Goal: Task Accomplishment & Management: Manage account settings

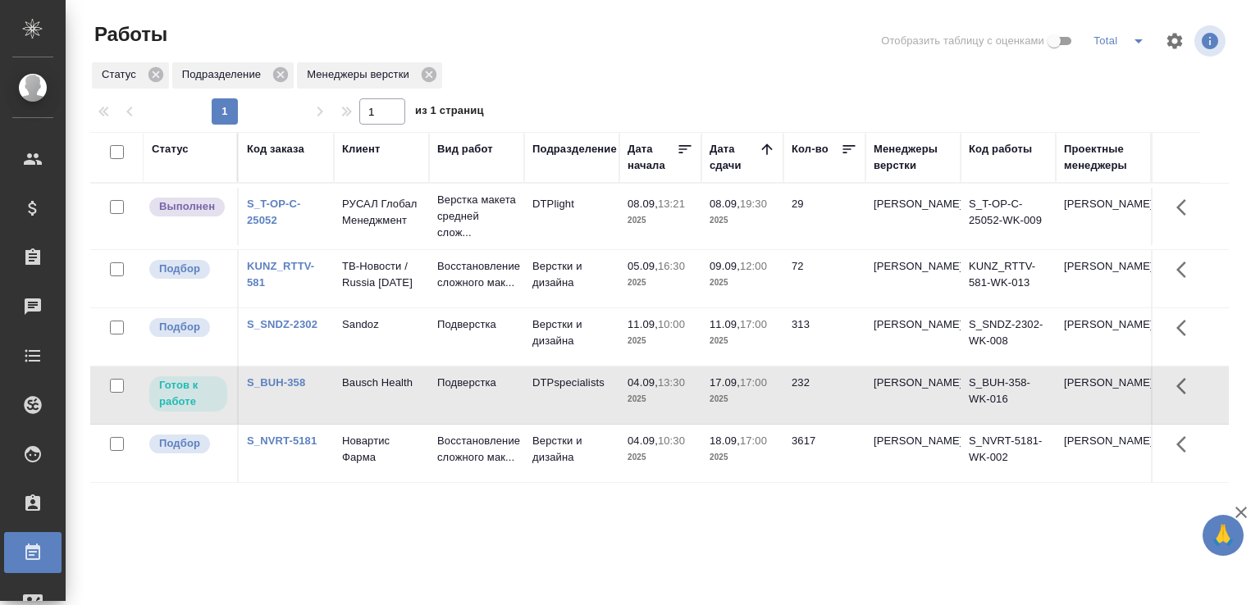
click at [603, 188] on td "DTPlight" at bounding box center [571, 216] width 95 height 57
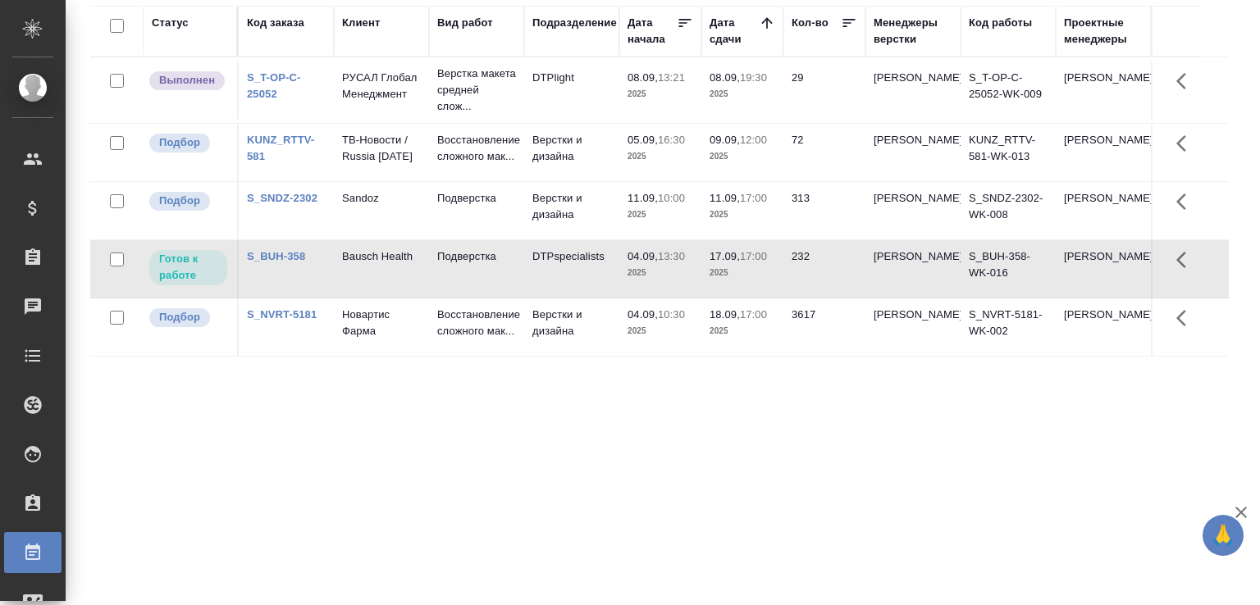
click at [603, 101] on td "DTPlight" at bounding box center [571, 90] width 95 height 57
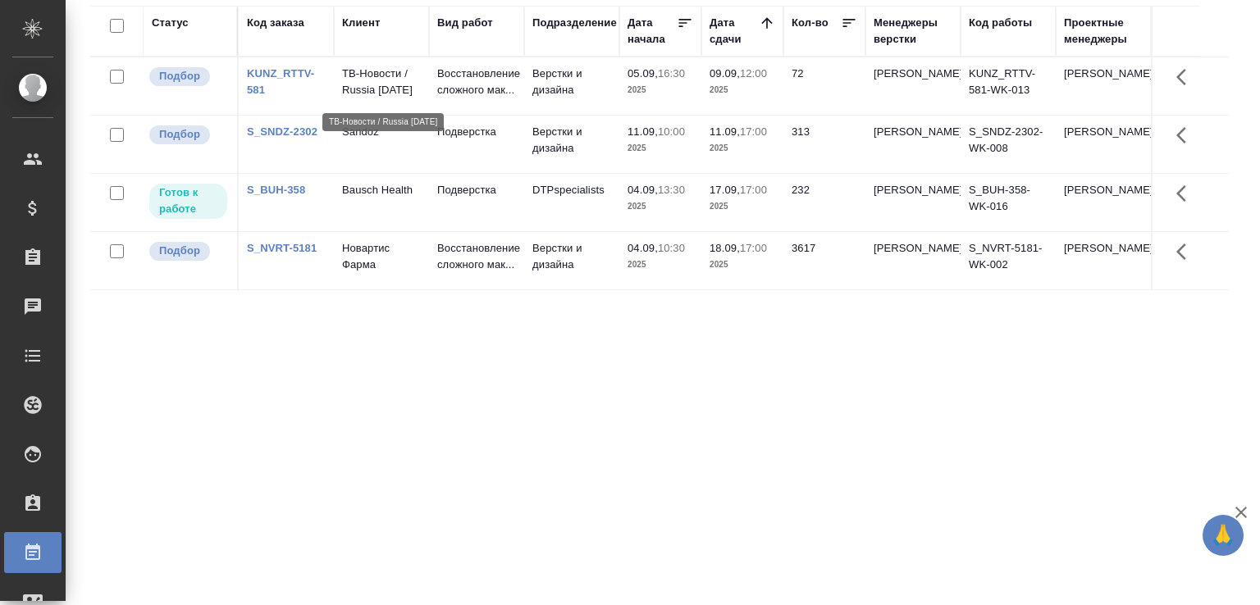
click at [376, 77] on p "ТВ-Новости / Russia Today" at bounding box center [381, 82] width 79 height 33
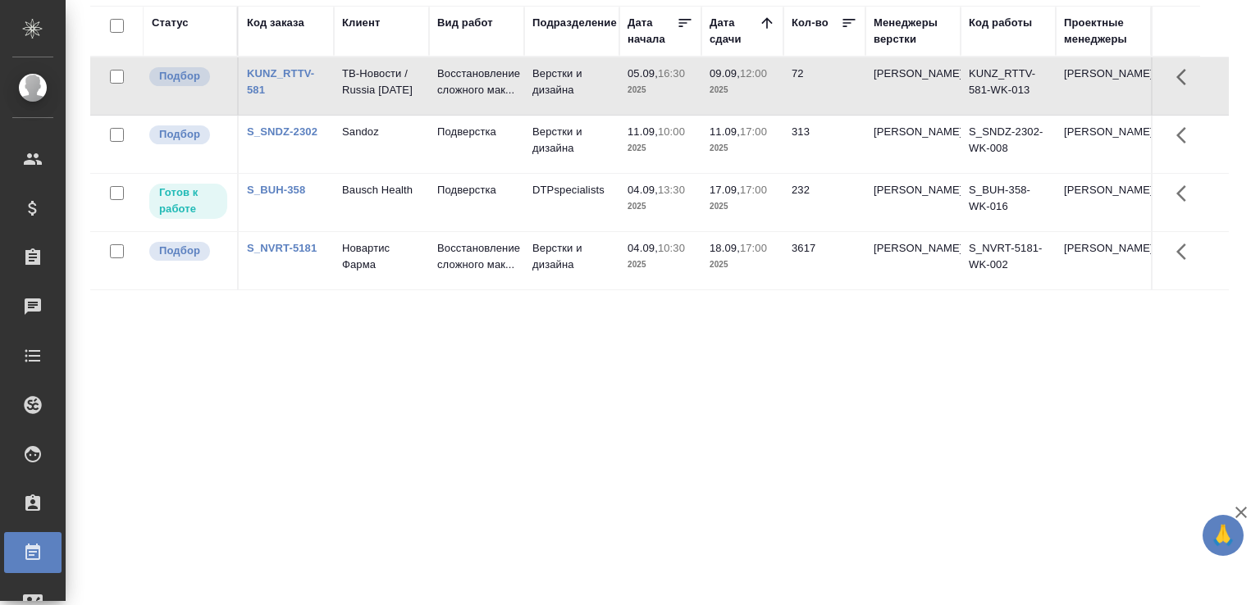
click at [287, 76] on link "KUNZ_RTTV-581" at bounding box center [280, 81] width 67 height 29
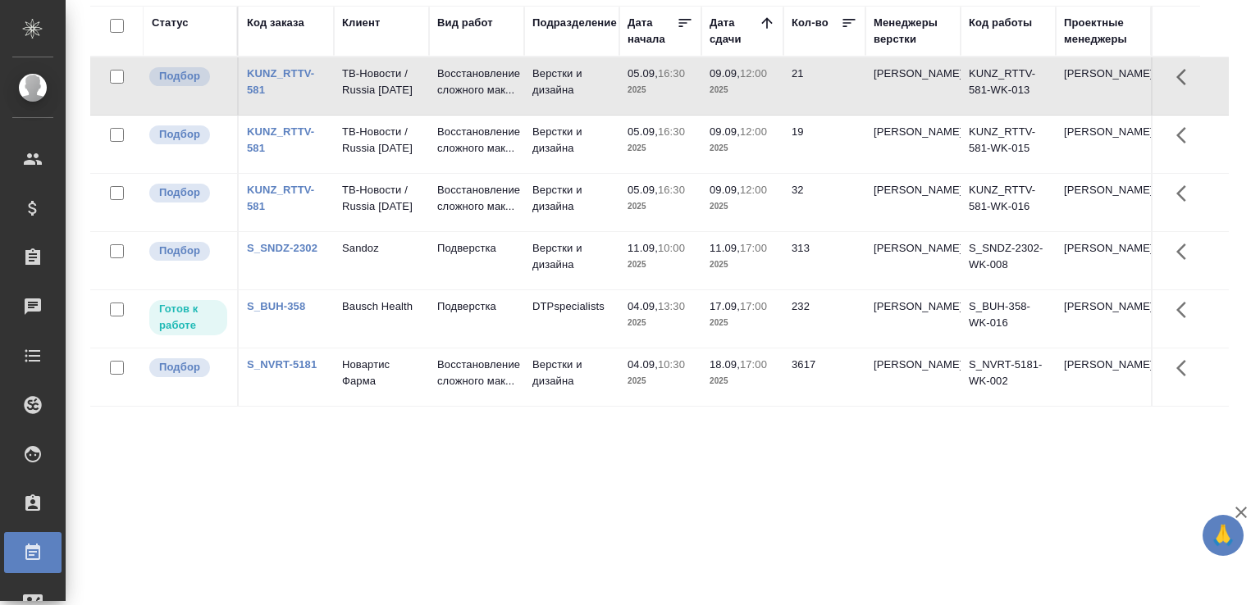
click at [523, 506] on div "Статус Код заказа Клиент Вид работ Подразделение Дата начала Дата сдачи Кол-во …" at bounding box center [659, 301] width 1138 height 590
click at [584, 535] on div "Статус Код заказа Клиент Вид работ Подразделение Дата начала Дата сдачи Кол-во …" at bounding box center [659, 301] width 1138 height 590
click at [259, 453] on div "Статус Код заказа Клиент Вид работ Подразделение Дата начала Дата сдачи Кол-во …" at bounding box center [659, 301] width 1138 height 590
click at [294, 480] on div "Статус Код заказа Клиент Вид работ Подразделение Дата начала Дата сдачи Кол-во …" at bounding box center [659, 301] width 1138 height 590
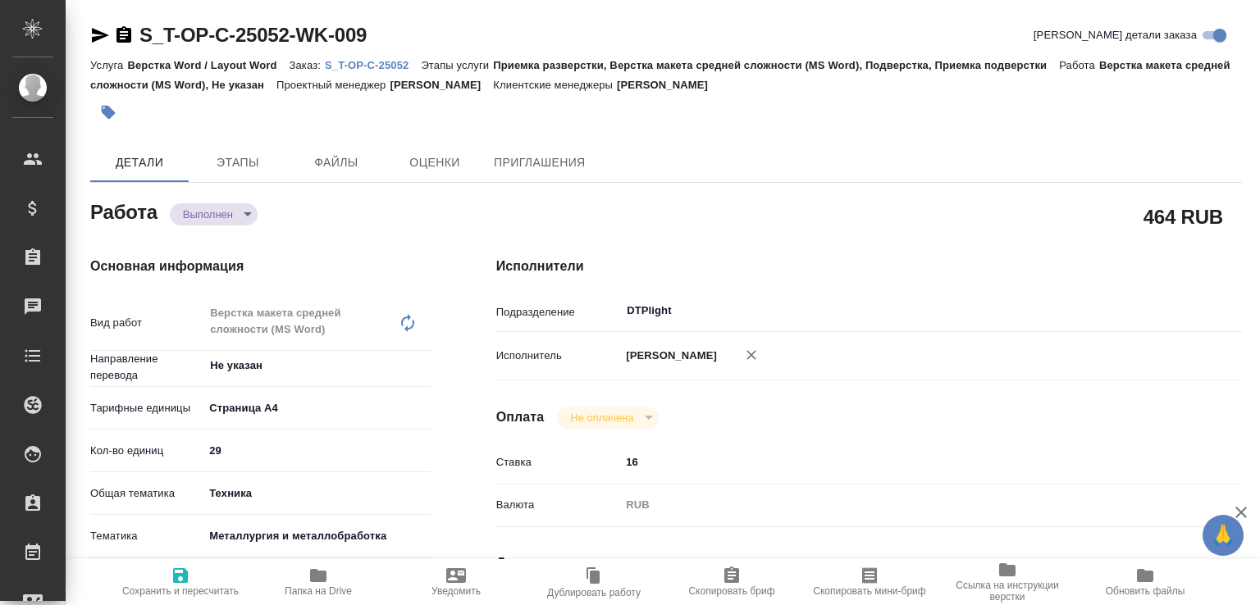
click at [236, 211] on body "🙏 .cls-1 fill:#fff; AWATERA Малофеева Екатерина e.malofeeva Клиенты Спецификаци…" at bounding box center [630, 302] width 1260 height 605
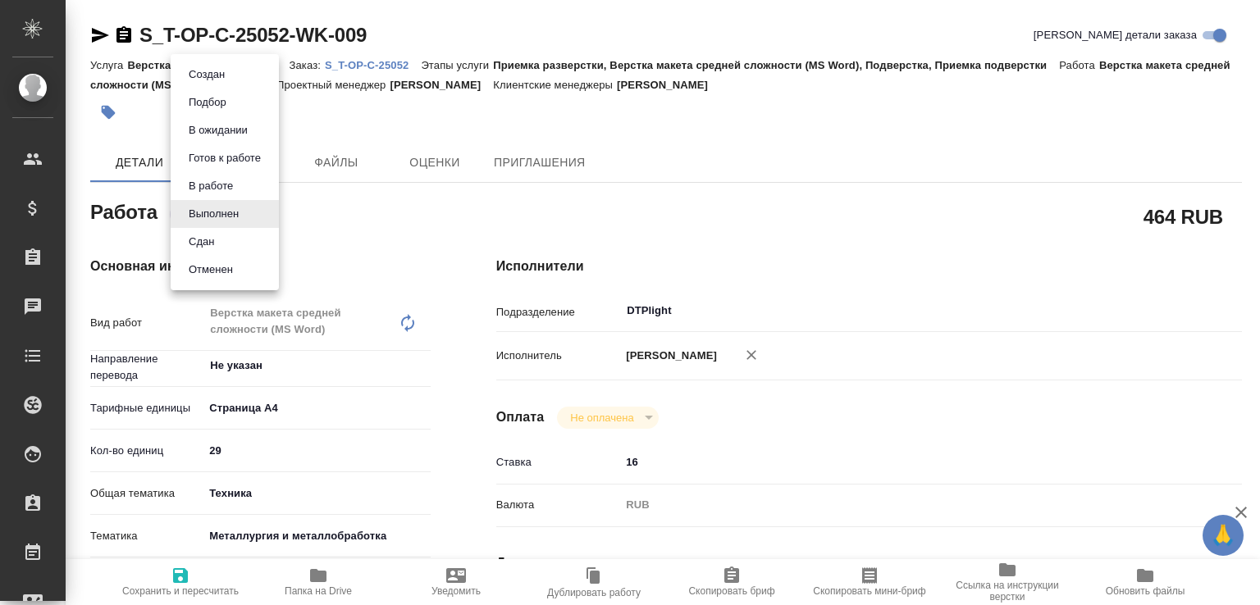
click at [231, 241] on li "Сдан" at bounding box center [225, 242] width 108 height 28
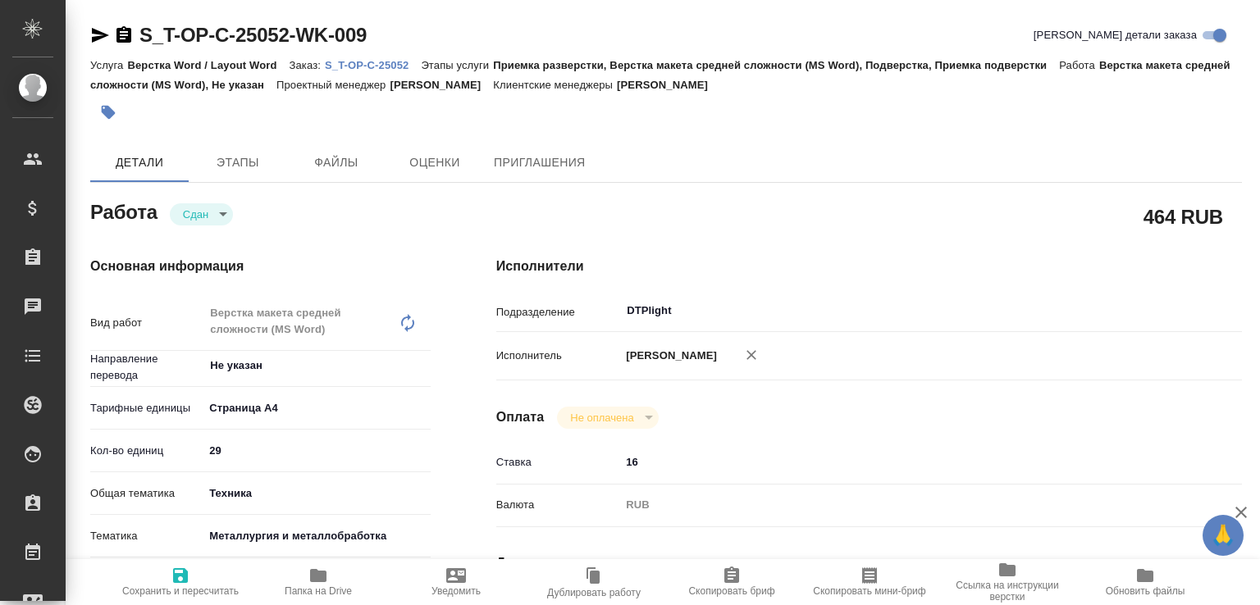
type textarea "x"
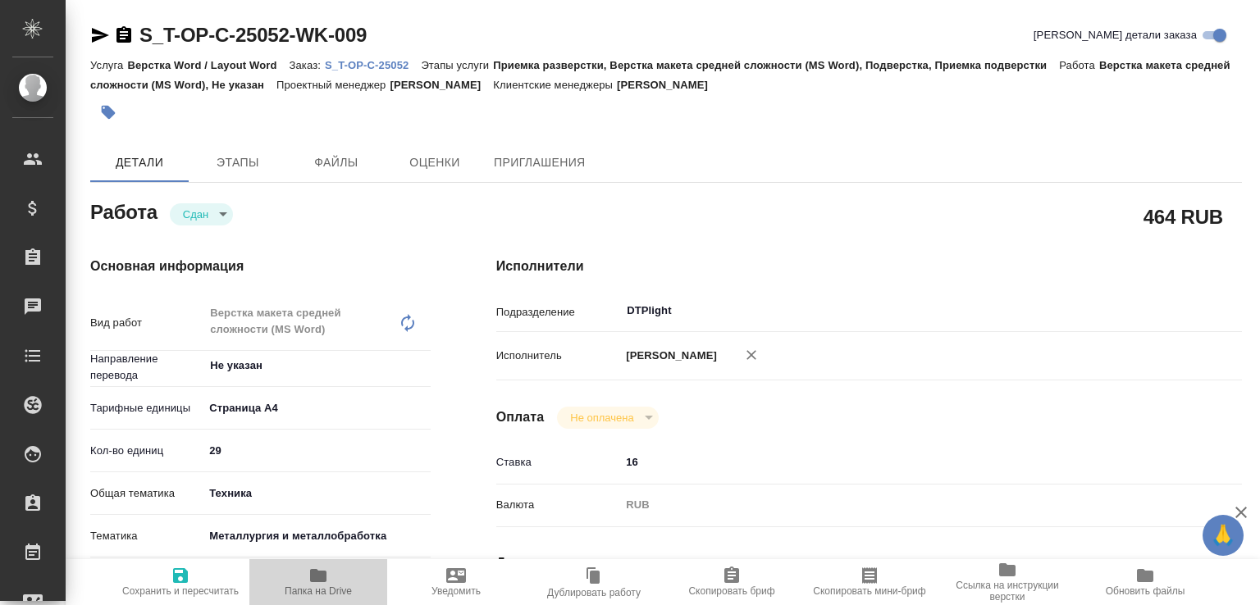
click at [333, 590] on span "Папка на Drive" at bounding box center [318, 590] width 67 height 11
type textarea "x"
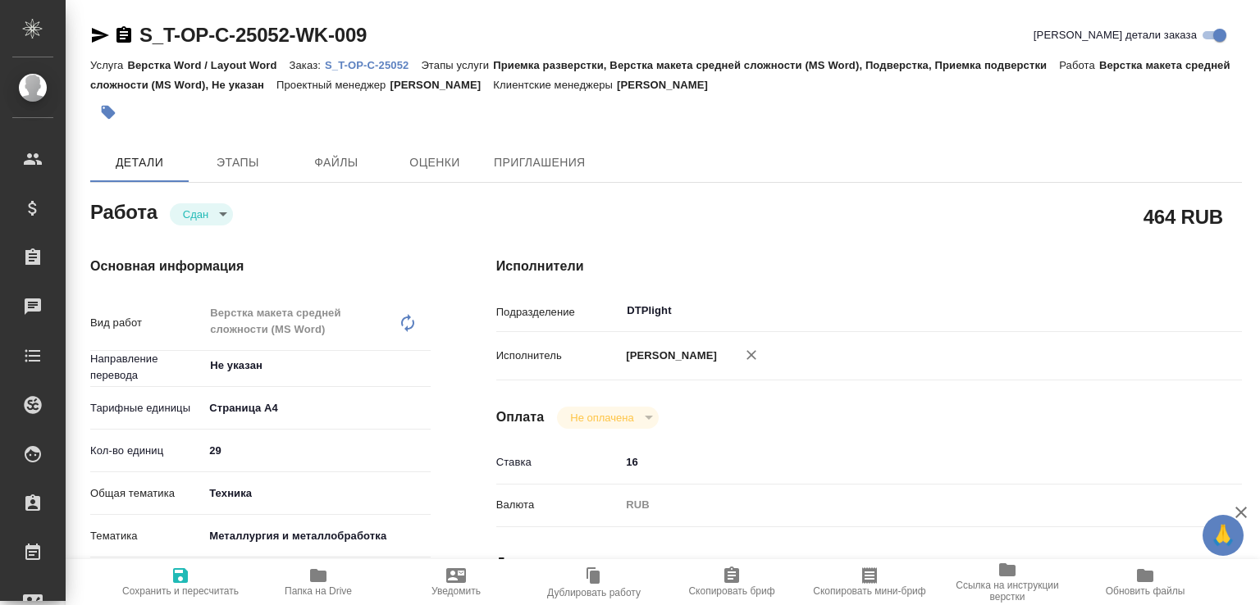
type textarea "x"
click at [411, 67] on p "S_T-OP-C-25052" at bounding box center [373, 65] width 96 height 12
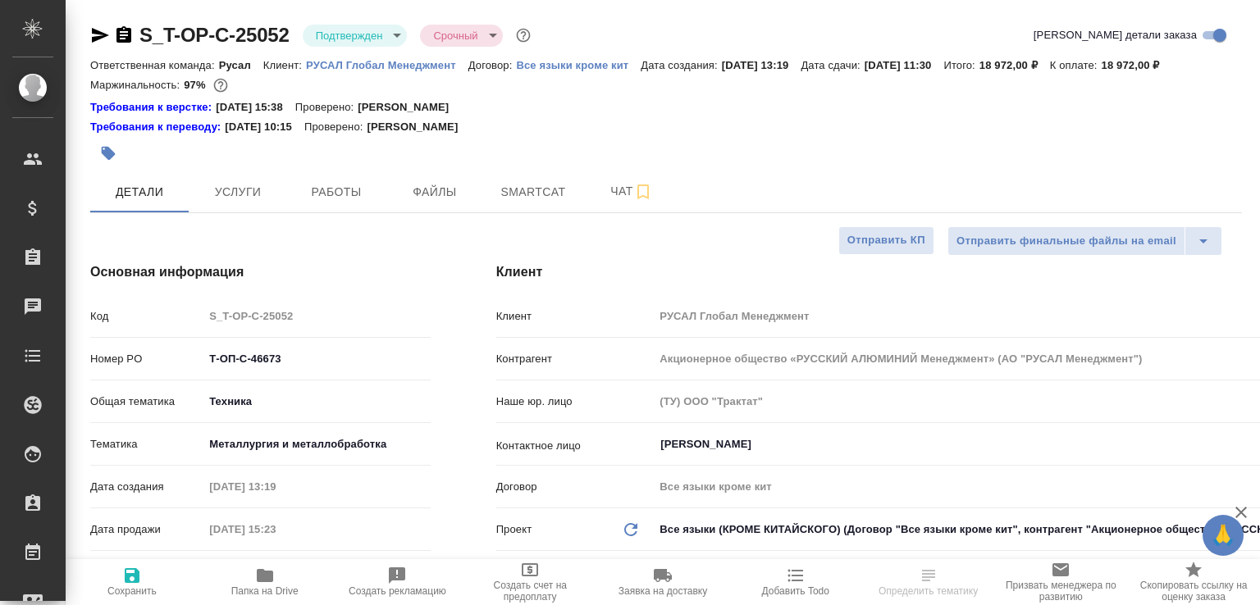
select select "RU"
type input "[PERSON_NAME]"
select select "RU"
type textarea "x"
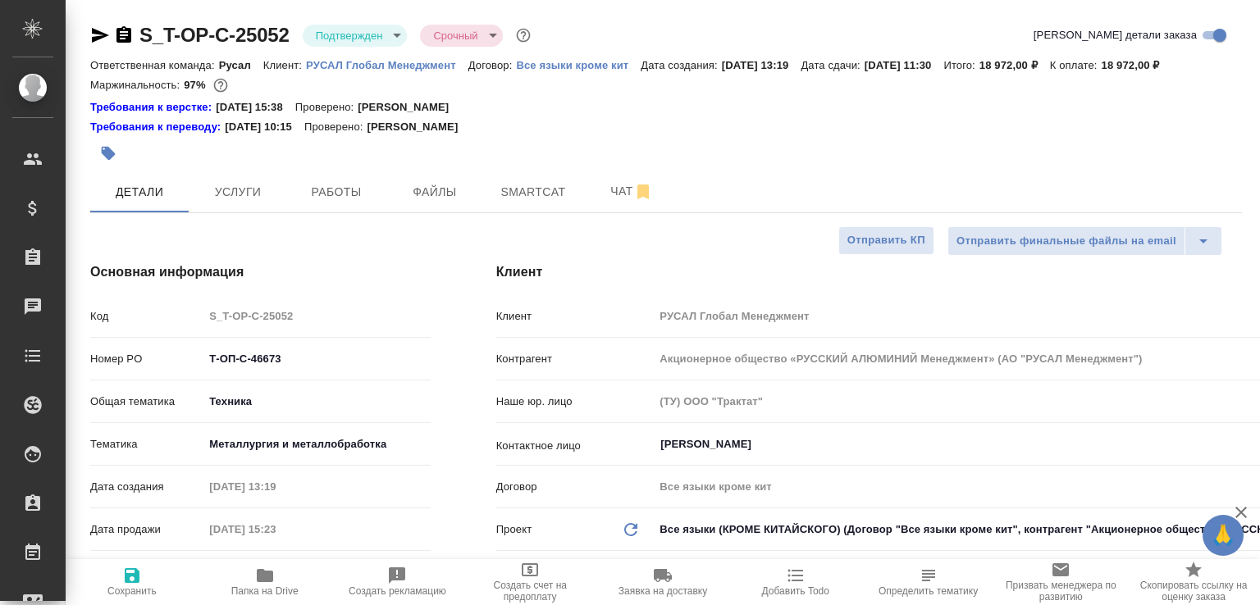
type textarea "x"
click at [615, 213] on hr at bounding box center [665, 212] width 1151 height 1
click at [620, 202] on span "Чат" at bounding box center [631, 191] width 79 height 21
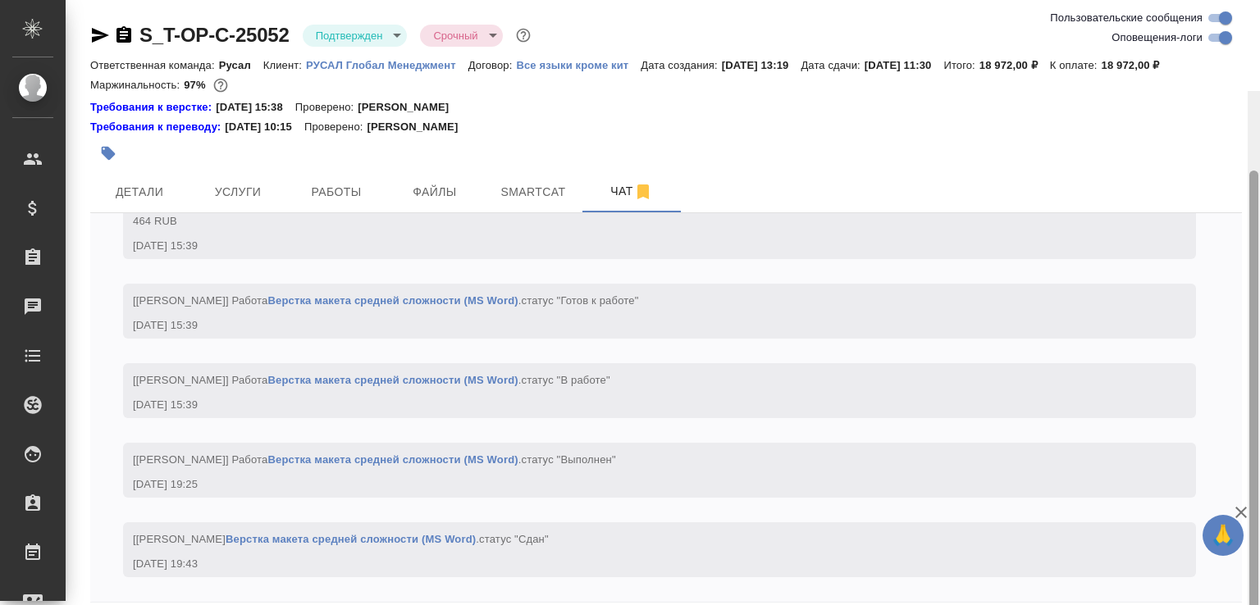
scroll to position [91, 0]
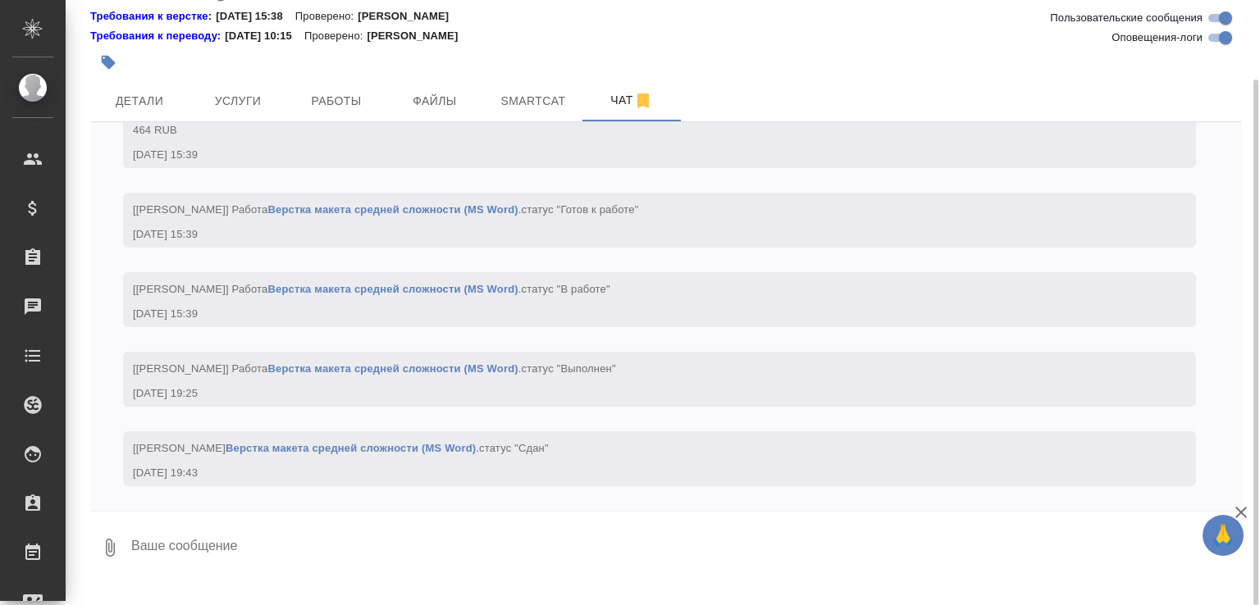
click at [446, 569] on textarea at bounding box center [686, 548] width 1112 height 56
paste textarea "https://drive.awatera.com/apps/files/files/10316158?dir=/Shares/%D0%A2-%D0%9E%D…"
type textarea "https://drive.awatera.com/apps/files/files/10316158?dir=/Shares/%D0%A2-%D0%9E%D…"
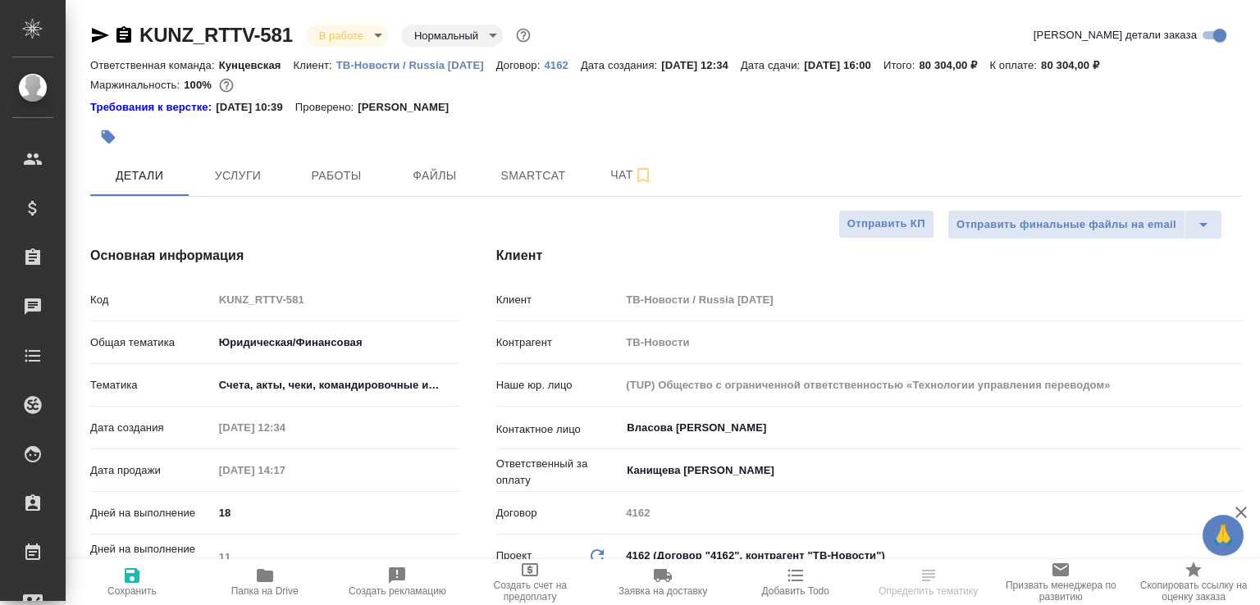
select select "RU"
click at [304, 576] on span "Папка на Drive" at bounding box center [264, 581] width 113 height 31
click at [317, 180] on span "Работы" at bounding box center [336, 176] width 79 height 21
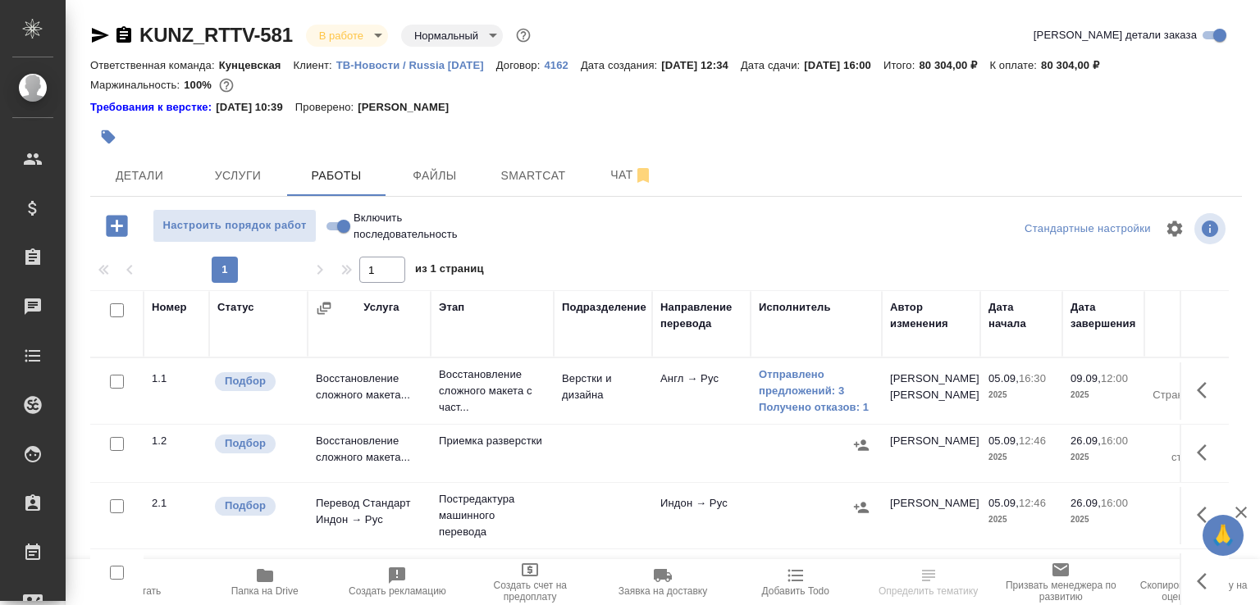
click at [337, 227] on input "Включить последовательность" at bounding box center [343, 226] width 59 height 20
checkbox input "true"
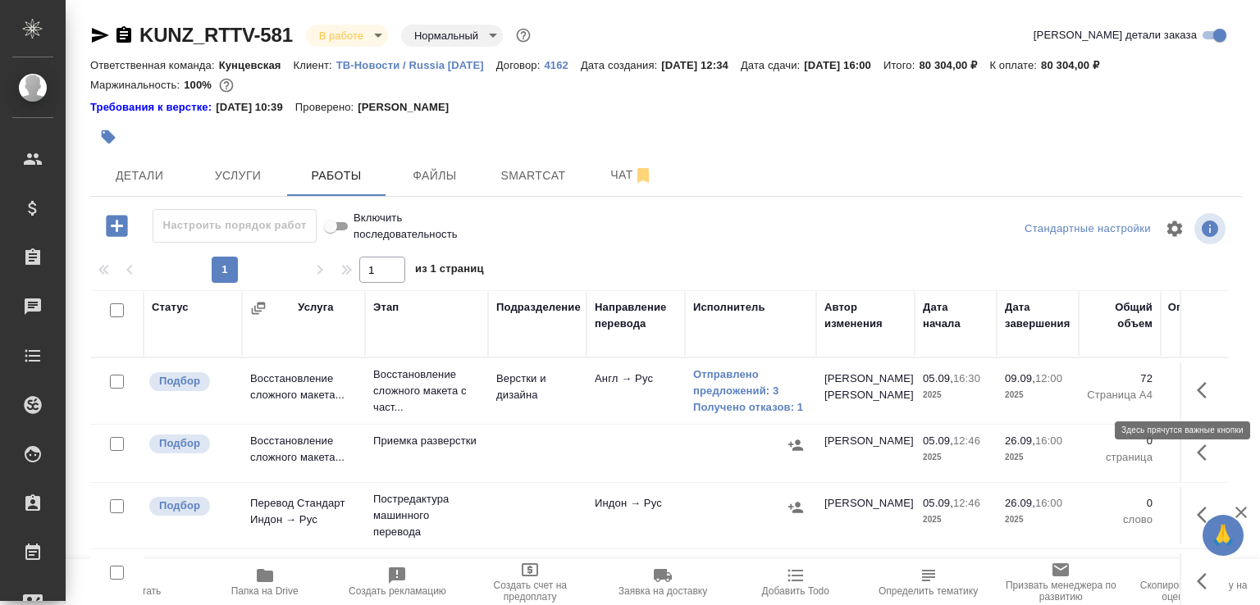
click at [1197, 384] on icon "button" at bounding box center [1206, 390] width 20 height 20
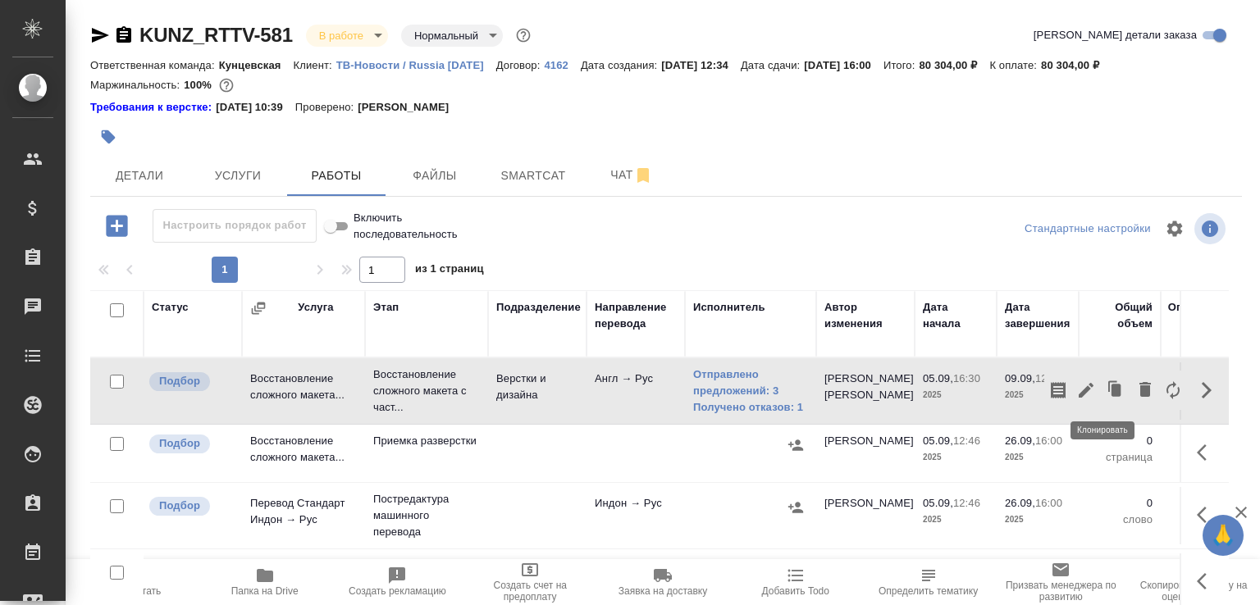
click at [1104, 382] on icon "button" at bounding box center [1115, 390] width 23 height 23
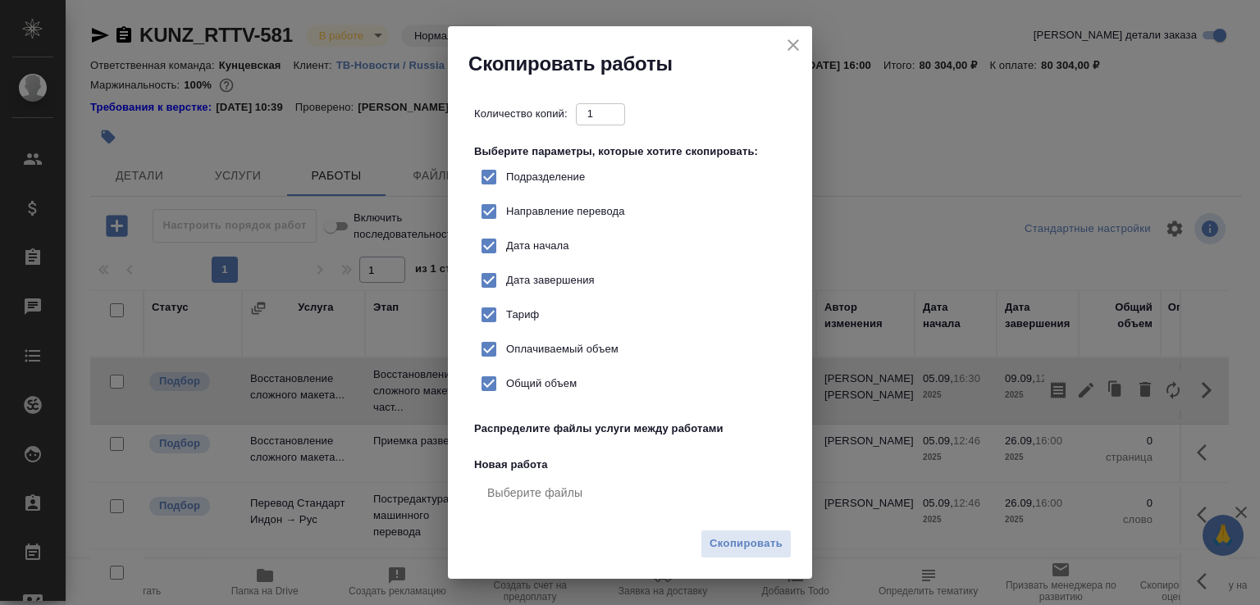
checkbox input "true"
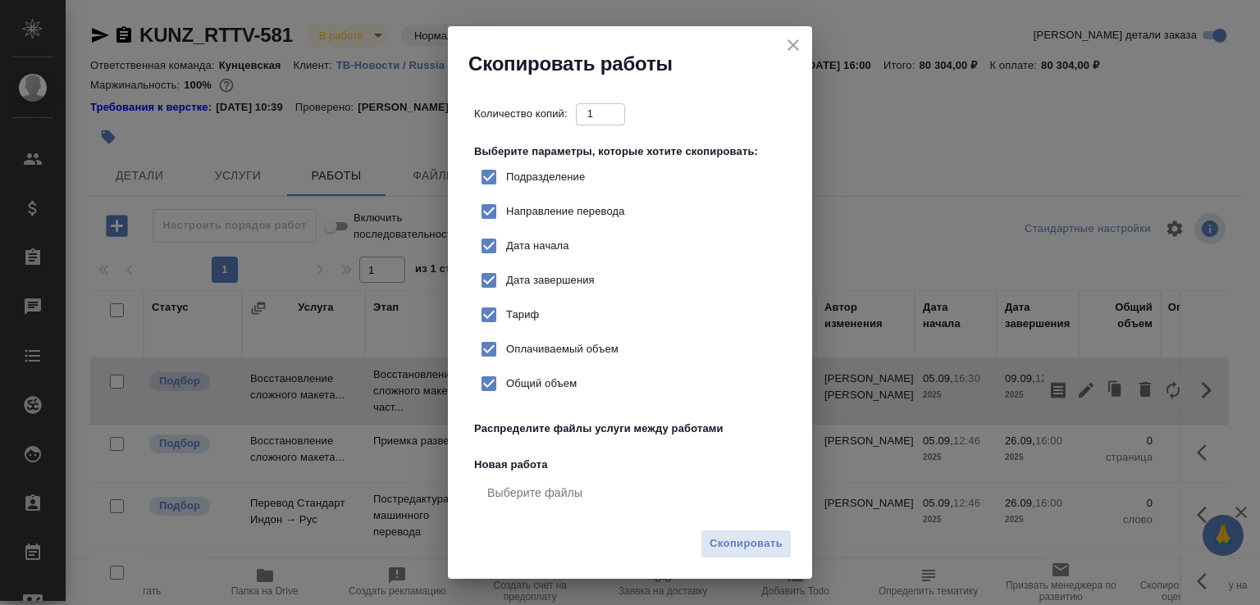
checkbox input "true"
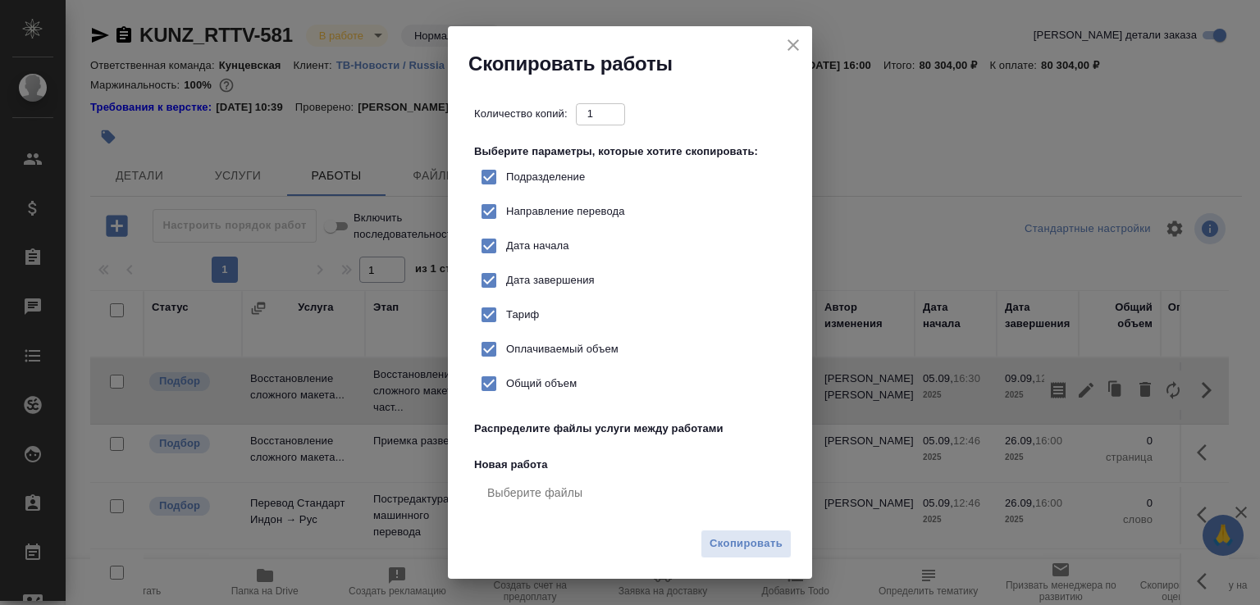
checkbox input "true"
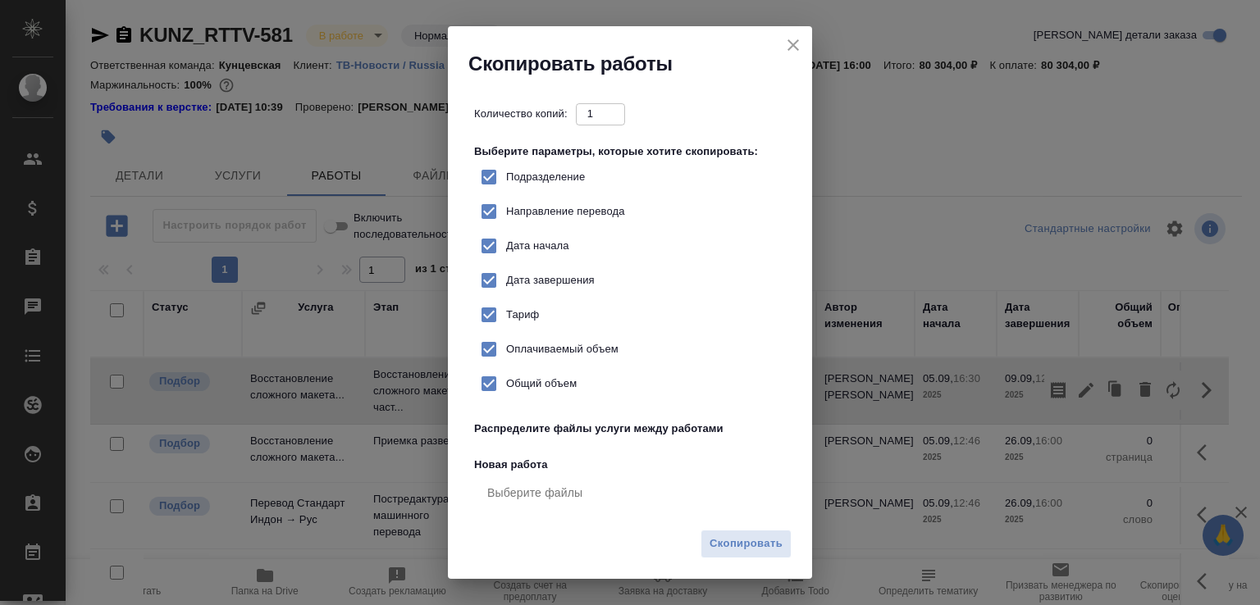
checkbox input "true"
type input "2"
click at [616, 112] on input "2" at bounding box center [600, 113] width 49 height 21
click at [756, 549] on span "Скопировать" at bounding box center [745, 544] width 73 height 19
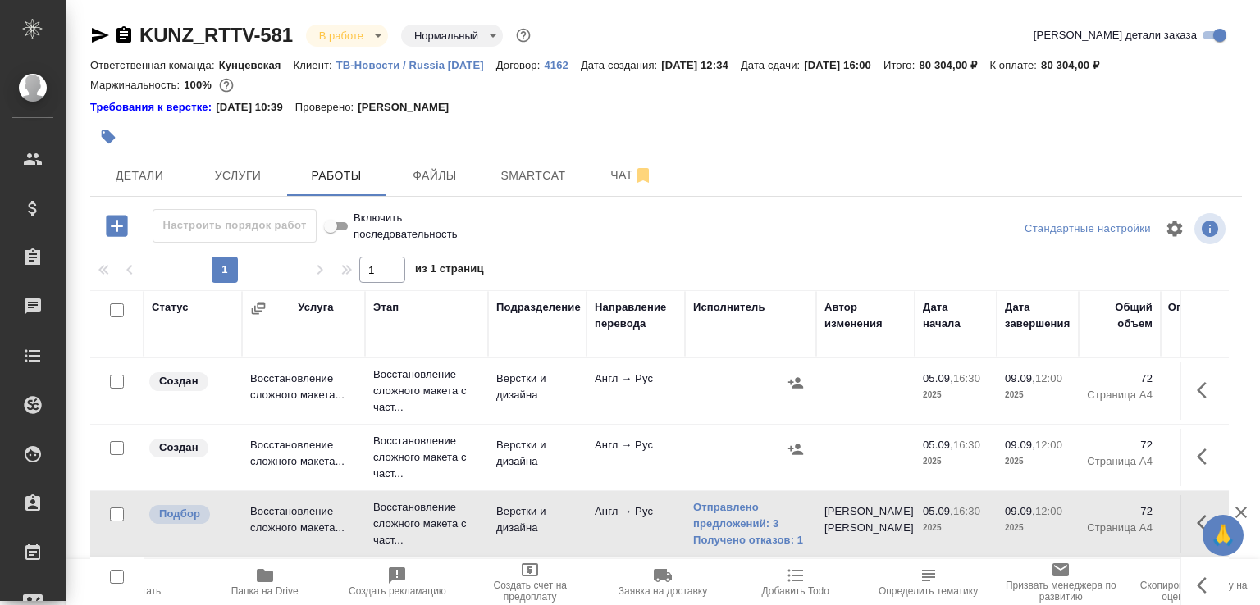
click at [515, 392] on td "Верстки и дизайна" at bounding box center [537, 390] width 98 height 57
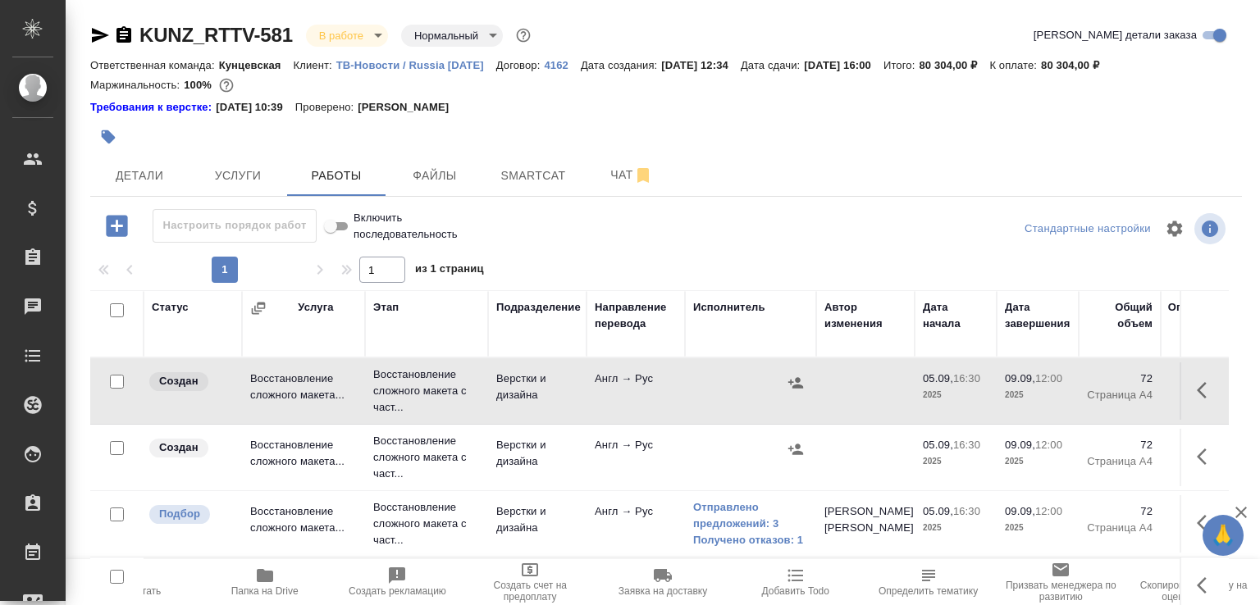
click at [515, 392] on td "Верстки и дизайна" at bounding box center [537, 390] width 98 height 57
click at [121, 42] on icon "button" at bounding box center [123, 34] width 15 height 16
click at [436, 473] on p "Восстановление сложного макета с част..." at bounding box center [426, 457] width 107 height 49
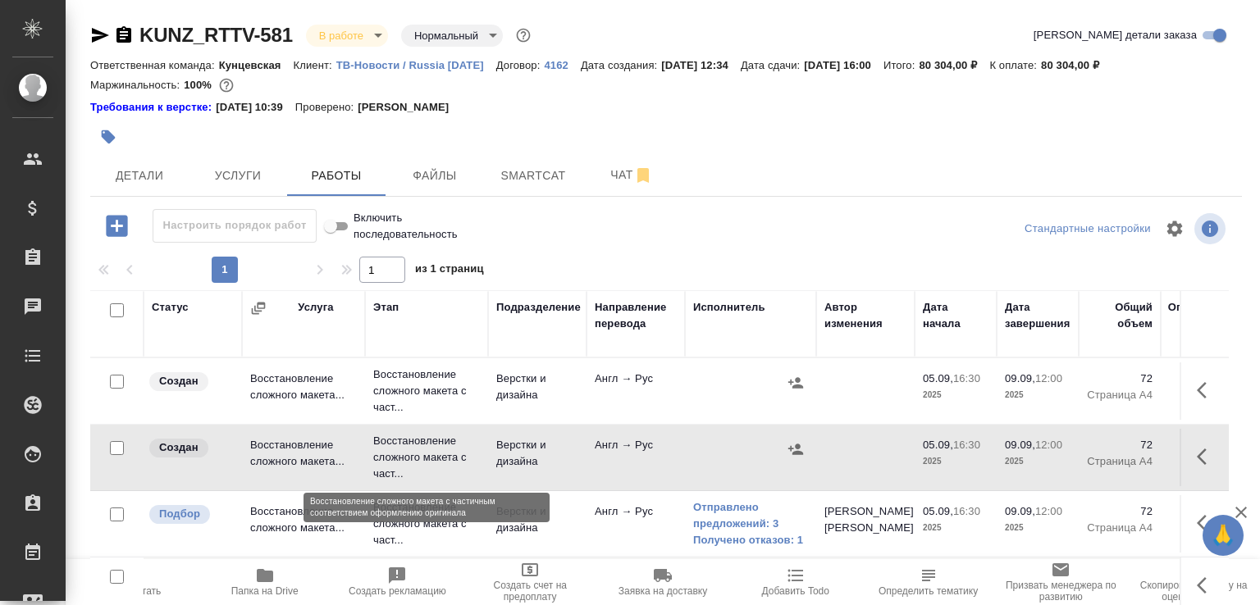
click at [436, 473] on p "Восстановление сложного макета с част..." at bounding box center [426, 457] width 107 height 49
click at [439, 404] on p "Восстановление сложного макета с част..." at bounding box center [426, 391] width 107 height 49
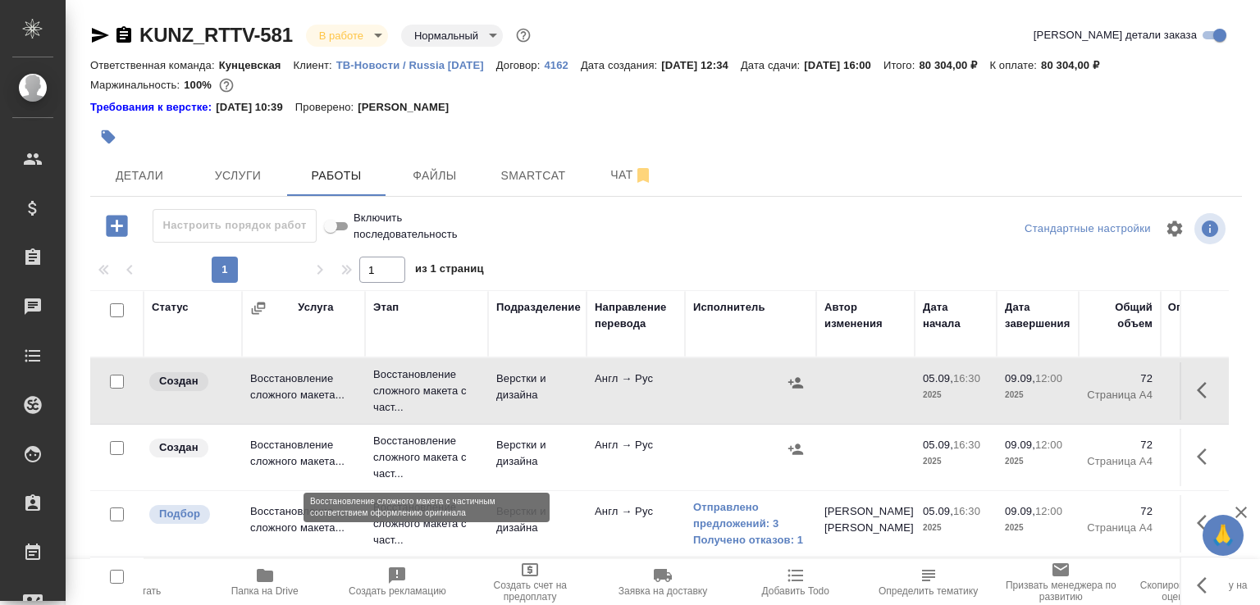
click at [428, 444] on p "Восстановление сложного макета с част..." at bounding box center [426, 457] width 107 height 49
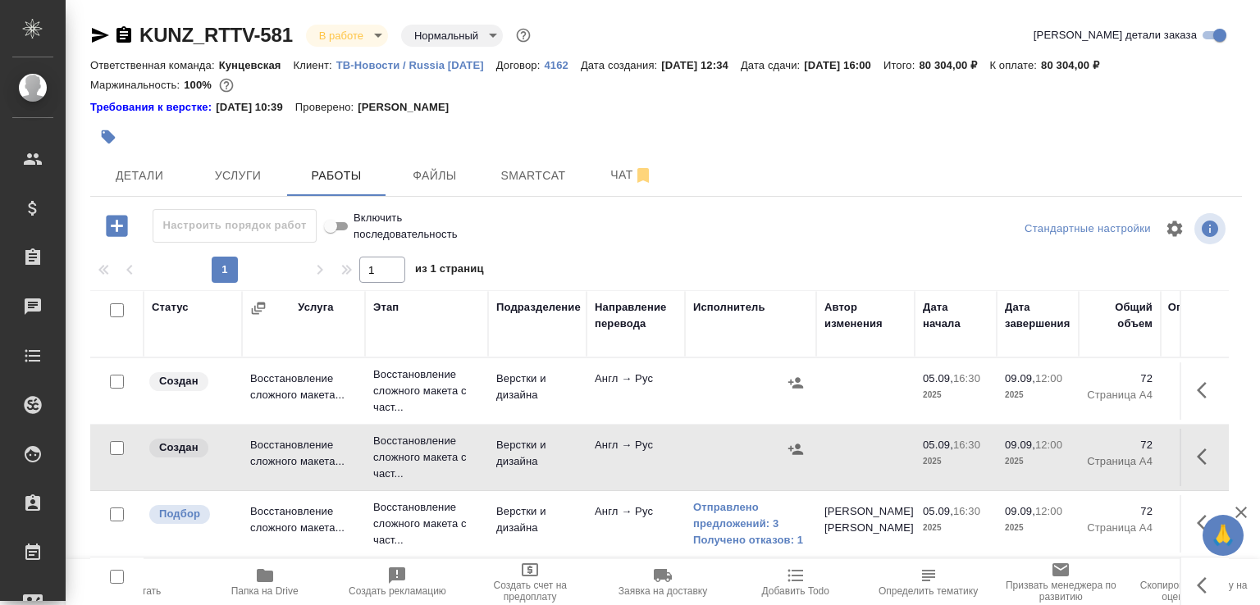
click at [358, 398] on td "Восстановление сложного макета..." at bounding box center [303, 390] width 123 height 57
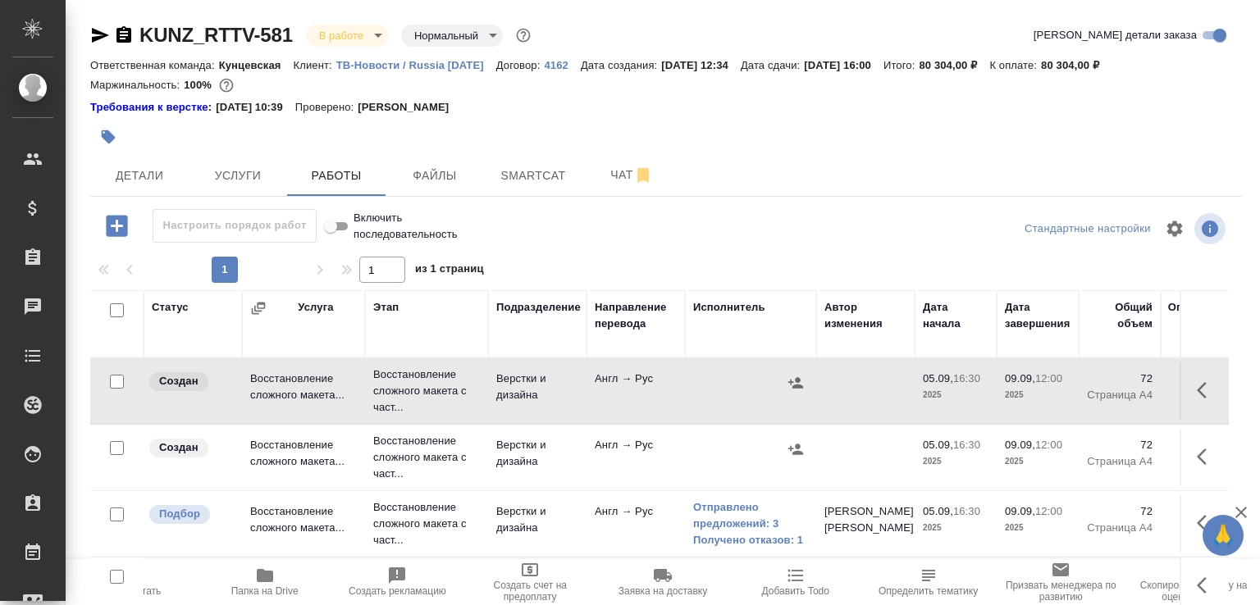
click at [358, 398] on td "Восстановление сложного макета..." at bounding box center [303, 390] width 123 height 57
click at [398, 501] on p "Восстановление сложного макета с част..." at bounding box center [426, 523] width 107 height 49
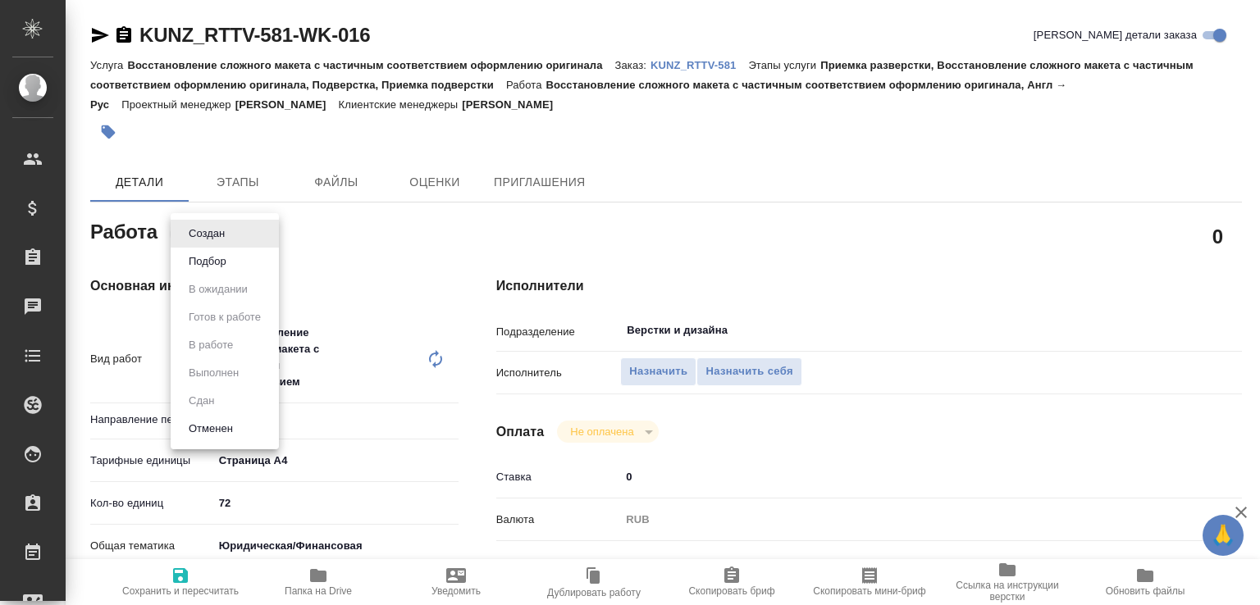
click at [221, 226] on body "🙏 .cls-1 fill:#fff; AWATERA [PERSON_NAME]malofeeva Клиенты Спецификации Заказы …" at bounding box center [630, 302] width 1260 height 605
click at [207, 263] on button "Подбор" at bounding box center [208, 262] width 48 height 18
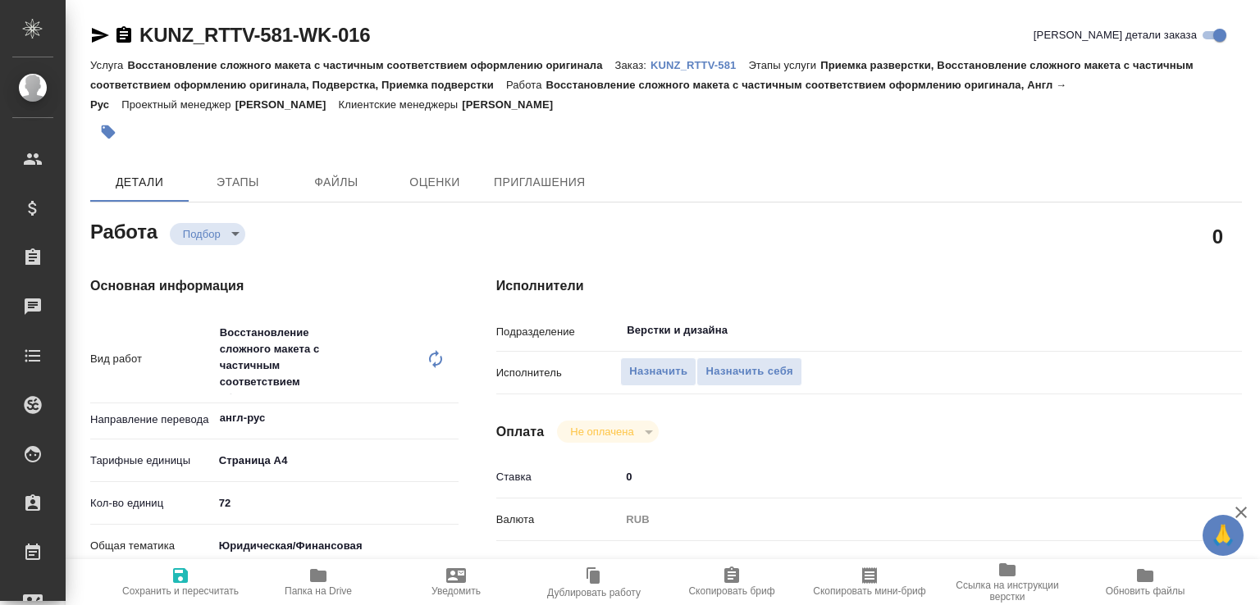
type textarea "x"
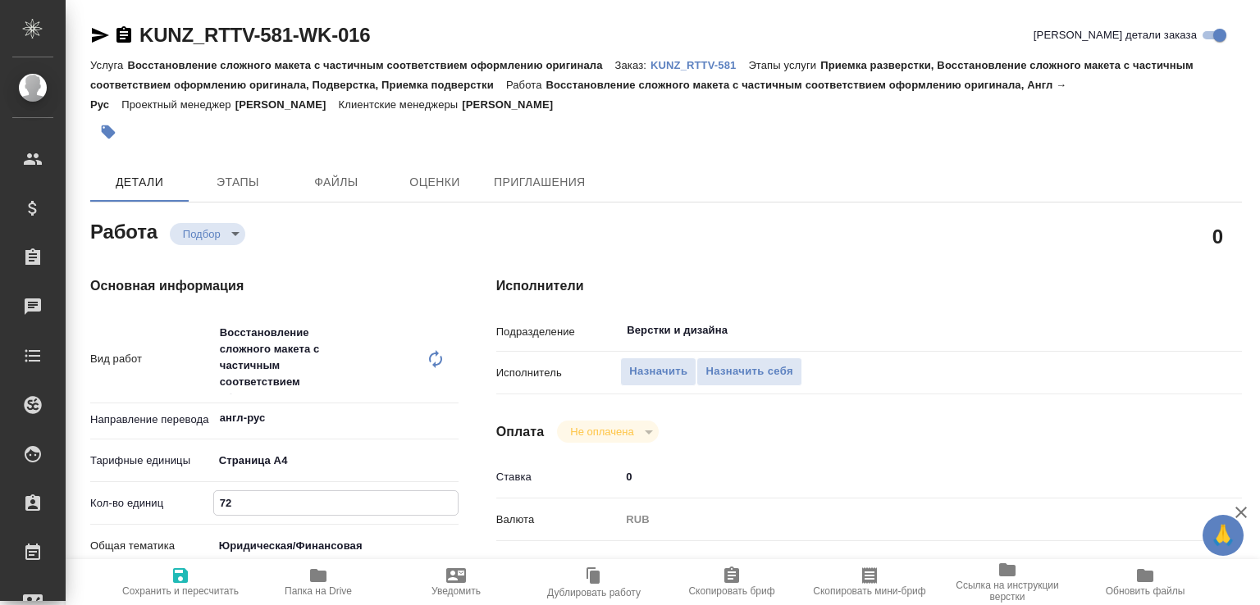
click at [219, 503] on input "72" at bounding box center [336, 503] width 244 height 24
type textarea "x"
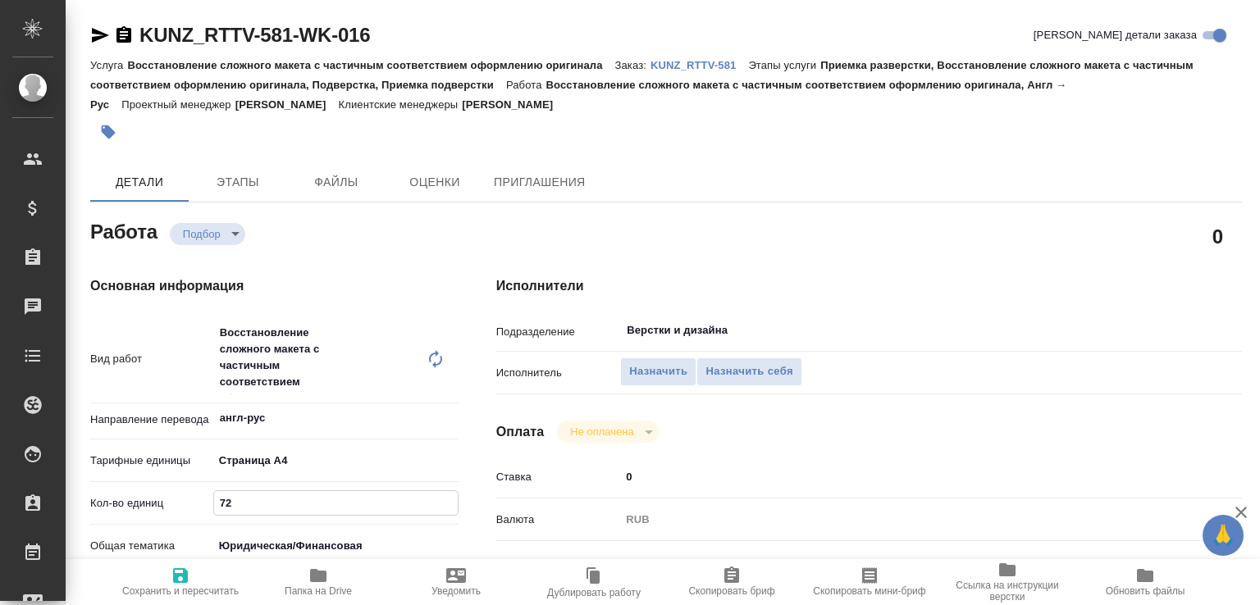
type textarea "x"
type input "32"
type textarea "x"
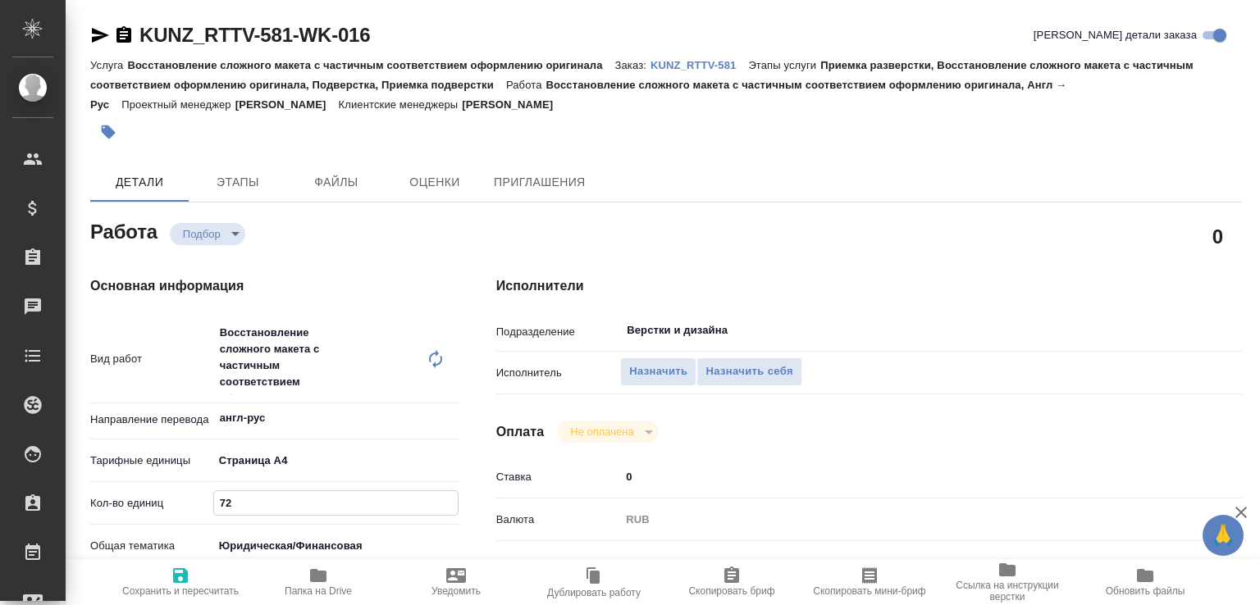
type textarea "x"
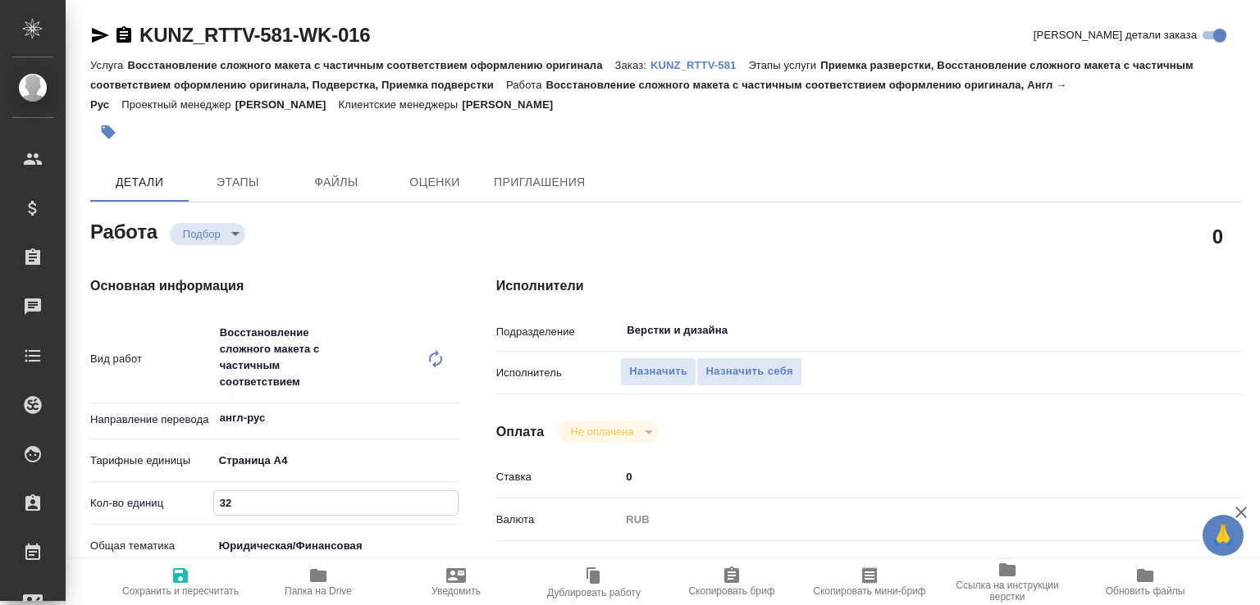
type textarea "x"
type input "32"
click at [210, 590] on span "Сохранить и пересчитать" at bounding box center [180, 590] width 116 height 11
type textarea "x"
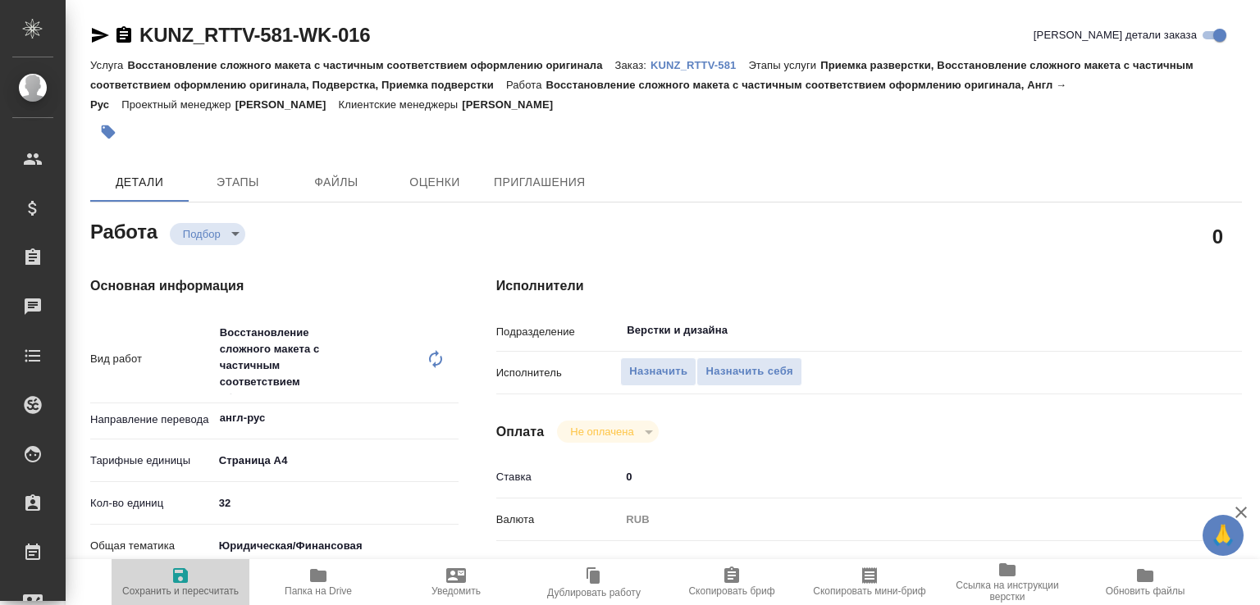
type textarea "x"
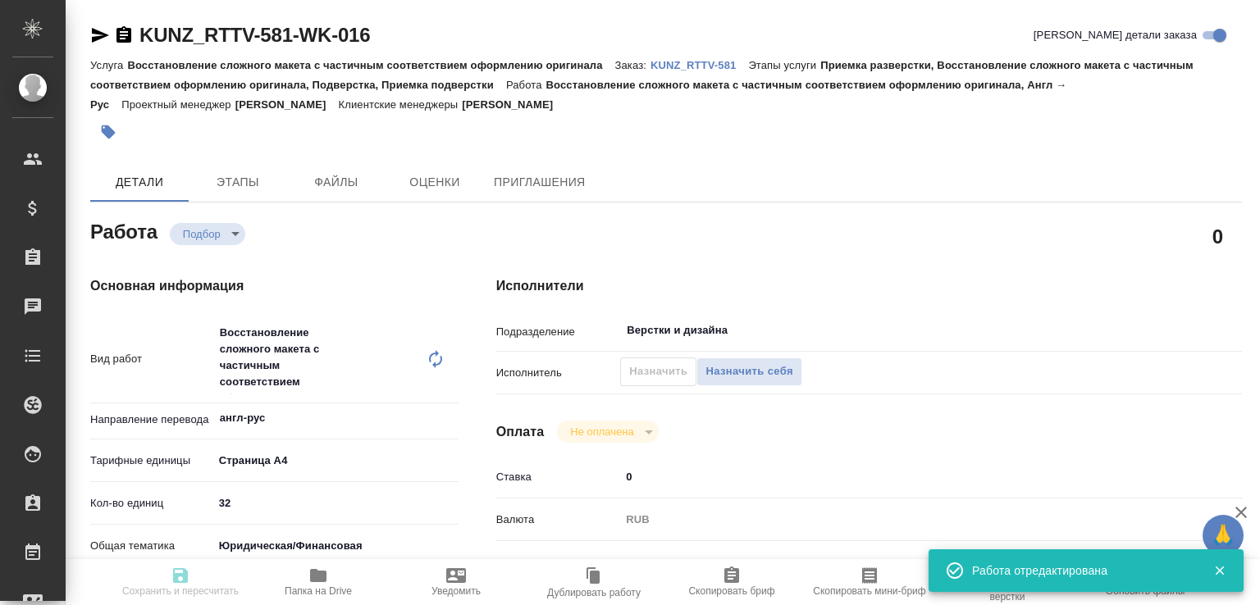
type textarea "x"
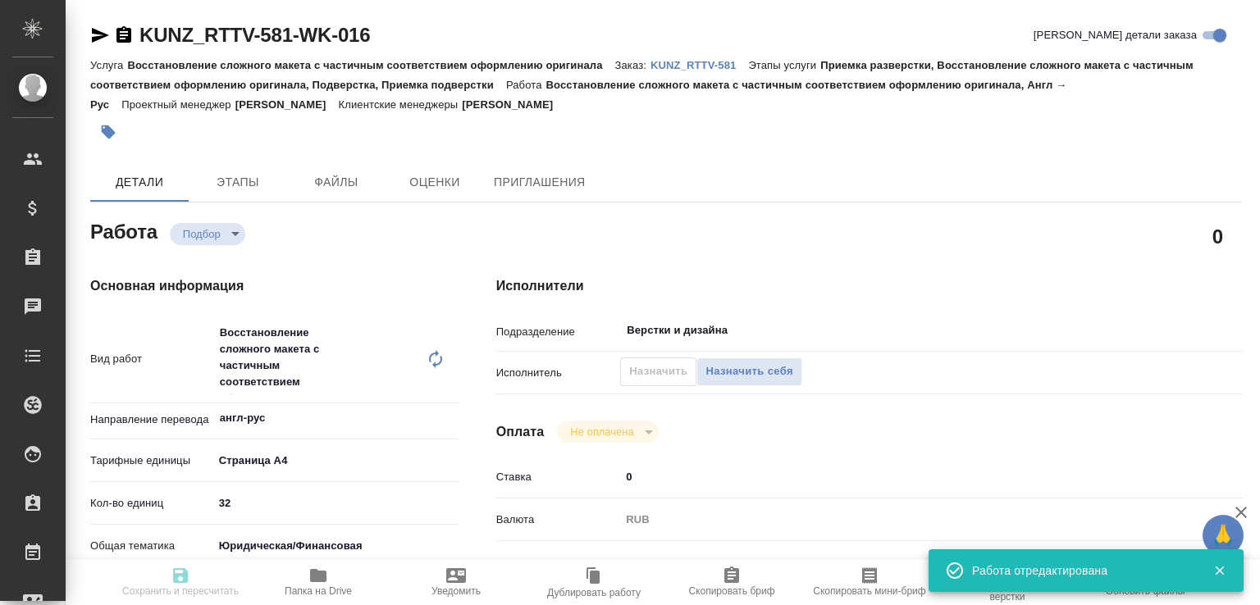
type input "recruiting"
type textarea "Восстановление сложного макета с частичным соответствием оформлению оригинала"
type textarea "x"
type input "англ-рус"
type input "5f036ec4e16dec2d6b59c8ff"
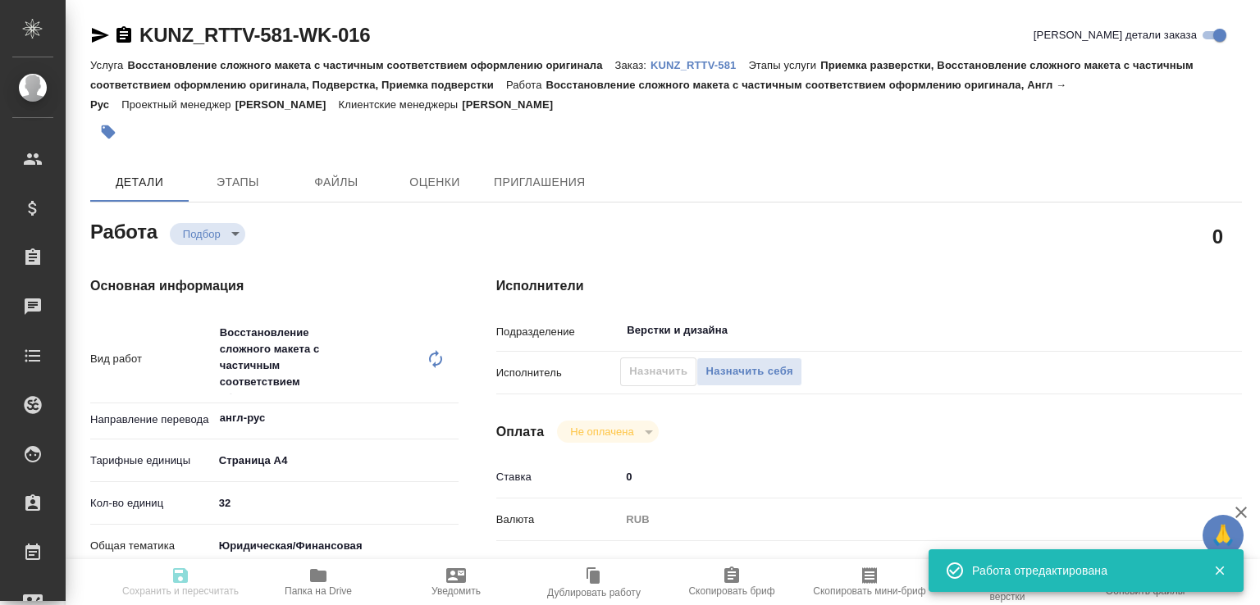
type input "32"
type input "yr-fn"
type input "5f647205b73bc97568ca66c0"
type input "[DATE] 16:30"
type input "[DATE] 12:00"
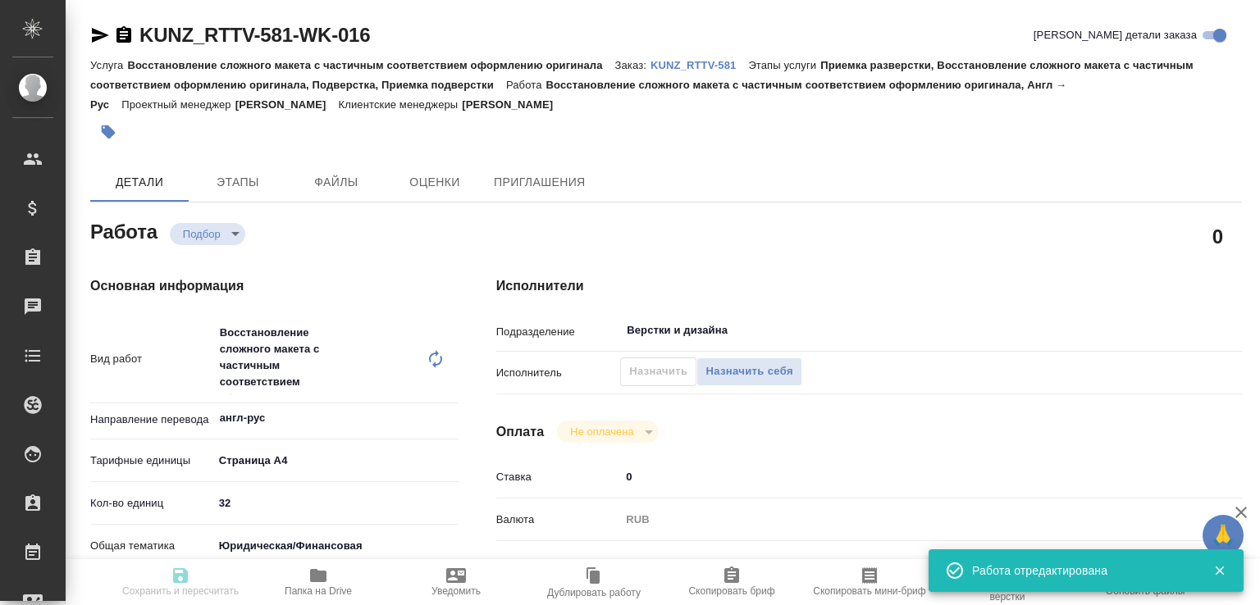
type input "[DATE] 16:00"
type input "Верстки и дизайна"
type input "notPayed"
type input "0"
type input "RUB"
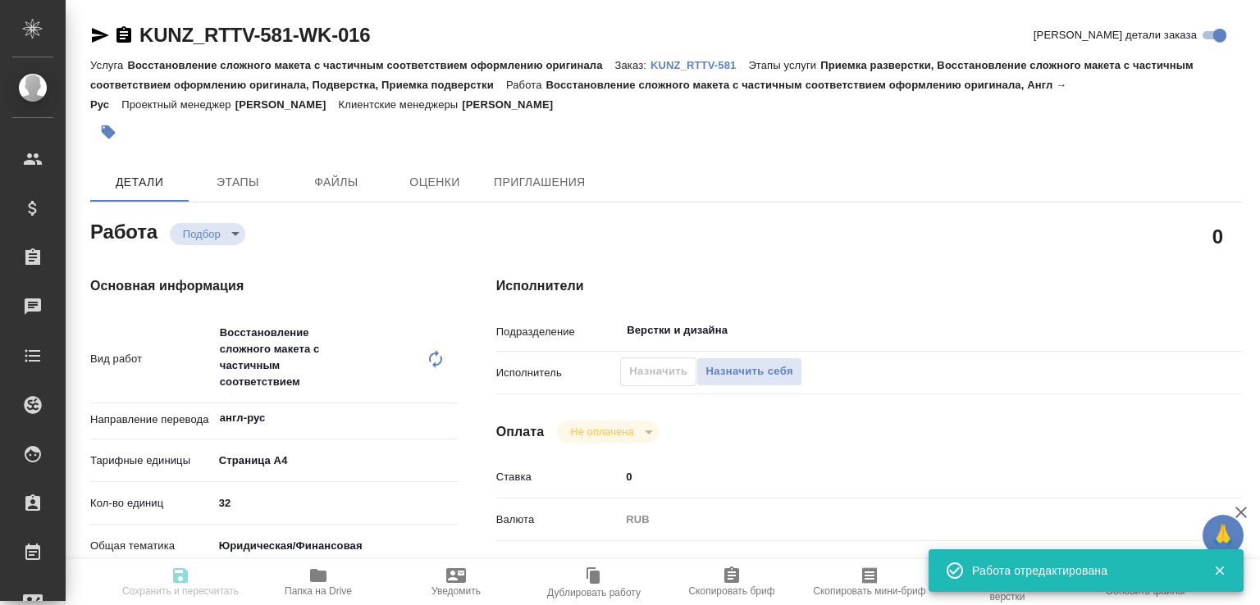
type input "[PERSON_NAME]"
type textarea "x"
type textarea "/Clients/RT/Orders/KUNZ_RTTV-581/DTP/KUNZ_RTTV-581-WK-016"
type textarea "x"
type input "KUNZ_RTTV-581"
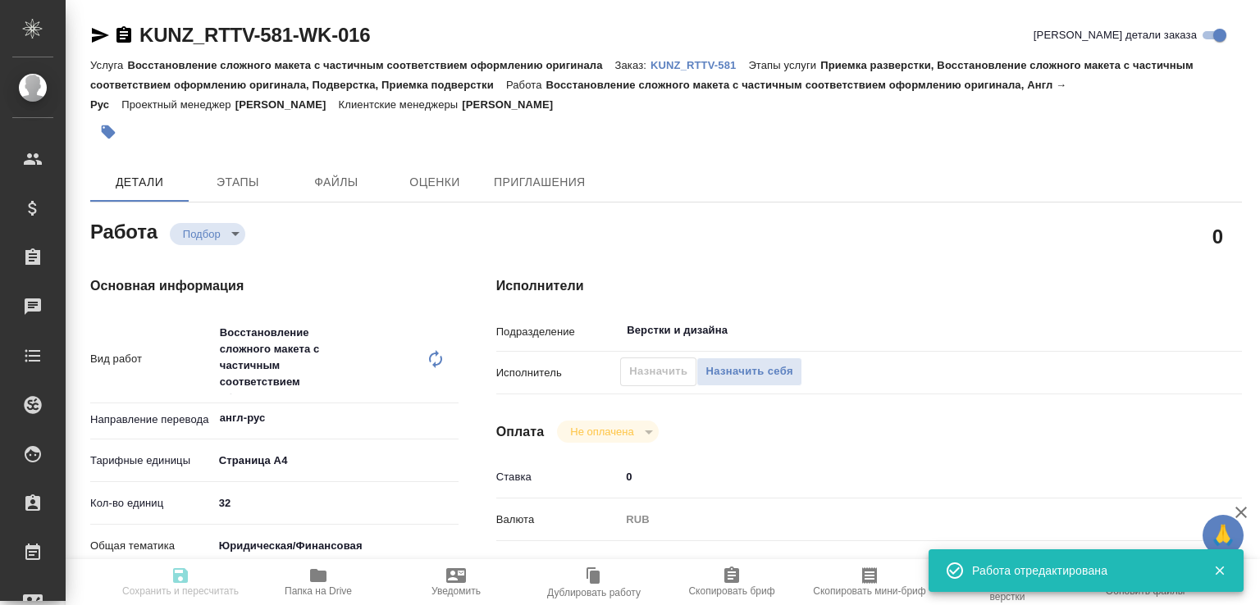
type input "Восстановление сложного макета с частичным соответствием оформлению оригинала"
type input "Приемка разверстки, Восстановление сложного макета с частичным соответствием оф…"
type input "[PERSON_NAME]"
type input "/Clients/RT/Orders/KUNZ_RTTV-581"
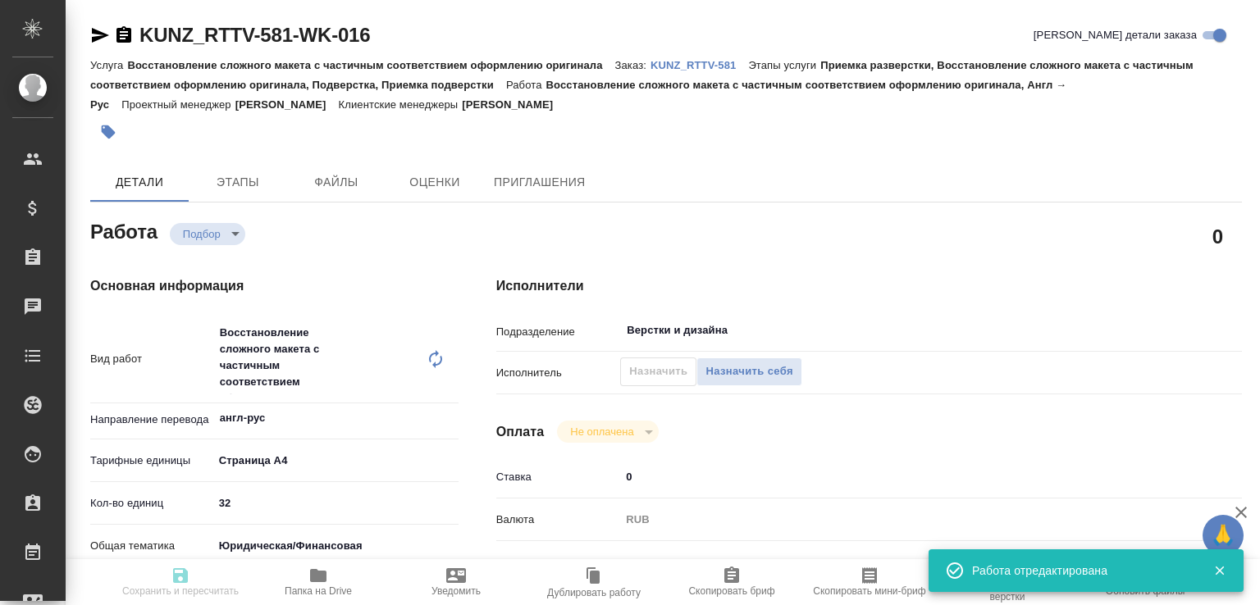
type textarea "x"
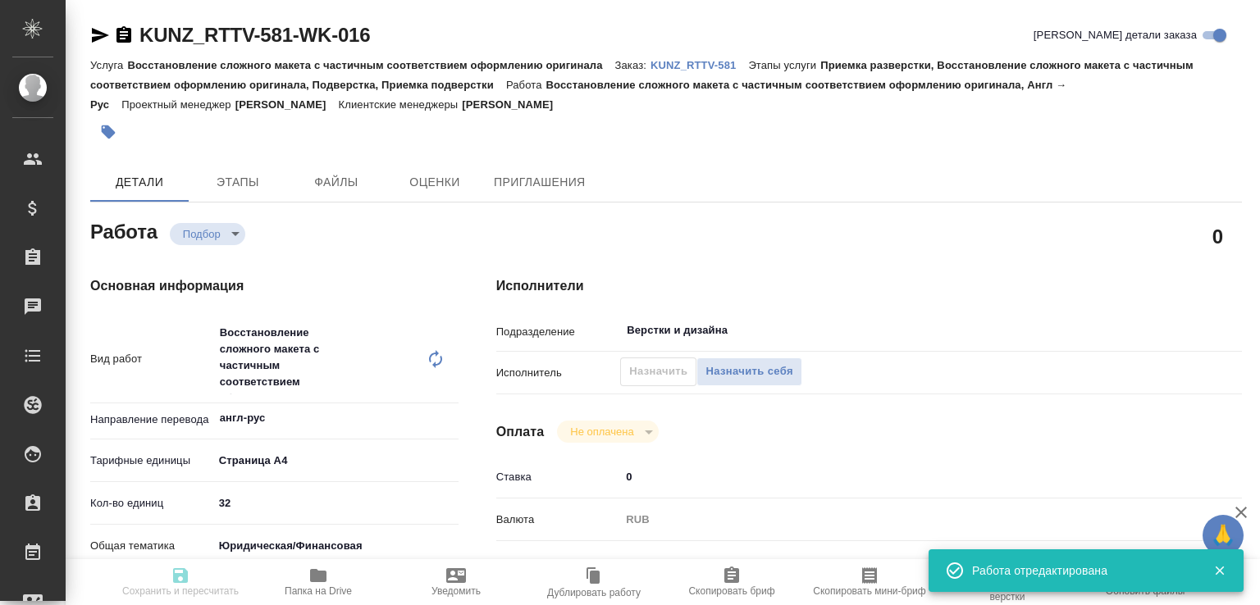
type textarea "x"
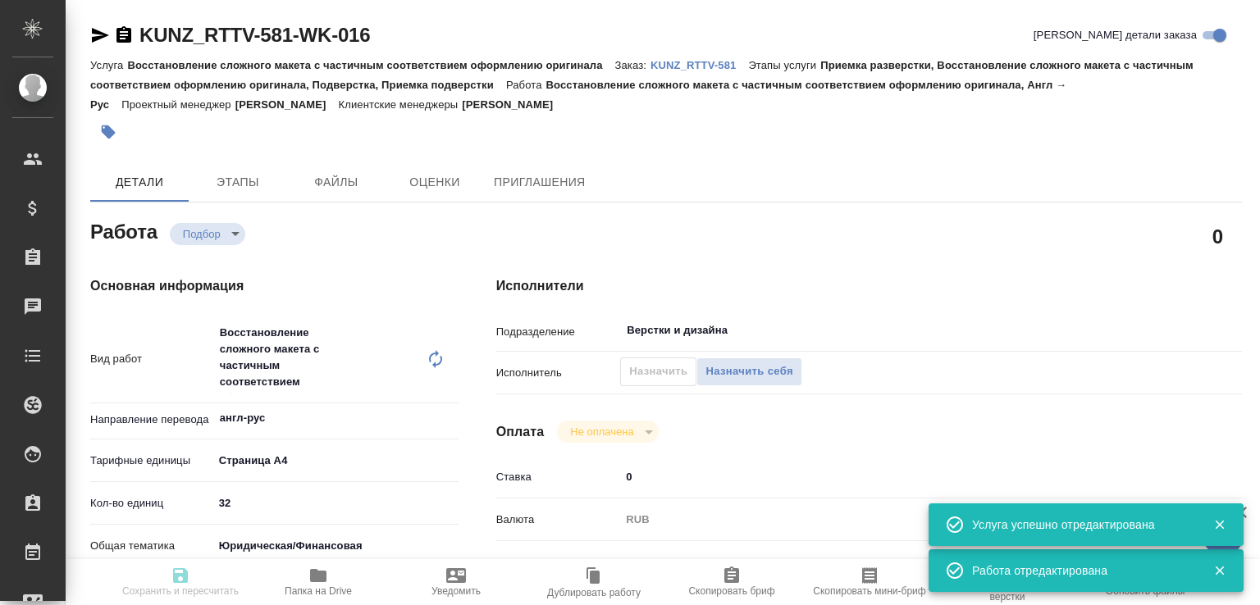
type textarea "x"
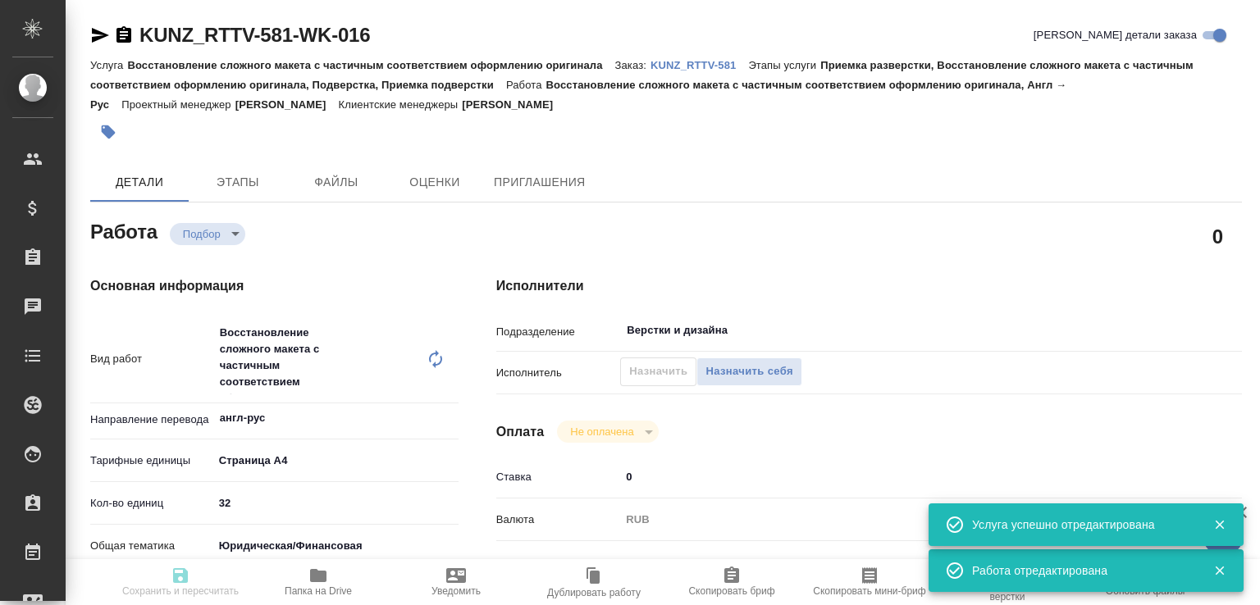
type textarea "x"
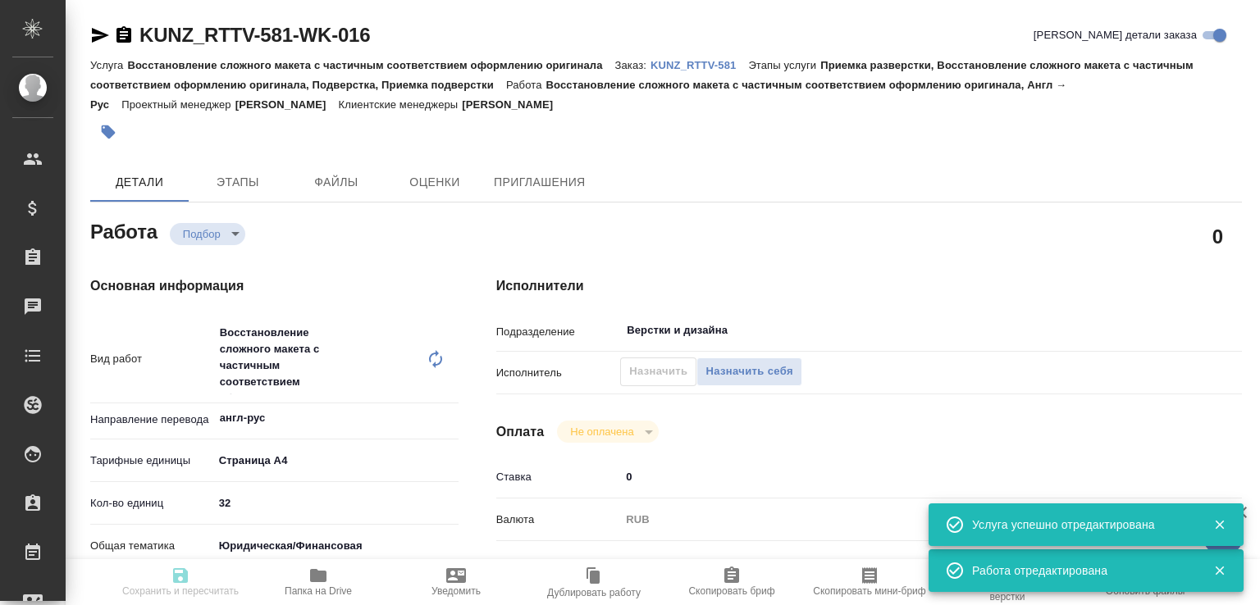
type input "recruiting"
type textarea "Восстановление сложного макета с частичным соответствием оформлению оригинала"
type textarea "x"
type input "англ-рус"
type input "5f036ec4e16dec2d6b59c8ff"
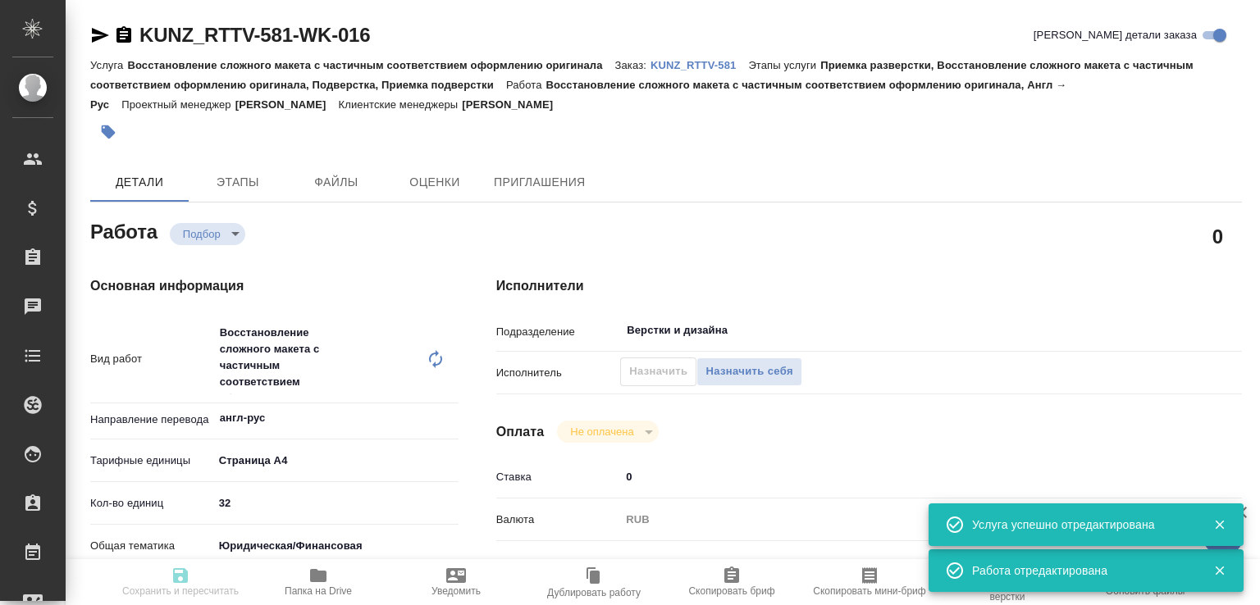
type input "32"
type input "yr-fn"
type input "5f647205b73bc97568ca66c0"
type input "[DATE] 16:30"
type input "[DATE] 12:00"
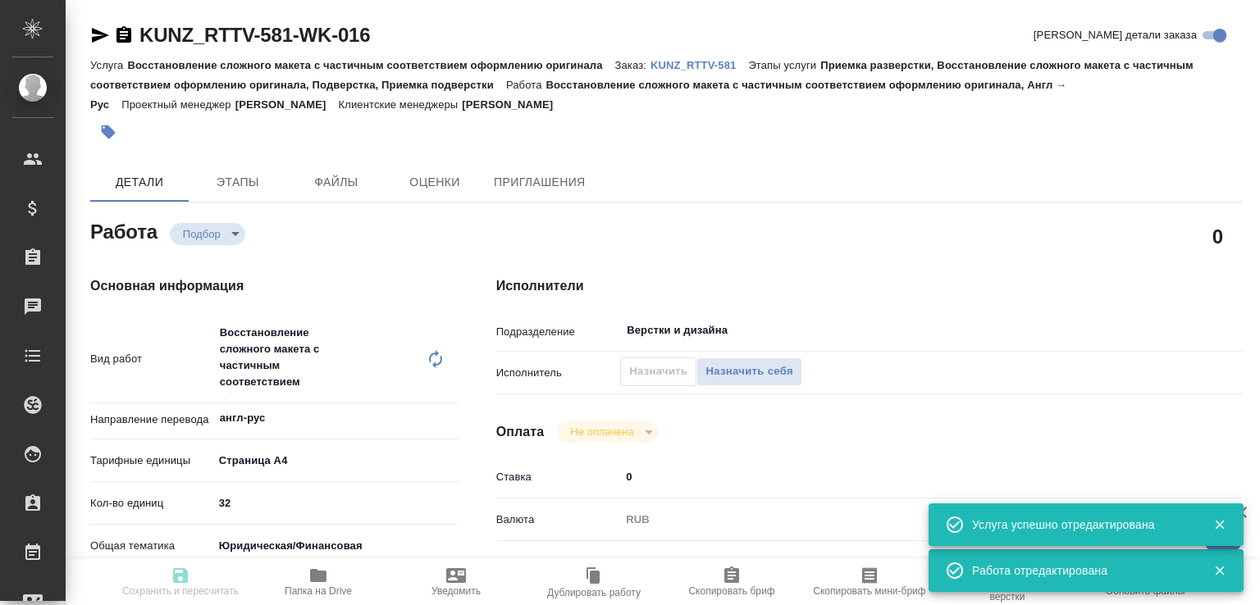
type input "[DATE] 16:00"
type input "Верстки и дизайна"
type input "notPayed"
type input "0"
type input "RUB"
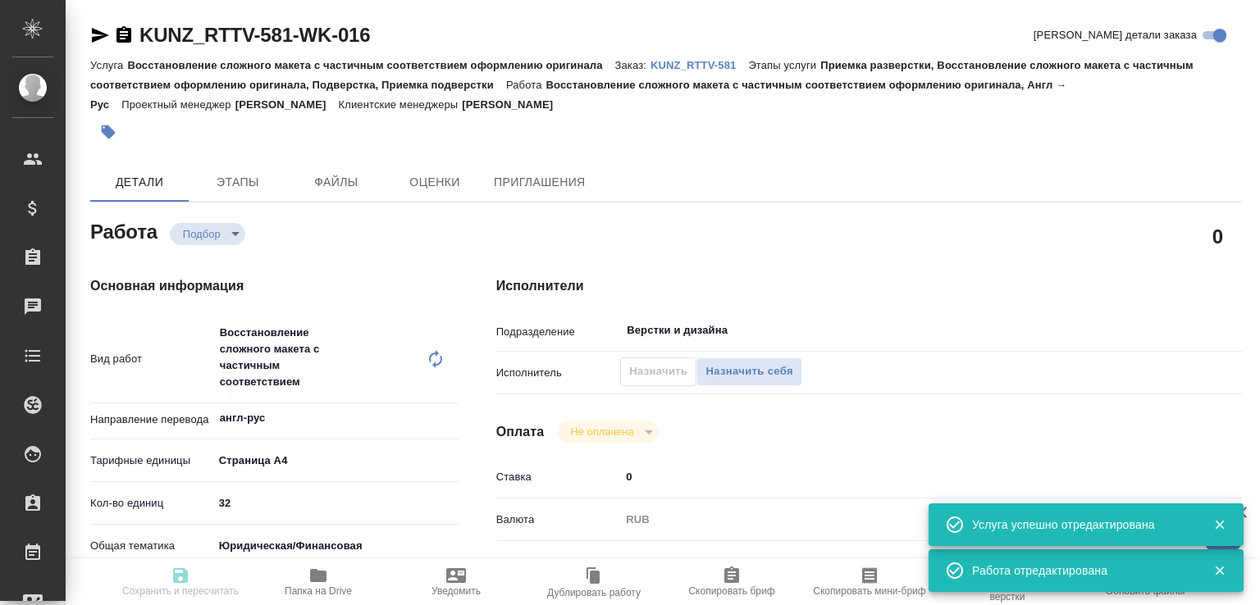
type input "[PERSON_NAME]"
type textarea "x"
type textarea "/Clients/RT/Orders/KUNZ_RTTV-581/DTP/KUNZ_RTTV-581-WK-016"
type textarea "x"
type input "KUNZ_RTTV-581"
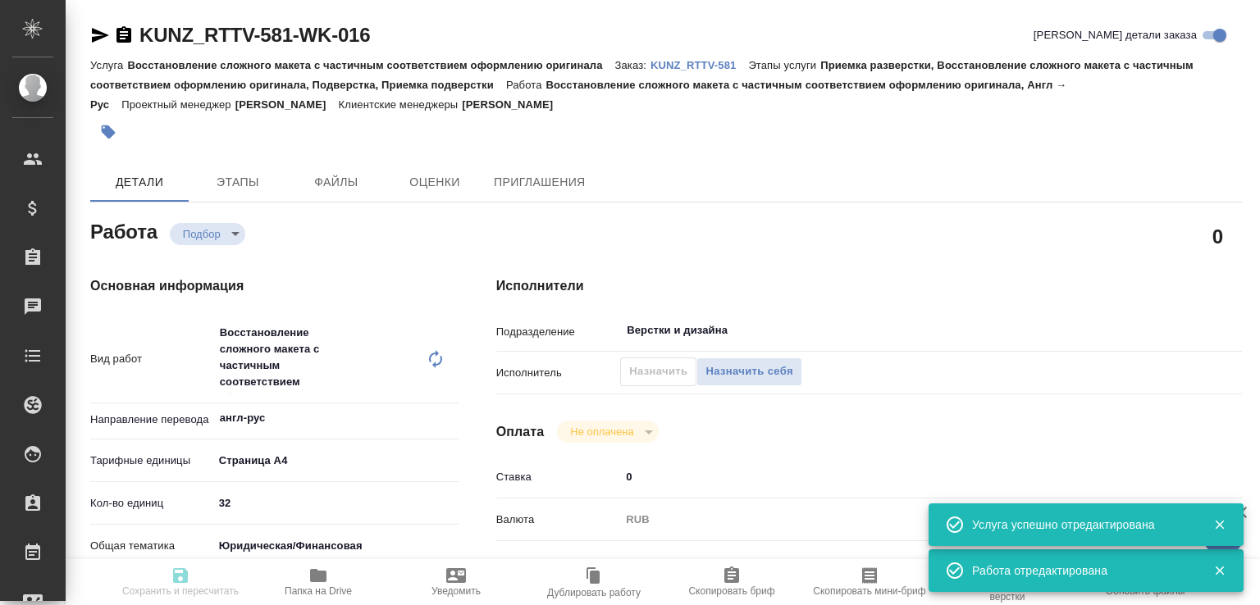
type input "Восстановление сложного макета с частичным соответствием оформлению оригинала"
type input "Приемка разверстки, Восстановление сложного макета с частичным соответствием оф…"
type input "[PERSON_NAME]"
type input "/Clients/RT/Orders/KUNZ_RTTV-581"
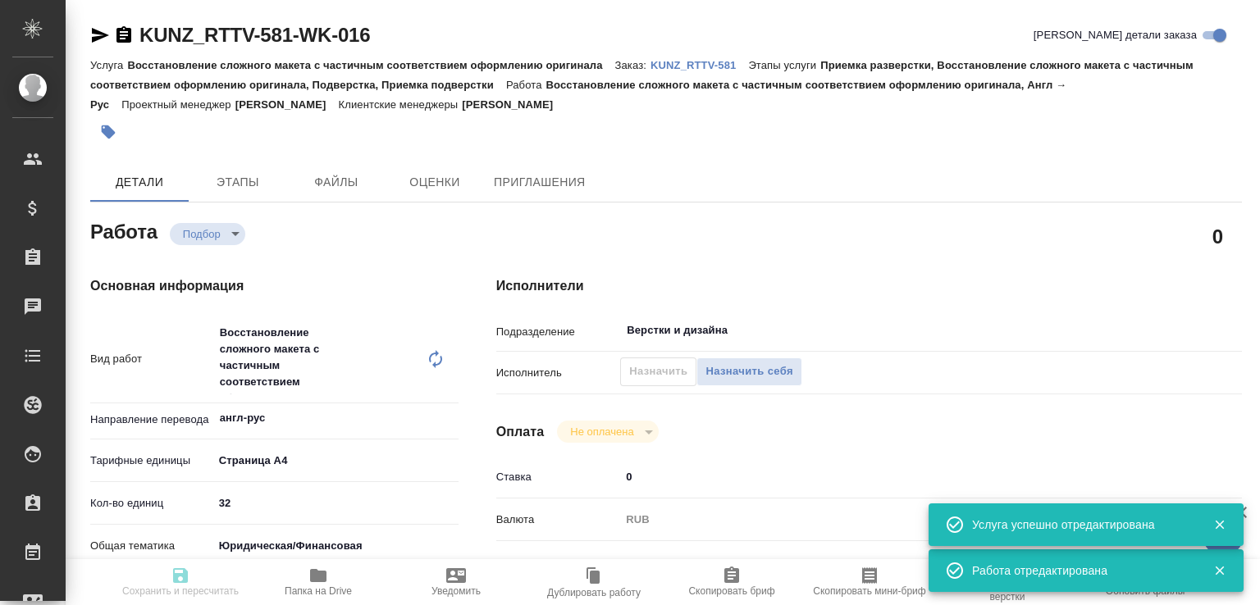
type textarea "x"
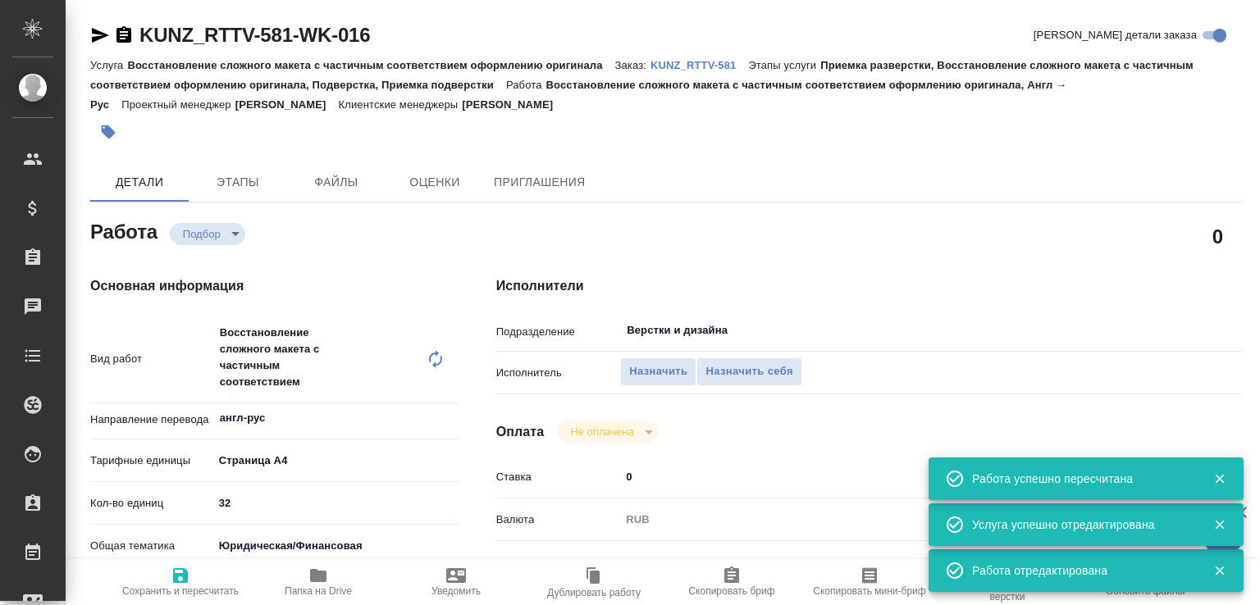
type textarea "x"
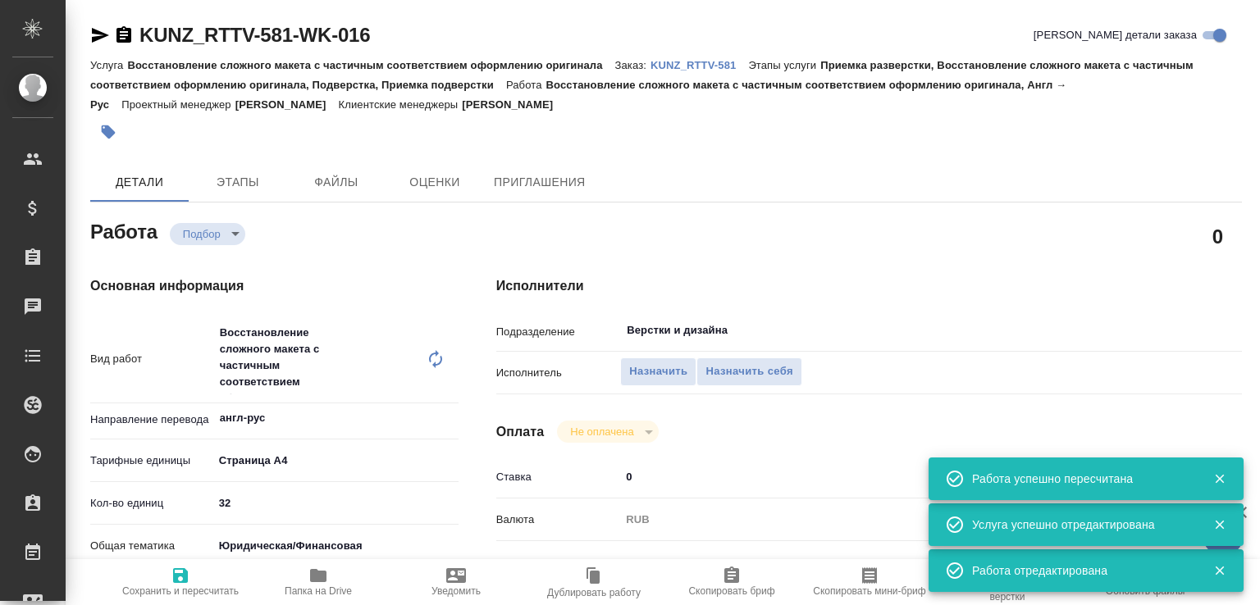
type textarea "x"
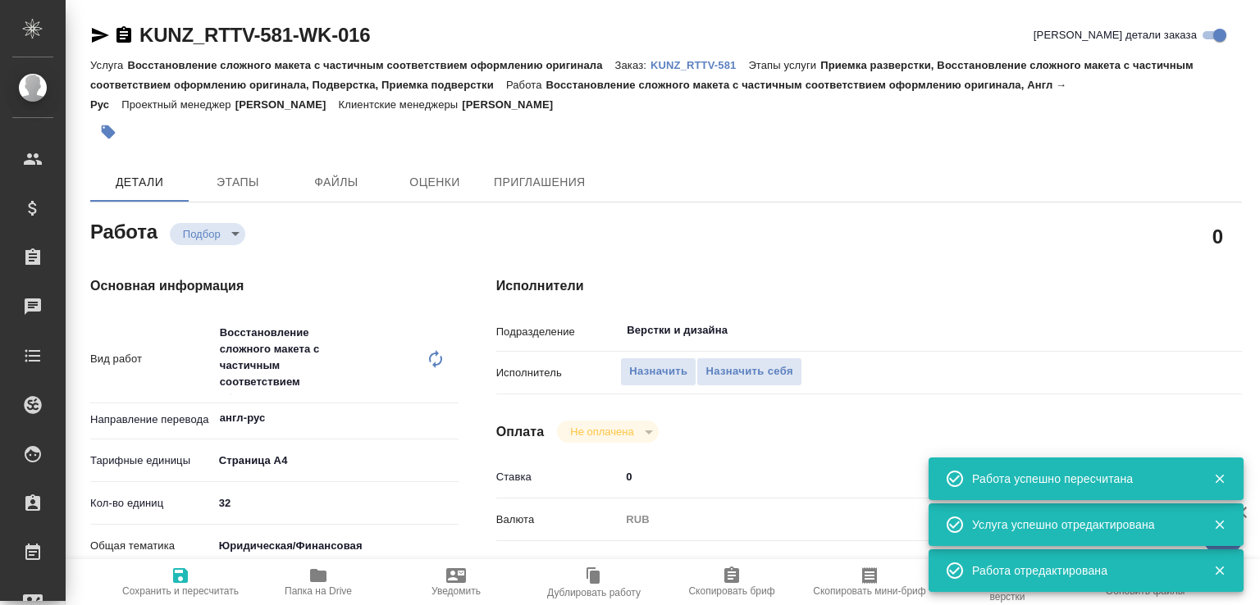
type textarea "x"
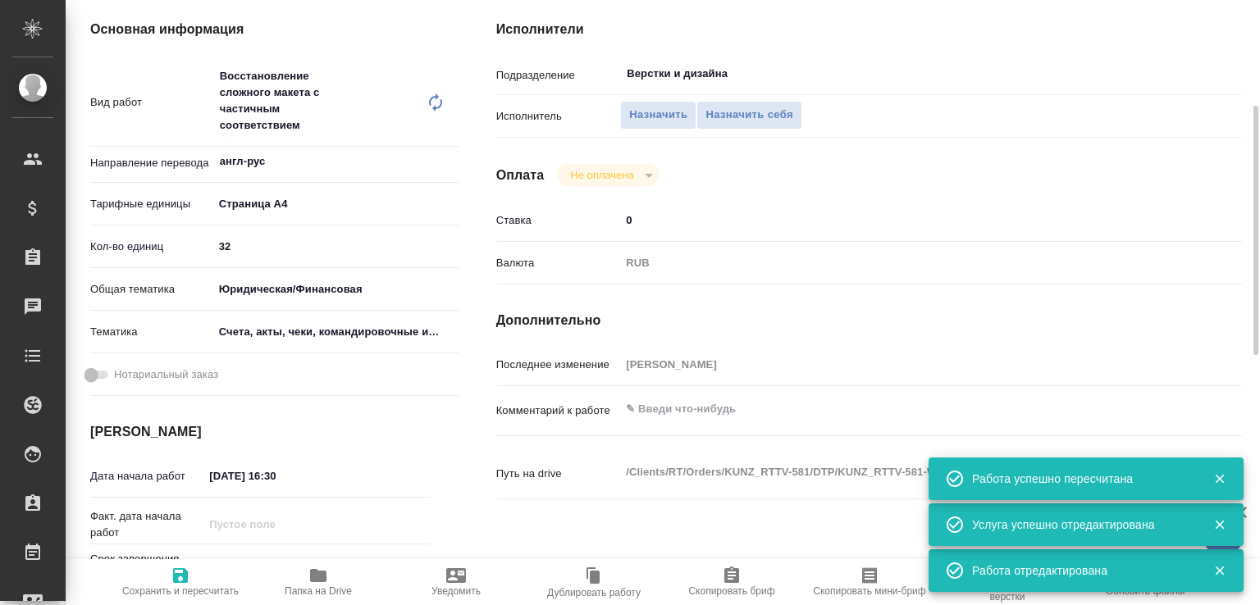
type textarea "x"
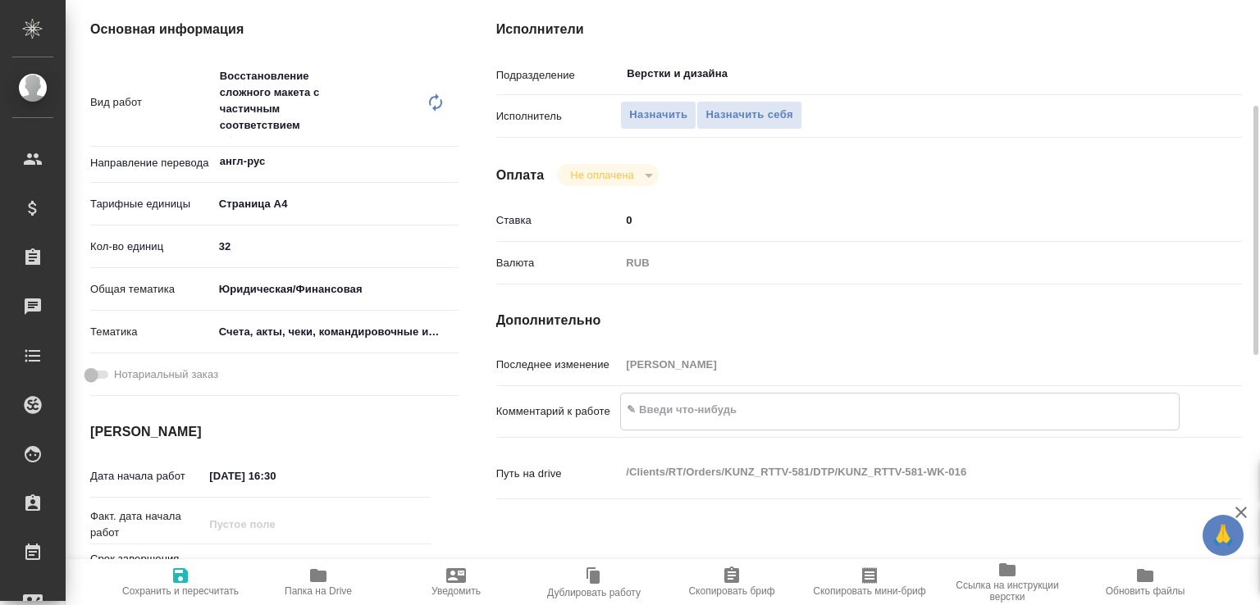
click at [793, 421] on textarea at bounding box center [900, 410] width 558 height 28
paste textarea "12.08 014-OR-BSN 2025 Bolotskii to Phuket"
type textarea "x"
type textarea "12.08 014-OR-BSN 2025 Bolotskii to Phuket"
type textarea "x"
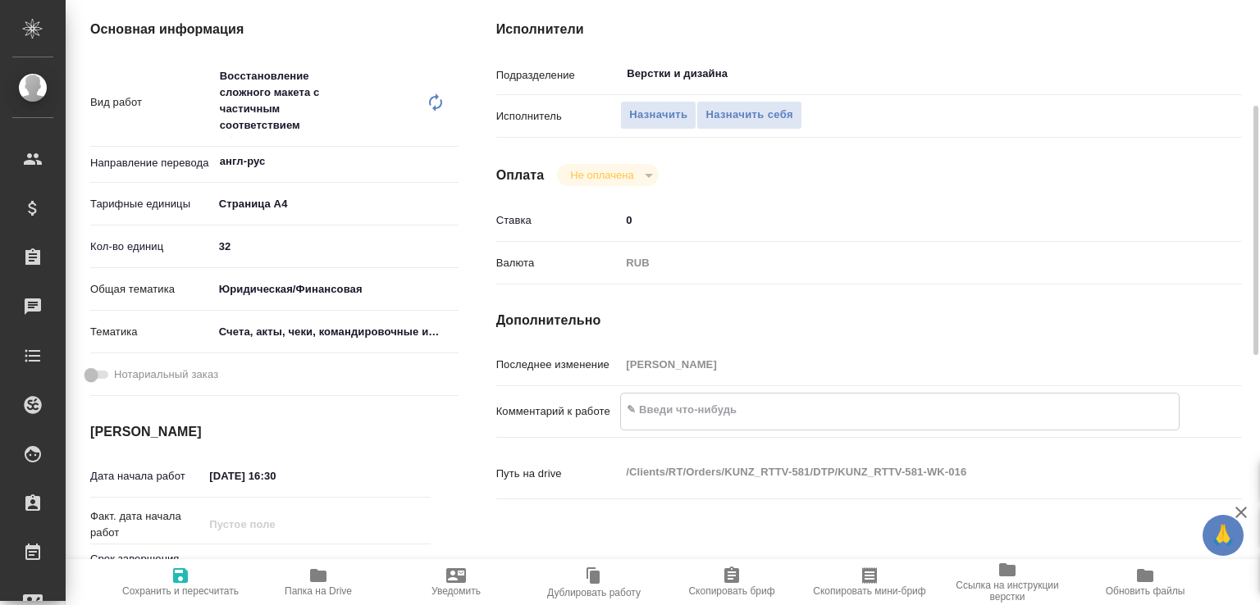
type textarea "x"
type textarea "12.08 014-OR-BSN 2025 Bolotskii to Phuket"
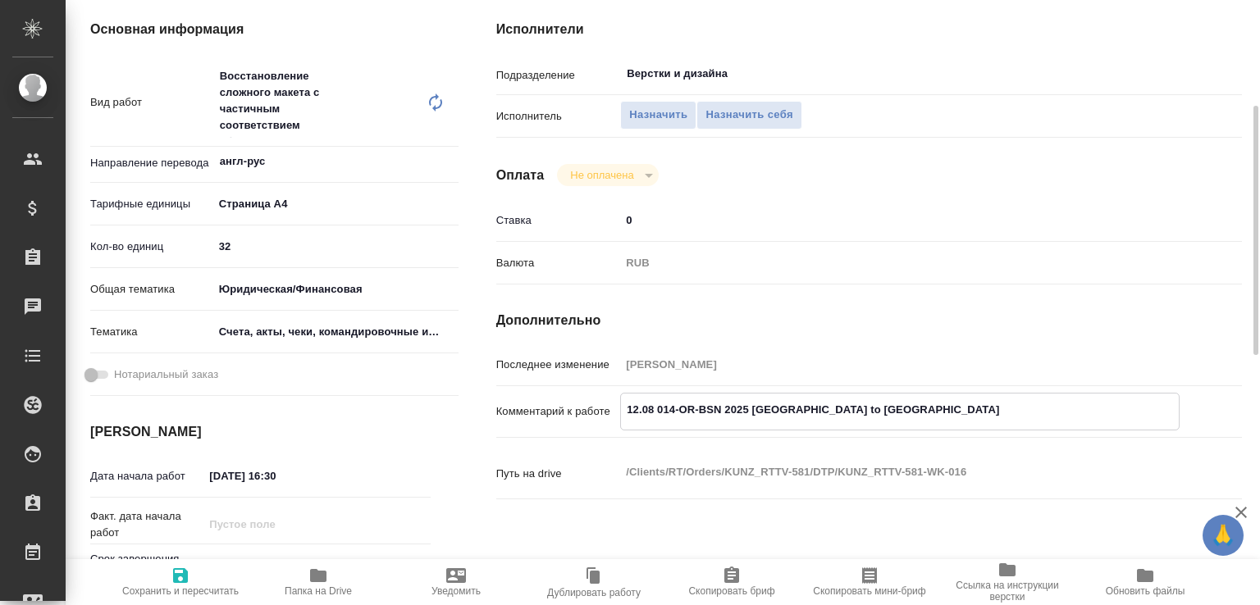
type textarea "x"
type textarea "12.08 014-OR-BSN 2025 Bolotskii to Phuket"
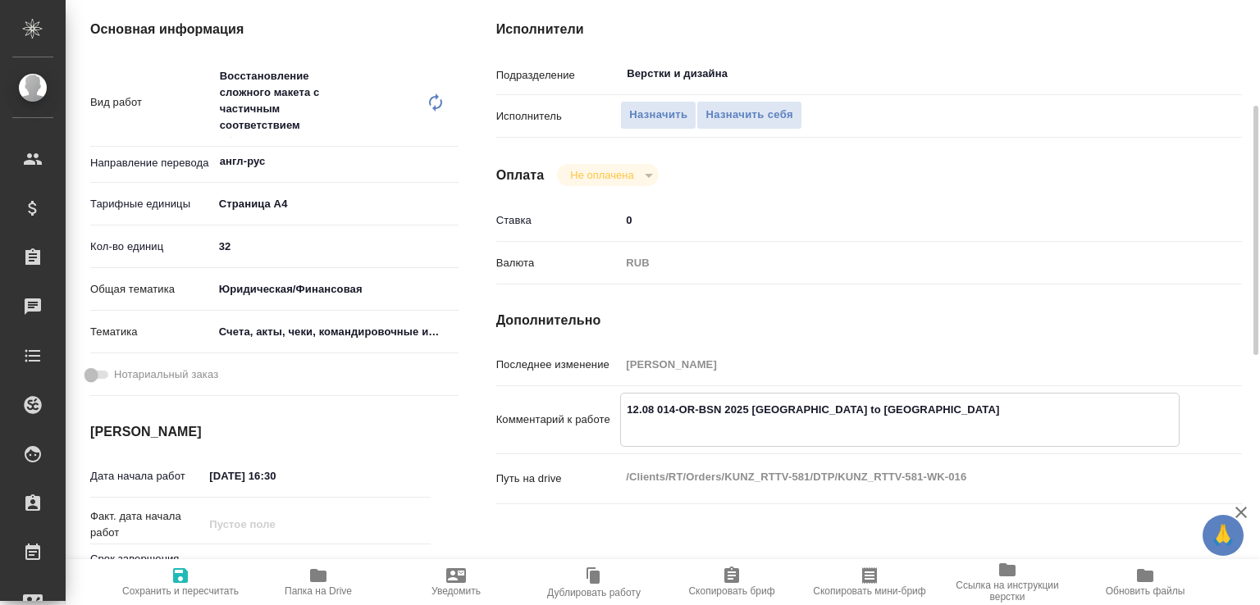
type textarea "x"
click at [184, 568] on icon "button" at bounding box center [180, 575] width 15 height 15
type textarea "x"
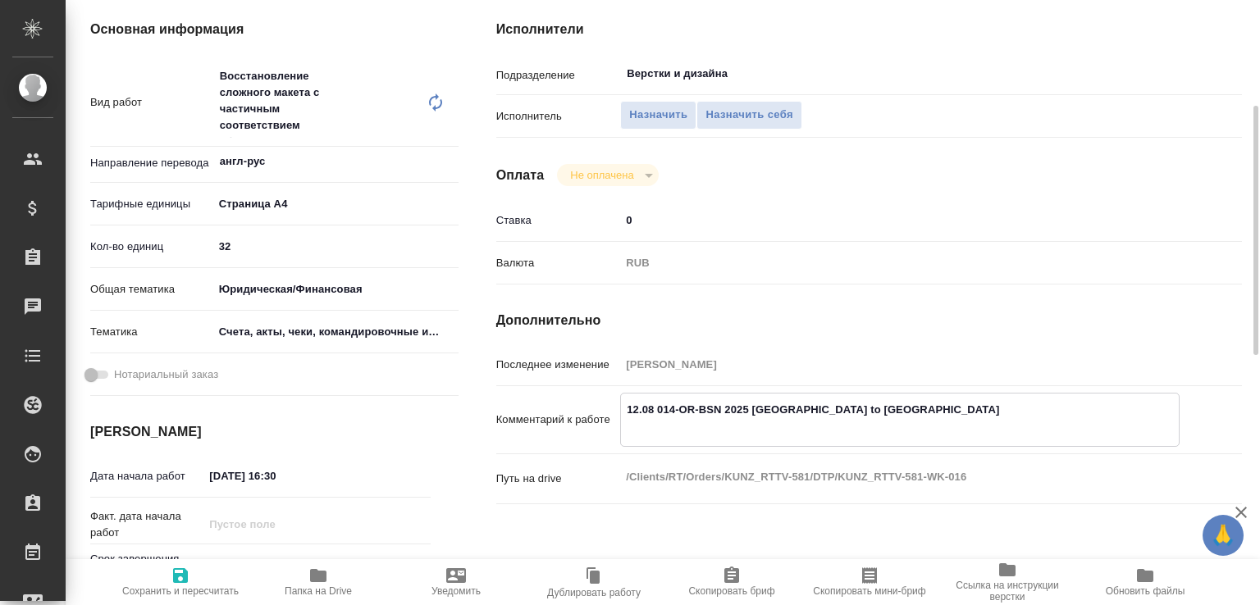
type textarea "x"
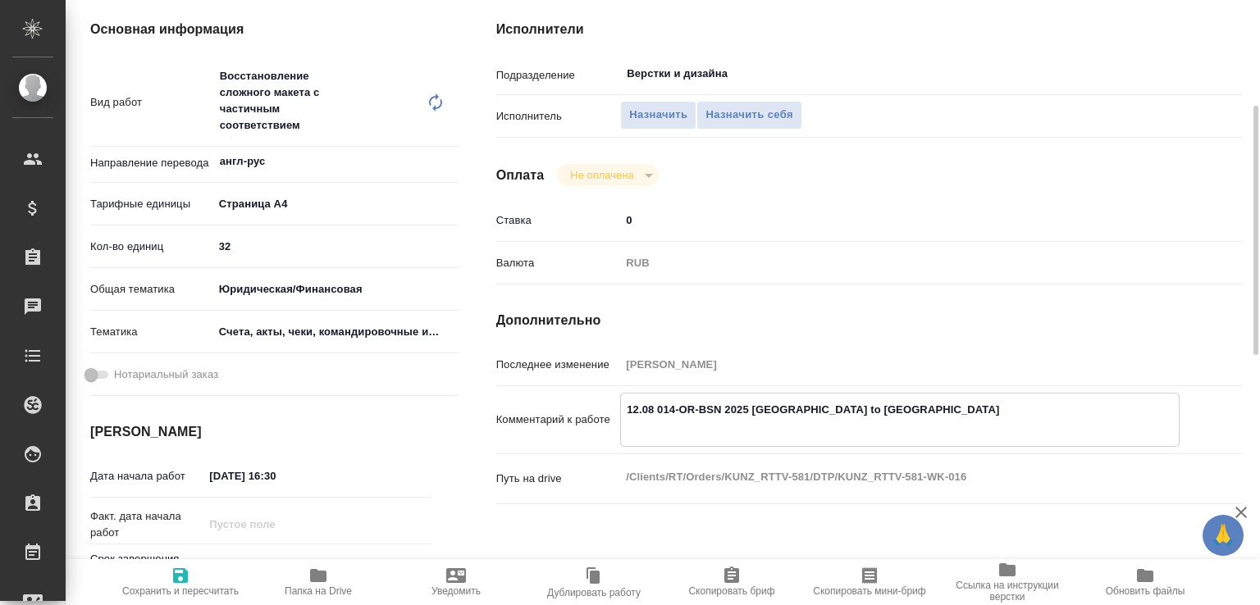
type textarea "x"
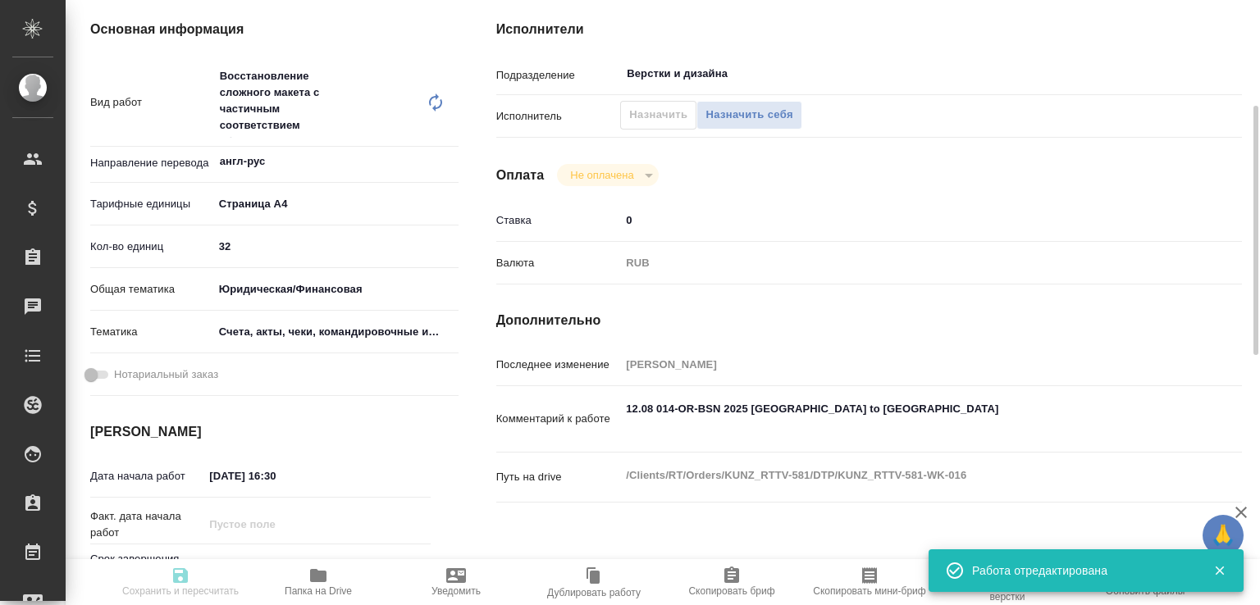
type input "recruiting"
type textarea "Восстановление сложного макета с частичным соответствием оформлению оригинала"
type textarea "x"
type input "англ-рус"
type input "5f036ec4e16dec2d6b59c8ff"
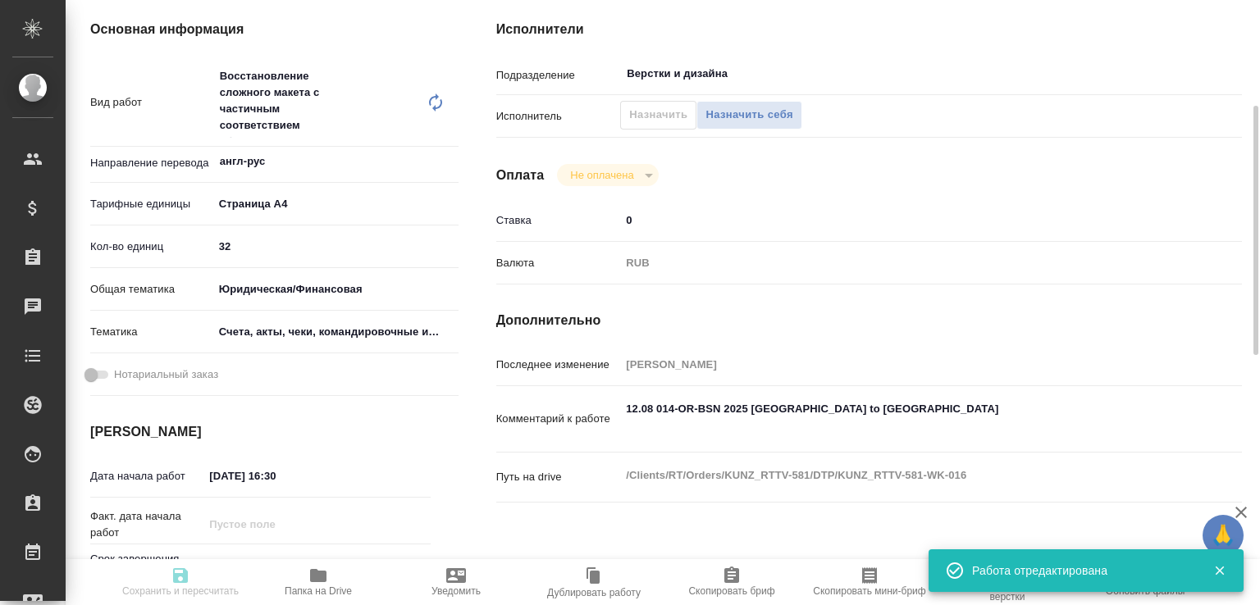
type input "32"
type input "yr-fn"
type input "5f647205b73bc97568ca66c0"
type input "[DATE] 16:30"
type input "[DATE] 12:00"
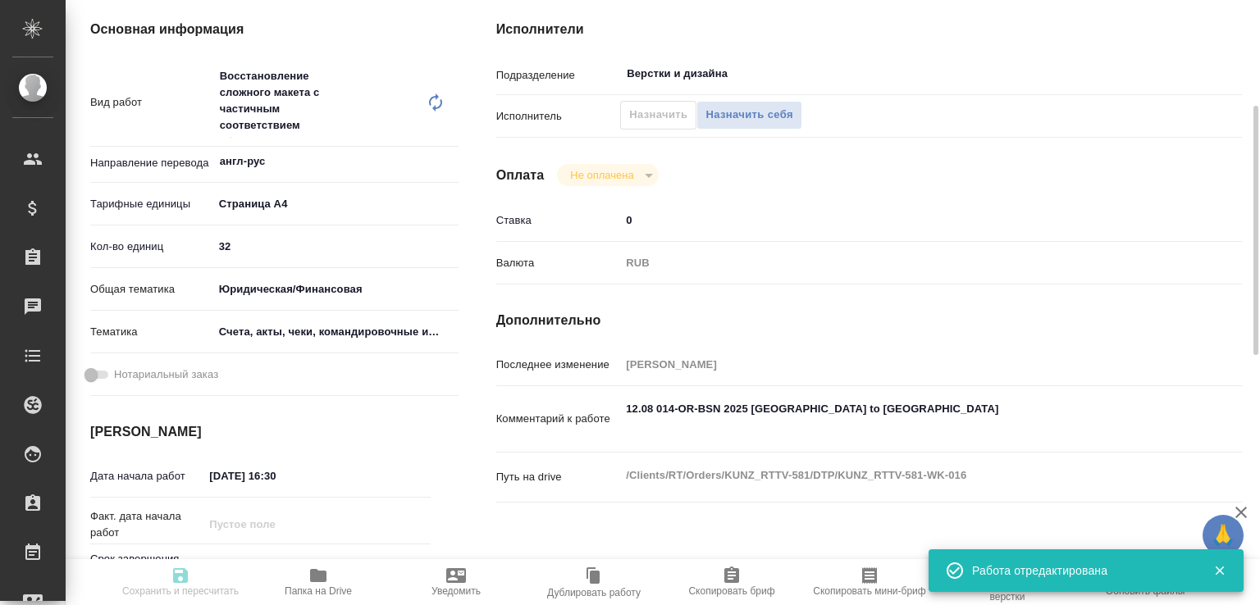
type input "[DATE] 16:00"
type input "Верстки и дизайна"
type input "notPayed"
type input "0"
type input "RUB"
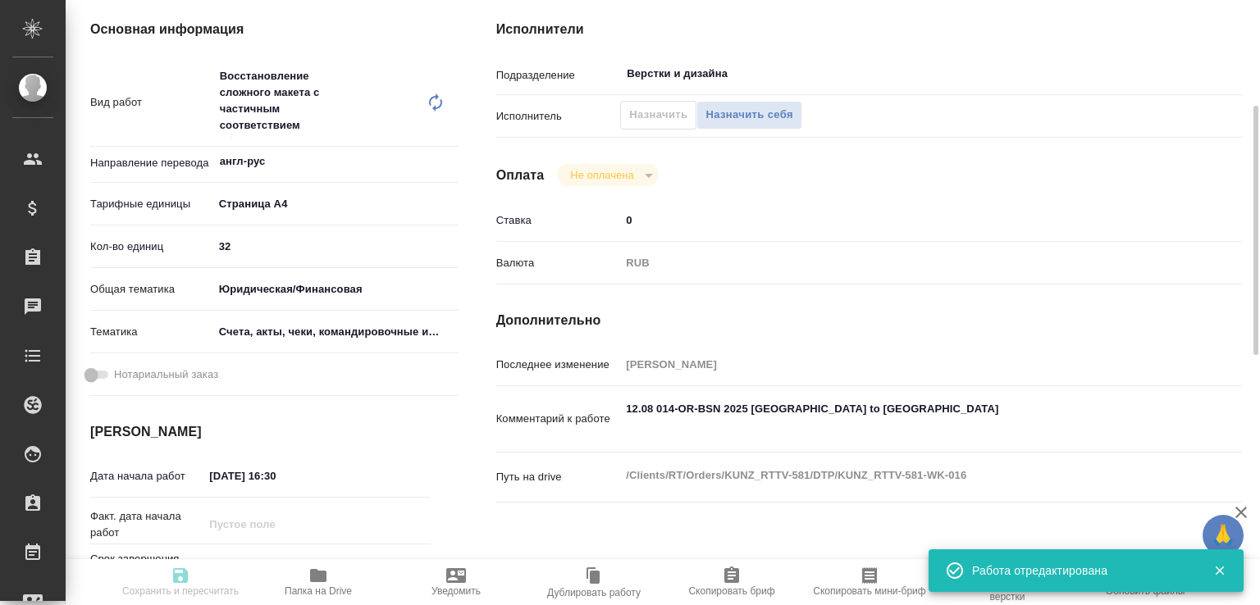
type input "[PERSON_NAME]"
type textarea "12.08 014-OR-BSN 2025 Bolotskii to Phuket"
type textarea "x"
type textarea "/Clients/RT/Orders/KUNZ_RTTV-581/DTP/KUNZ_RTTV-581-WK-016"
type textarea "x"
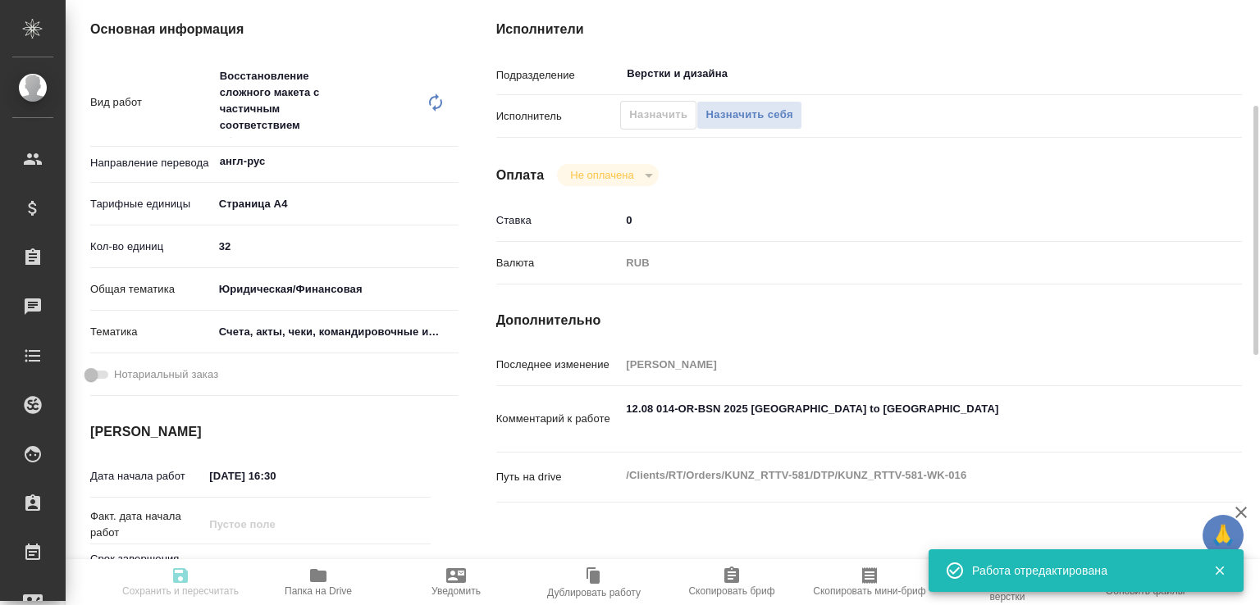
type input "KUNZ_RTTV-581"
type input "Восстановление сложного макета с частичным соответствием оформлению оригинала"
type input "Приемка разверстки, Восстановление сложного макета с частичным соответствием оф…"
type input "[PERSON_NAME]"
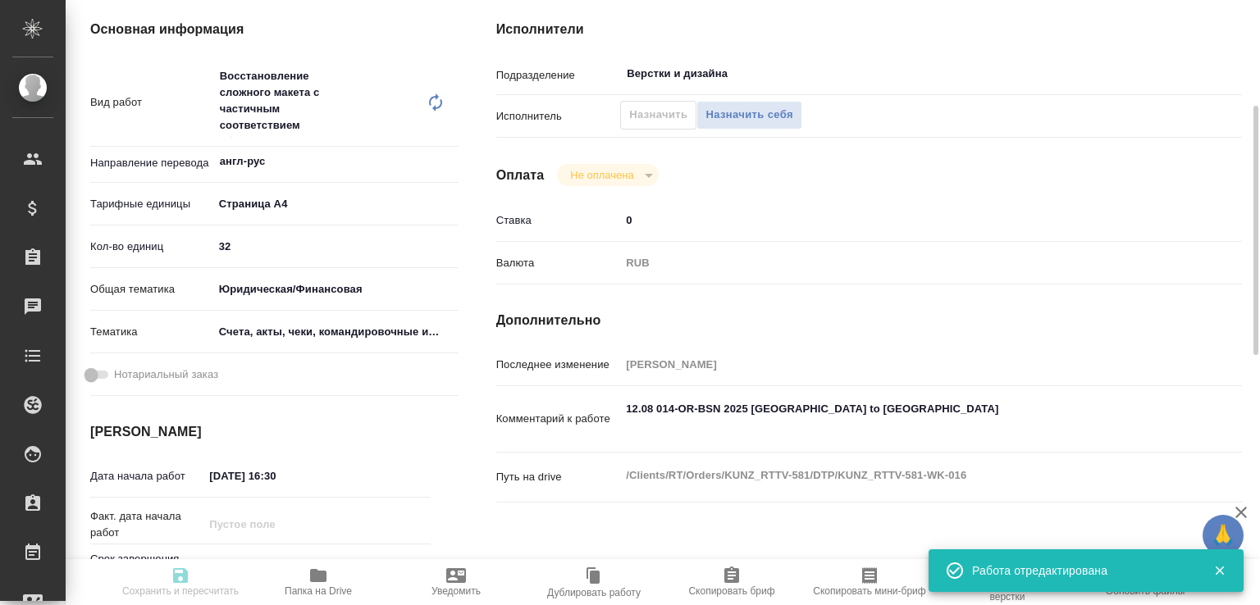
type input "/Clients/RT/Orders/KUNZ_RTTV-581"
type textarea "x"
click at [295, 568] on span "Папка на Drive" at bounding box center [318, 581] width 118 height 31
type textarea "x"
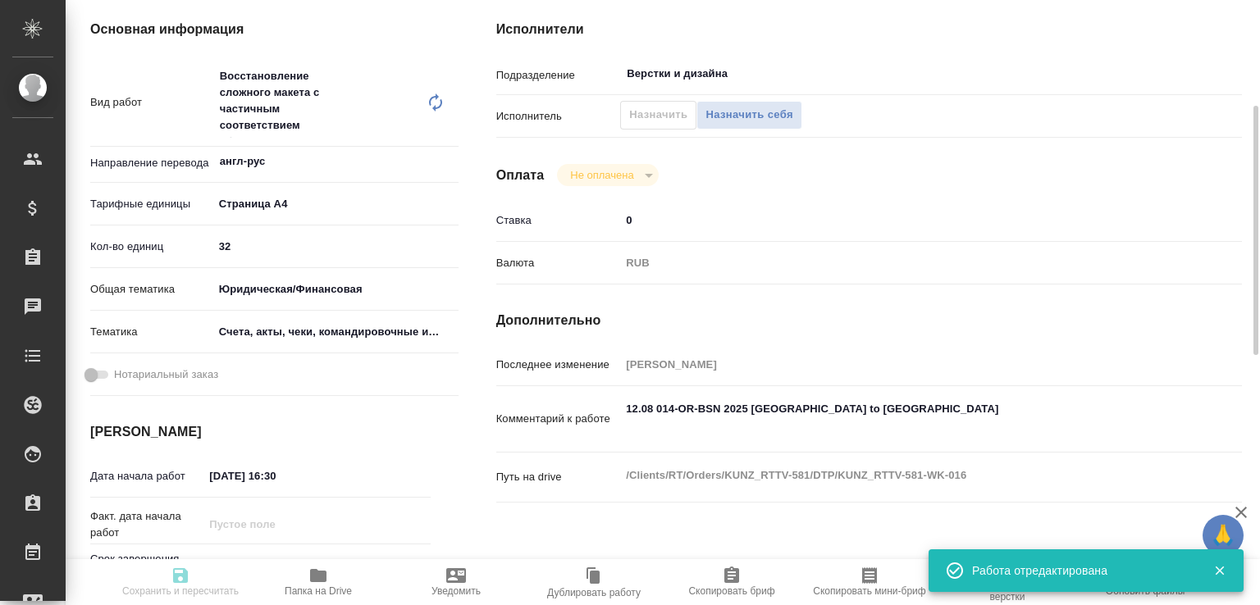
type textarea "x"
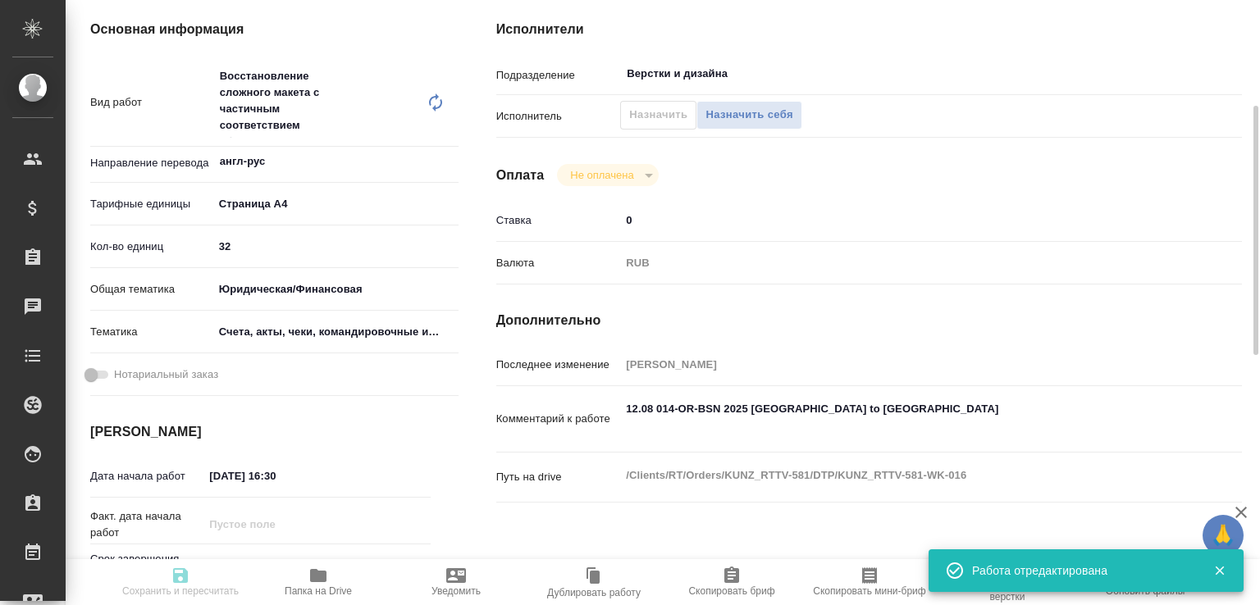
type textarea "x"
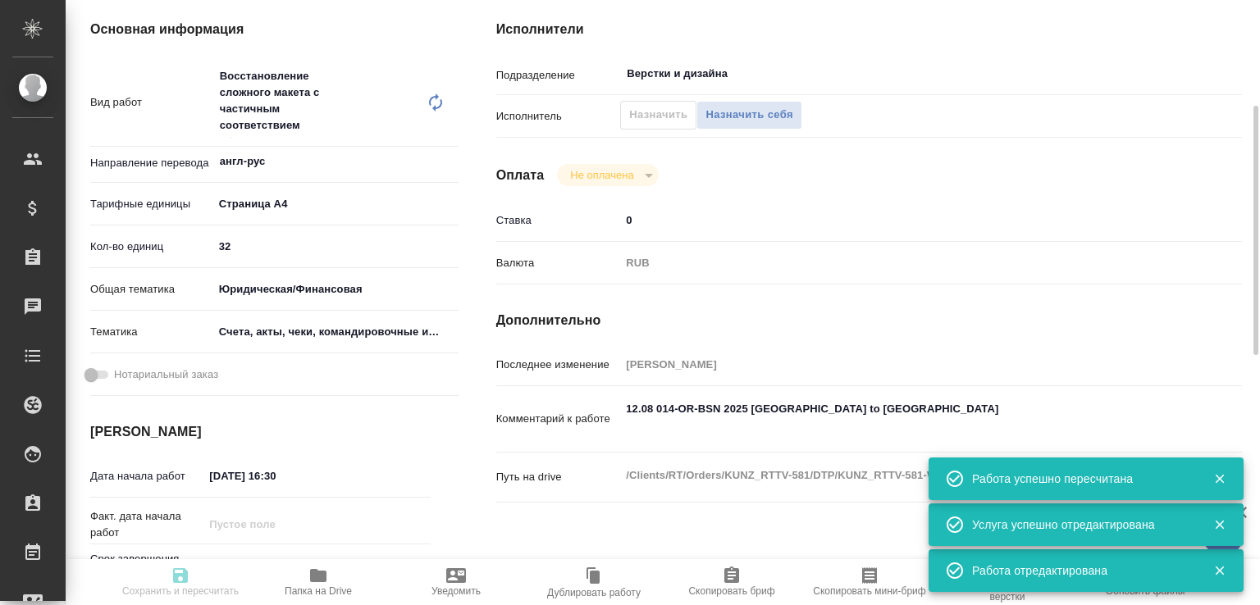
type input "recruiting"
type textarea "Восстановление сложного макета с частичным соответствием оформлению оригинала"
type textarea "x"
type input "англ-рус"
type input "5f036ec4e16dec2d6b59c8ff"
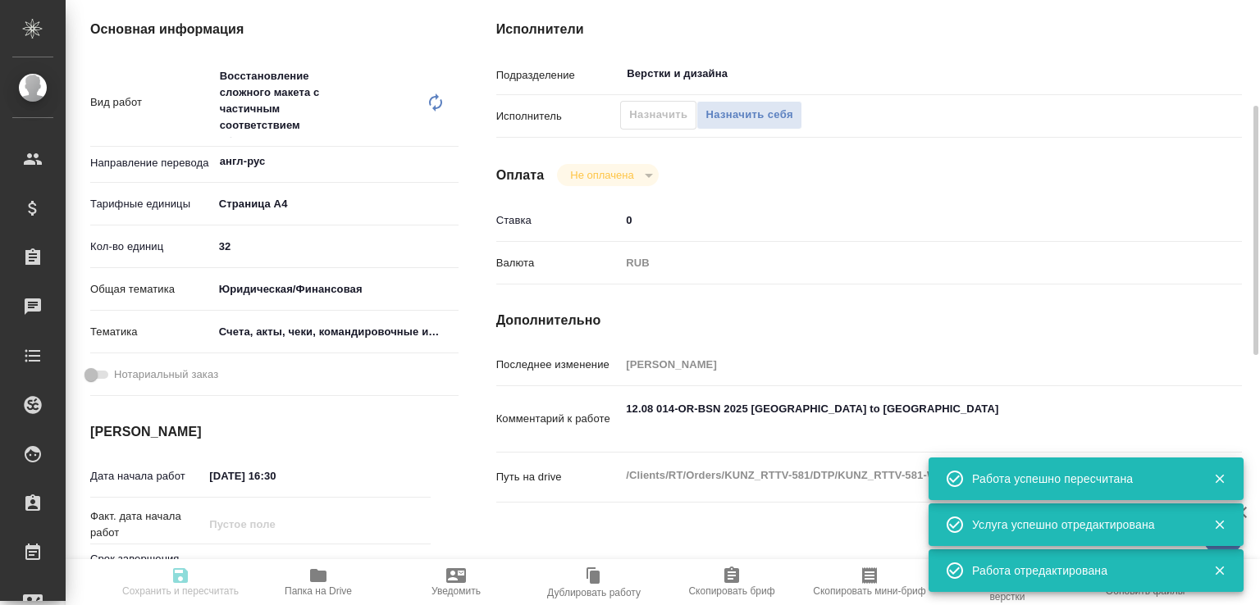
type input "32"
type input "yr-fn"
type input "5f647205b73bc97568ca66c0"
type input "[DATE] 16:30"
type input "[DATE] 12:00"
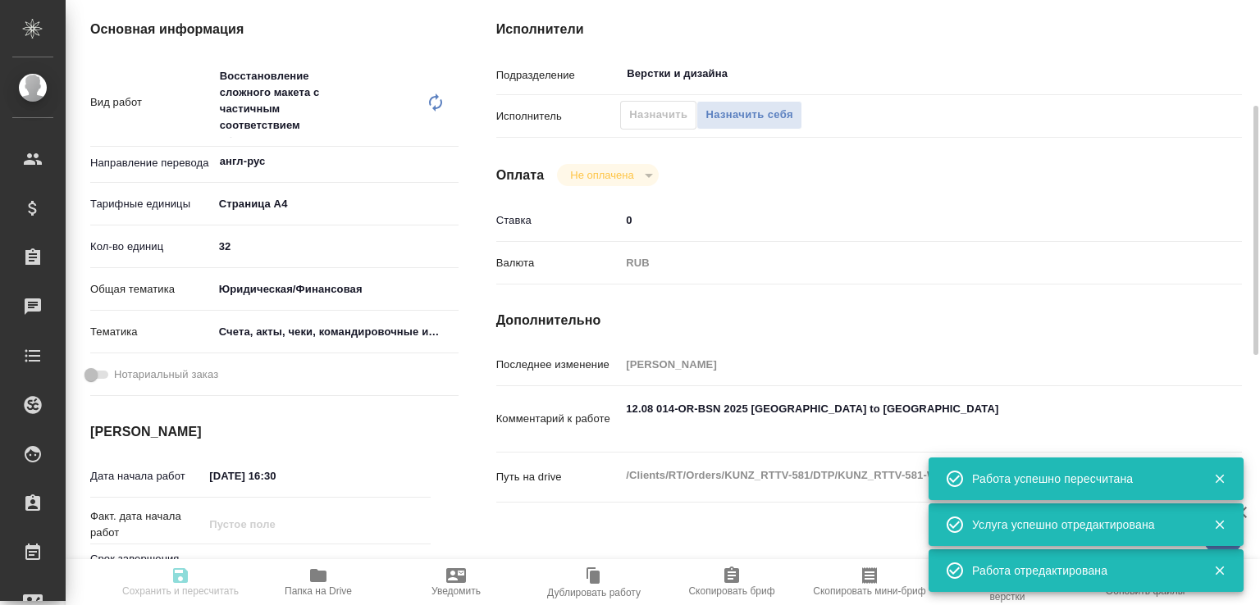
type input "[DATE] 16:00"
type input "Верстки и дизайна"
type input "notPayed"
type input "0"
type input "RUB"
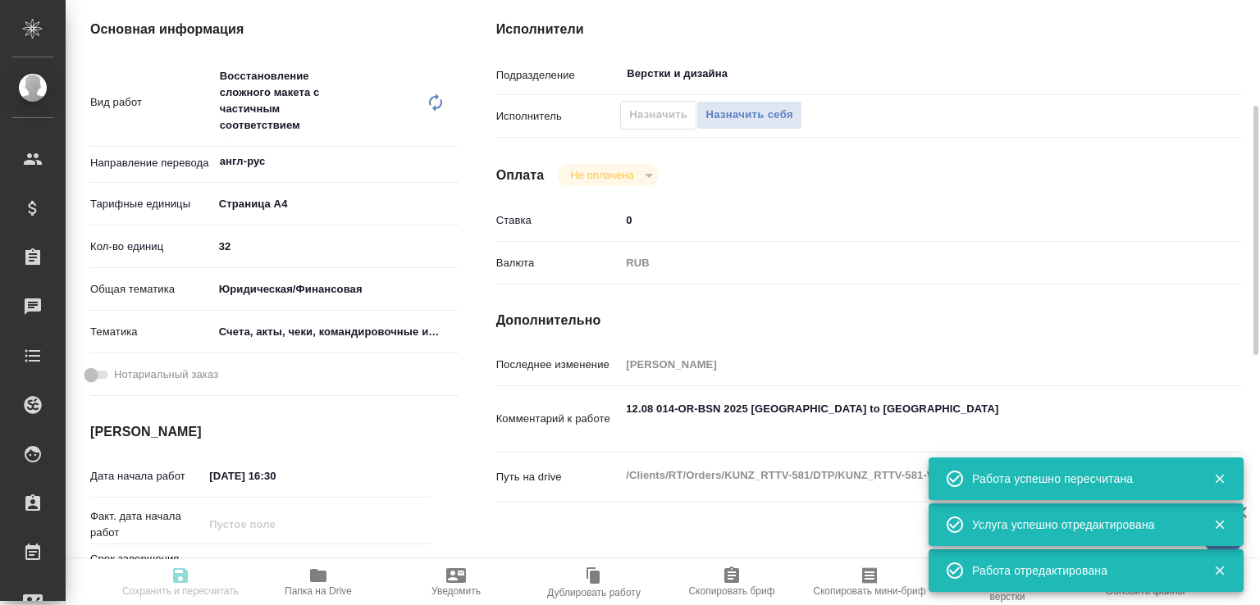
type input "[PERSON_NAME]"
type textarea "12.08 014-OR-BSN 2025 Bolotskii to Phuket"
type textarea "x"
type textarea "/Clients/RT/Orders/KUNZ_RTTV-581/DTP/KUNZ_RTTV-581-WK-016"
type textarea "x"
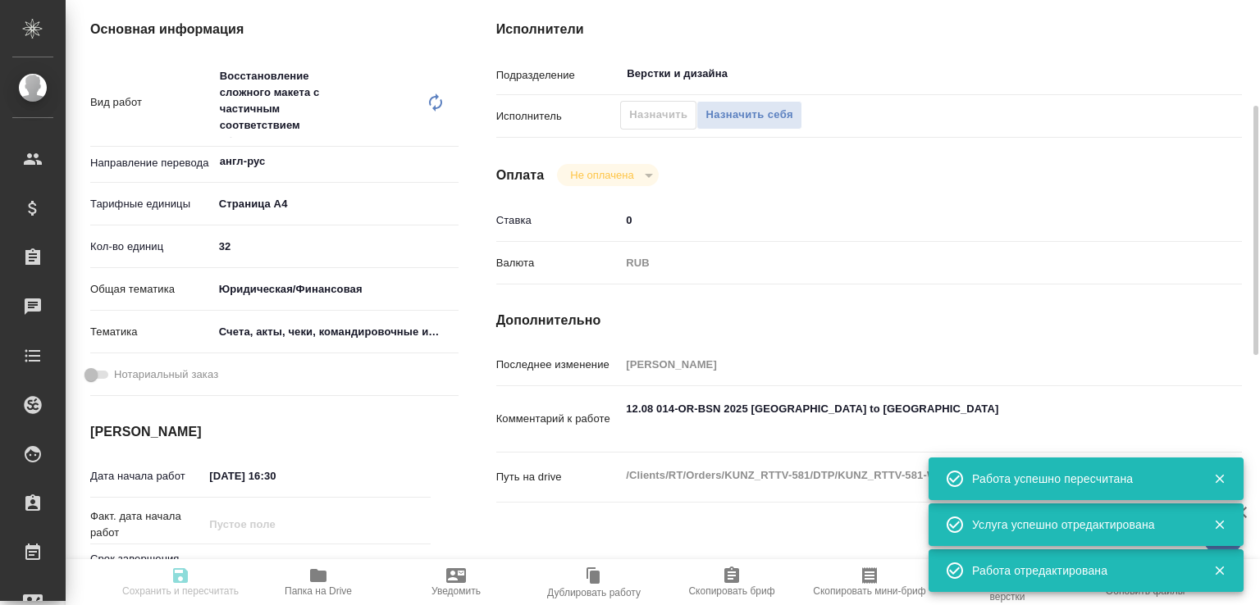
type input "KUNZ_RTTV-581"
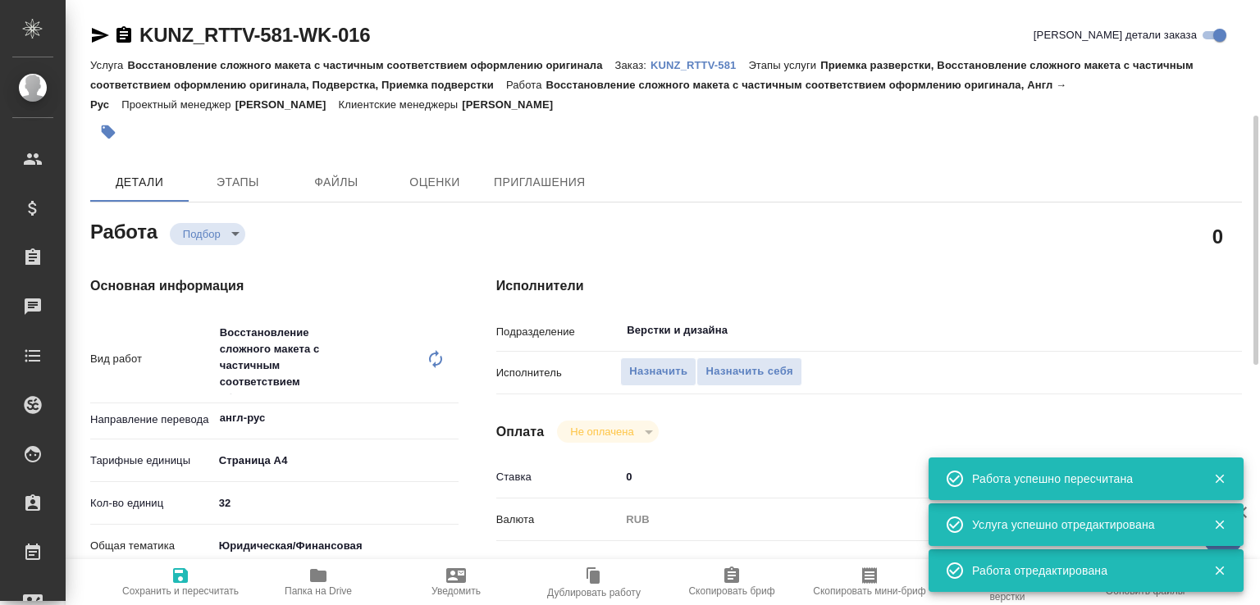
scroll to position [0, 0]
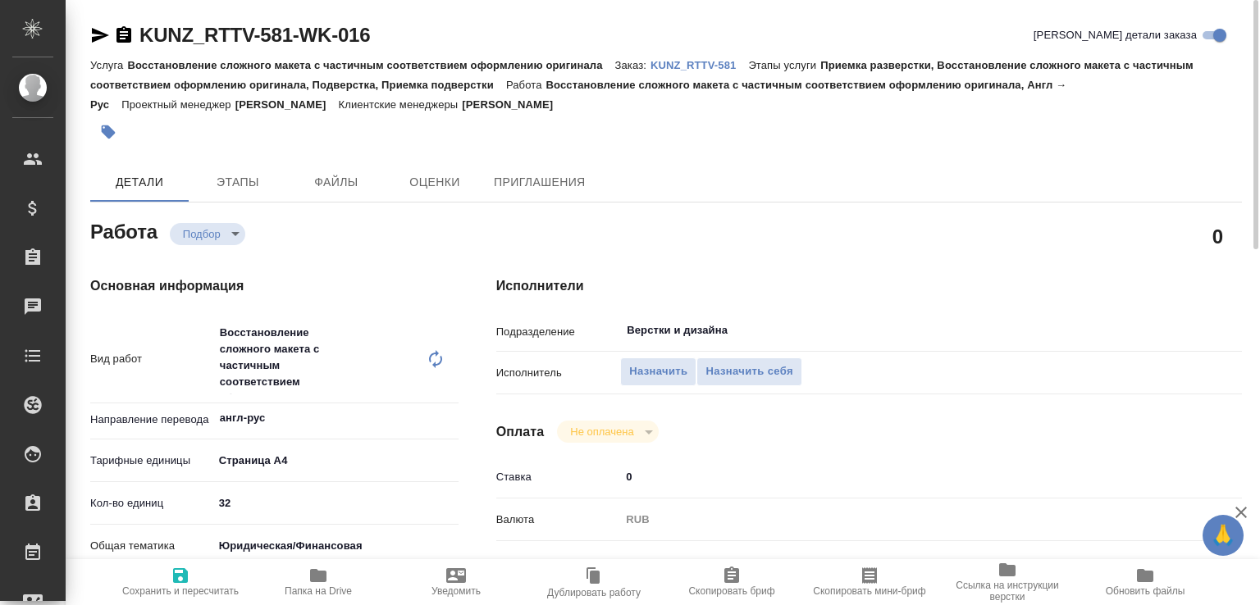
click at [98, 35] on icon "button" at bounding box center [100, 35] width 20 height 20
click at [128, 32] on icon "button" at bounding box center [123, 34] width 15 height 16
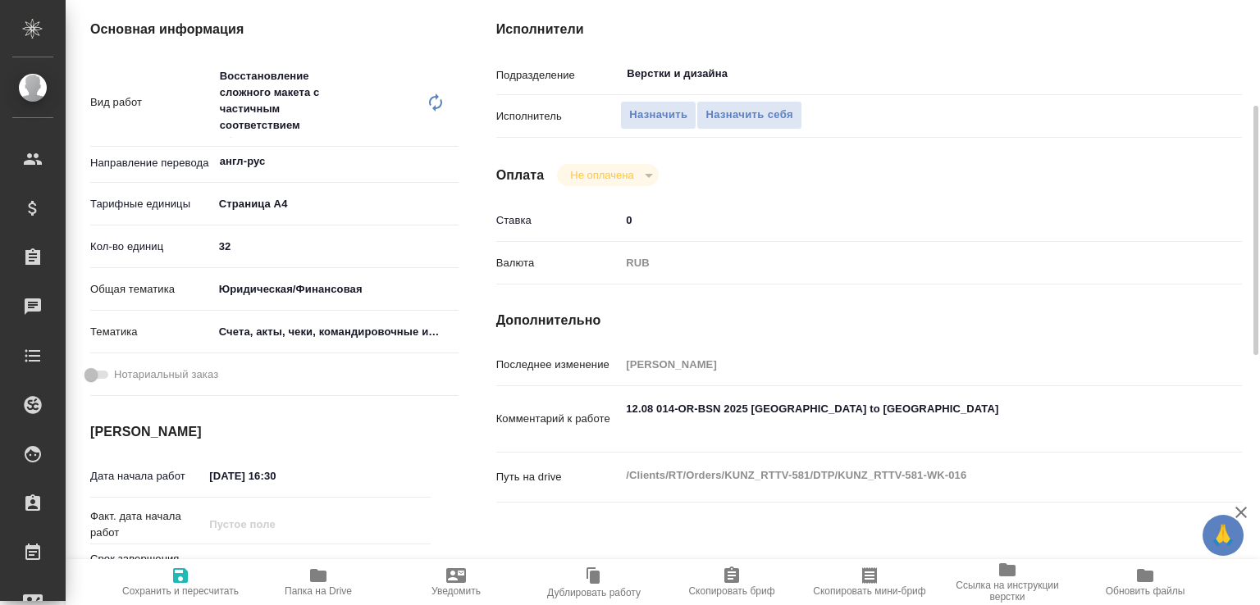
click at [766, 449] on div "Комментарий к работе 12.08 014-OR-BSN 2025 Bolotskii to Phuket x" at bounding box center [868, 426] width 745 height 66
click at [760, 427] on textarea "12.08 014-OR-BSN 2025 Bolotskii to Phuket" at bounding box center [899, 417] width 559 height 44
paste textarea "https://drive.awatera.com/s/KTRdEeSibkkzqWx"
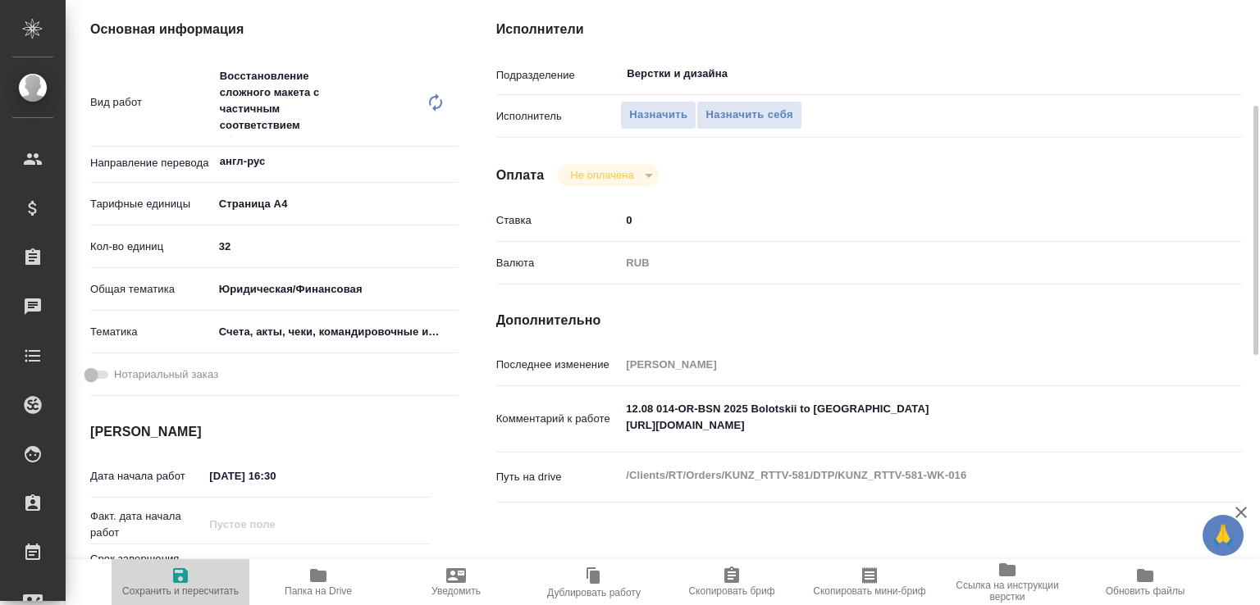
click at [190, 596] on span "Сохранить и пересчитать" at bounding box center [180, 590] width 116 height 11
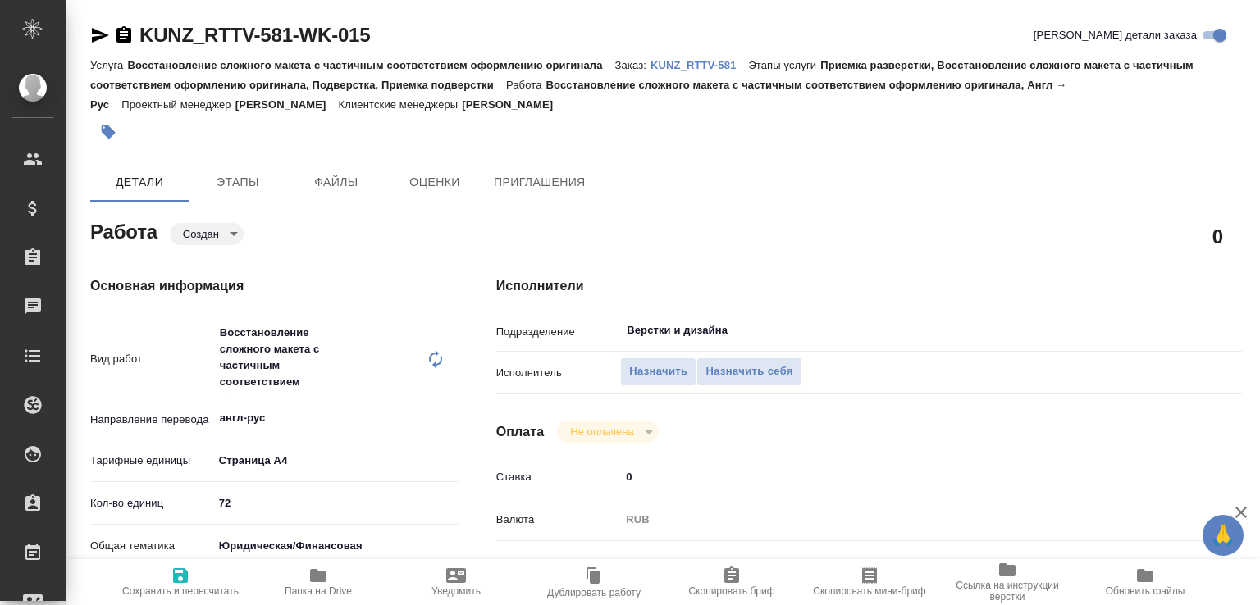
click at [217, 230] on body "🙏 .cls-1 fill:#fff; AWATERA [PERSON_NAME]malofeeva Клиенты Спецификации Заказы …" at bounding box center [630, 302] width 1260 height 605
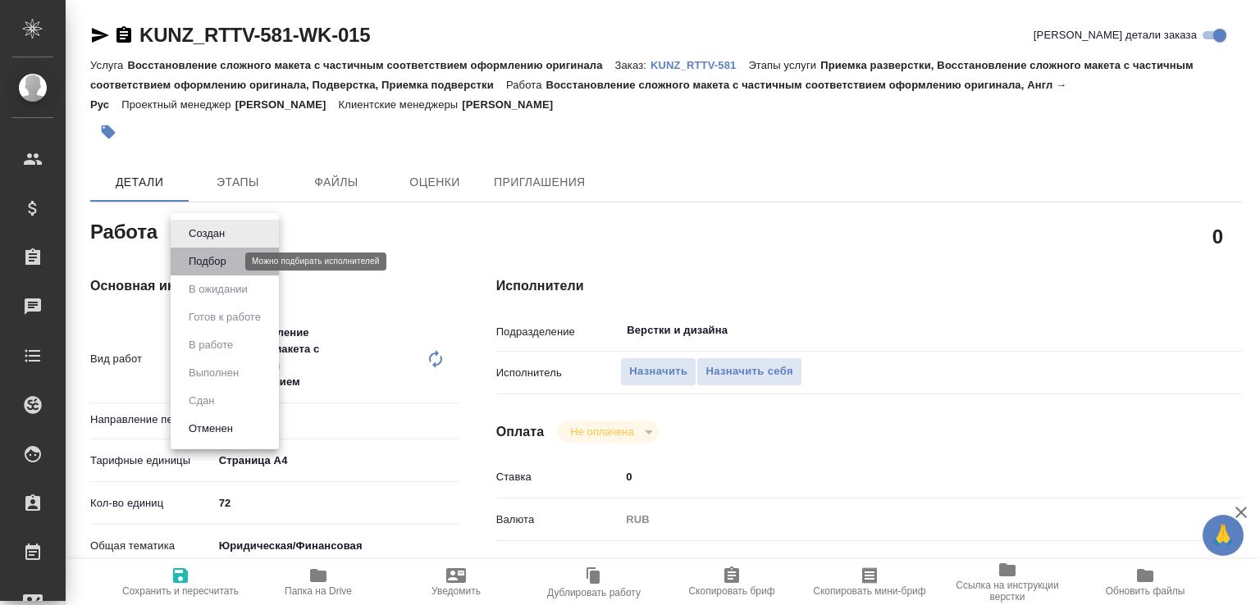
click at [208, 261] on button "Подбор" at bounding box center [208, 262] width 48 height 18
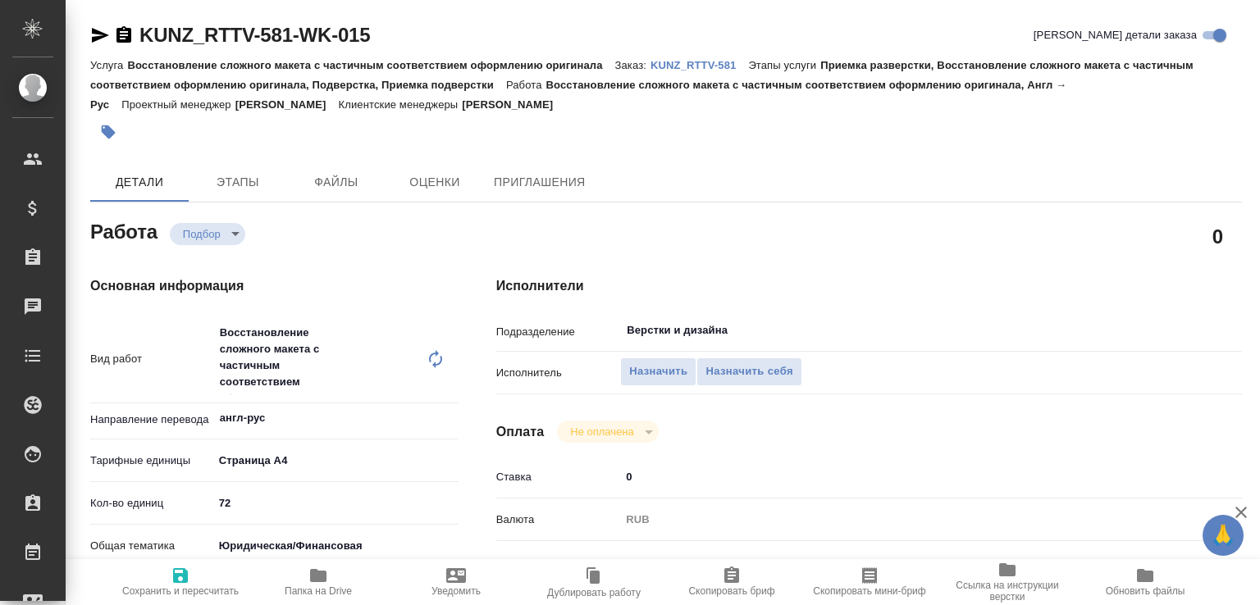
type textarea "x"
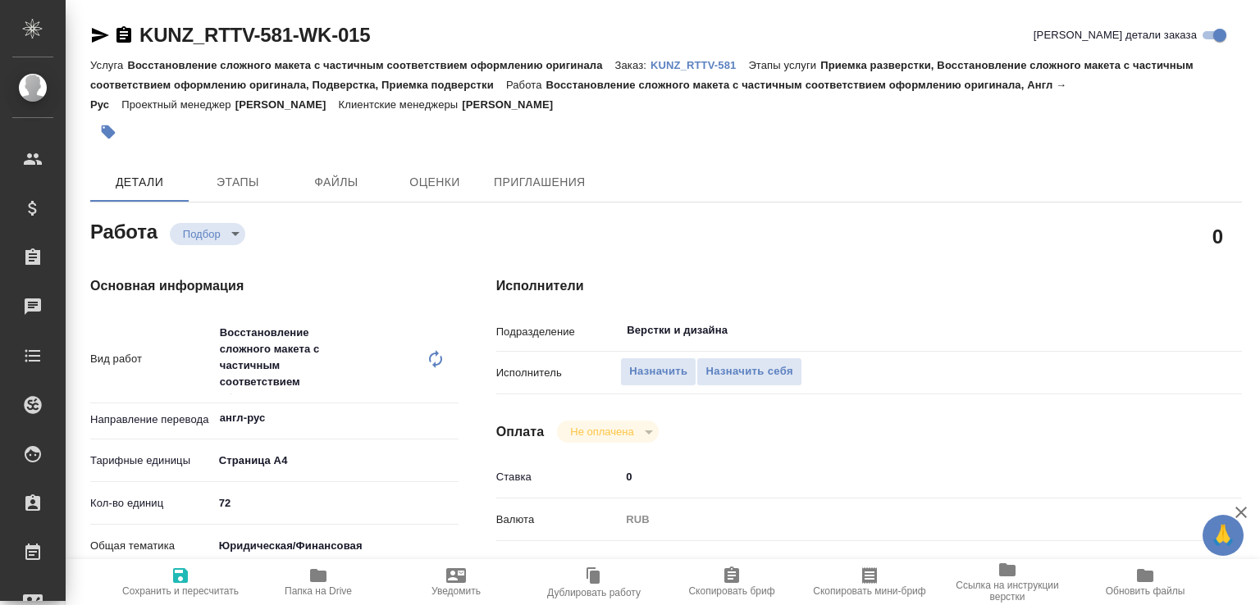
type textarea "x"
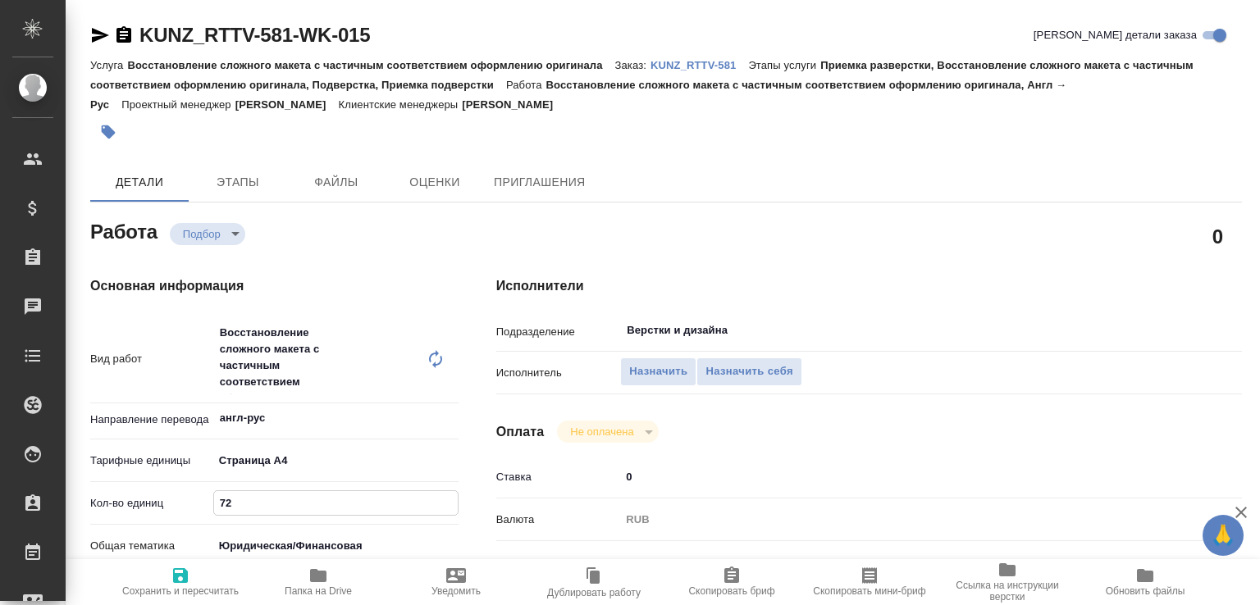
drag, startPoint x: 258, startPoint y: 499, endPoint x: 171, endPoint y: 496, distance: 87.0
click at [171, 496] on div "Кол-во единиц 72" at bounding box center [274, 503] width 368 height 29
type input "1"
type textarea "x"
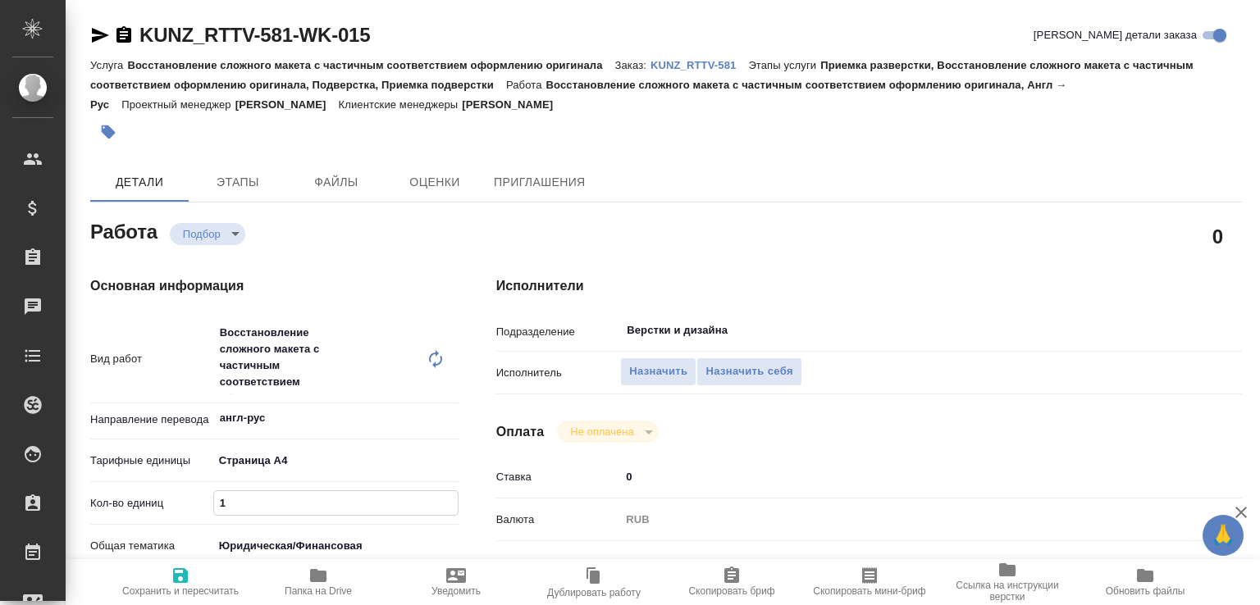
type textarea "x"
type input "19"
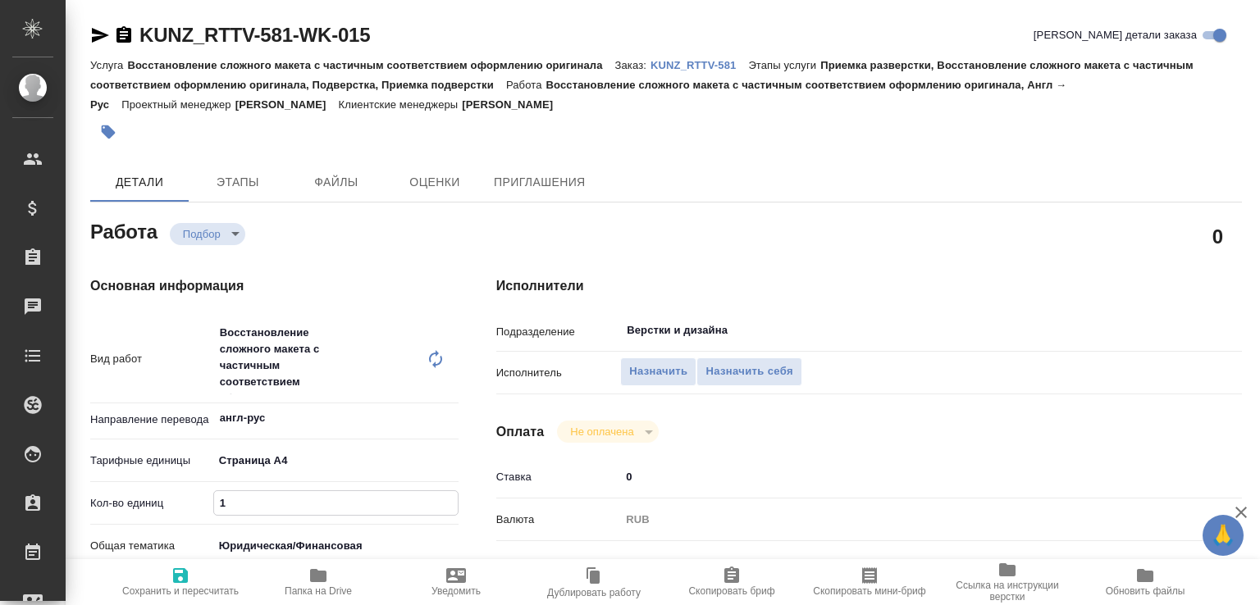
type textarea "x"
type input "19"
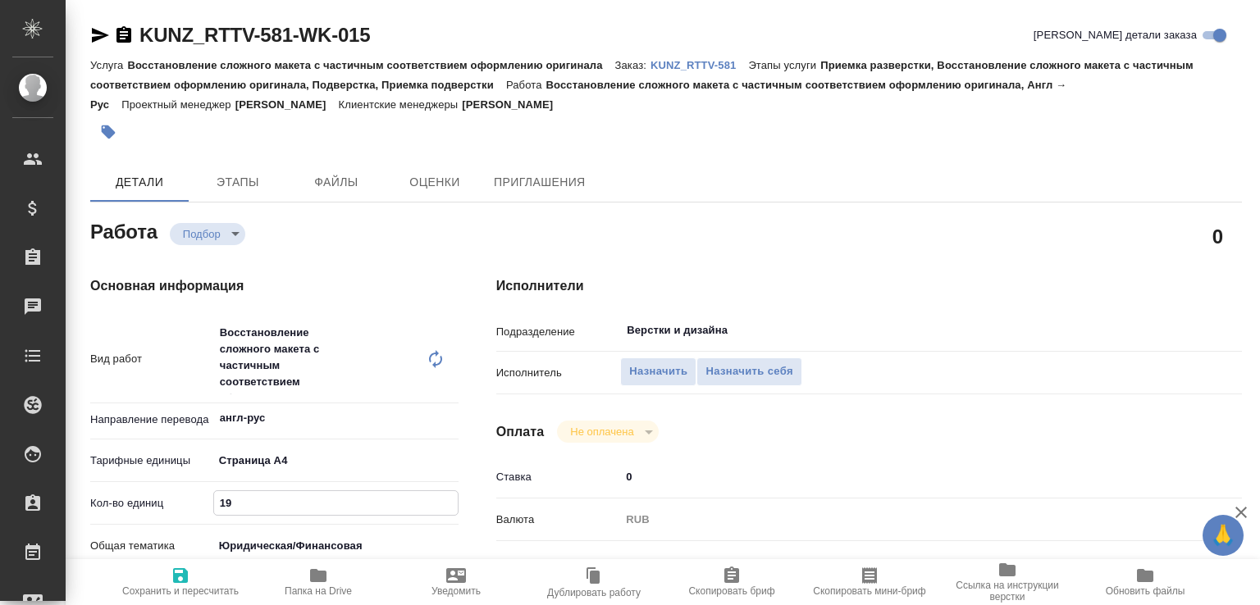
click at [182, 590] on span "Сохранить и пересчитать" at bounding box center [180, 590] width 116 height 11
type textarea "x"
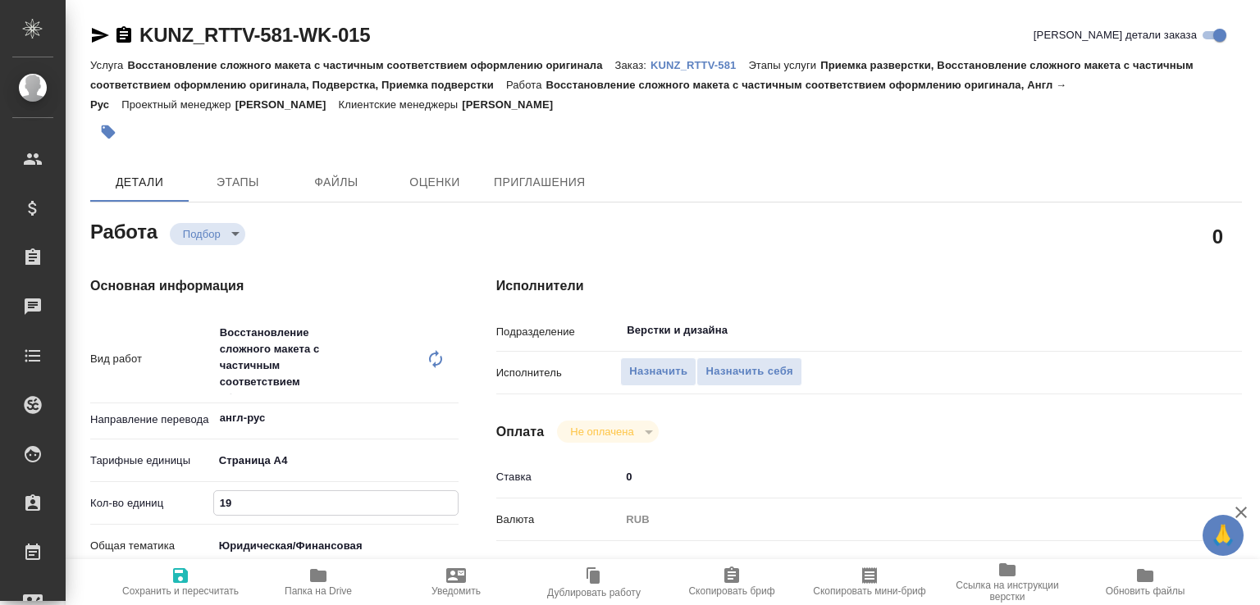
type textarea "x"
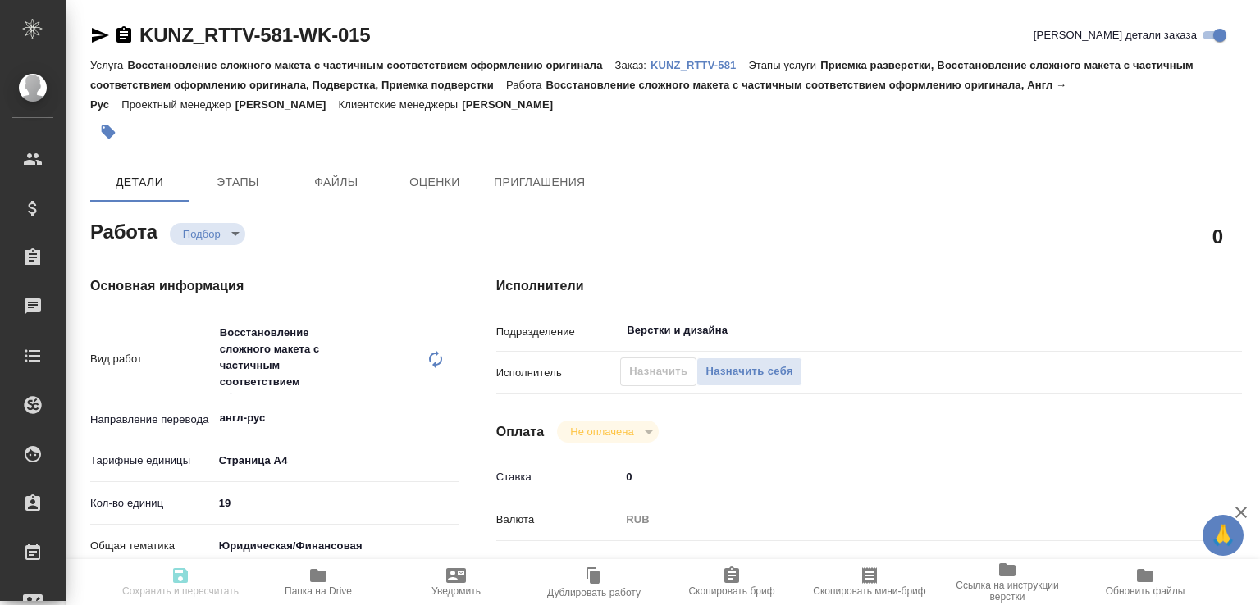
type textarea "x"
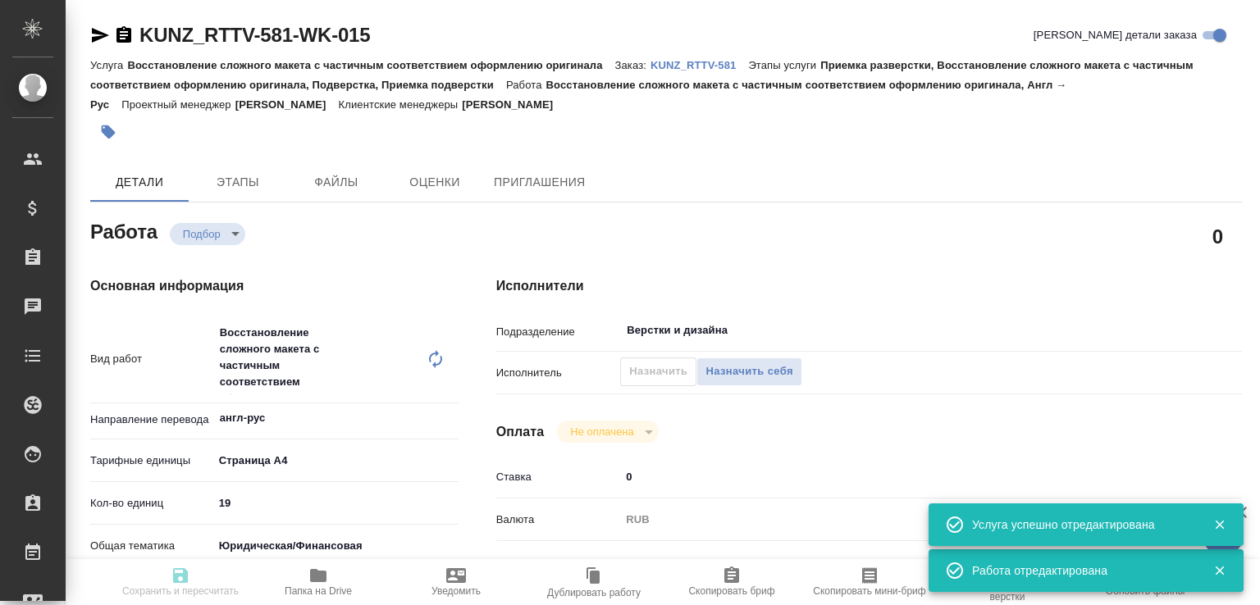
type input "recruiting"
type textarea "Восстановление сложного макета с частичным соответствием оформлению оригинала"
type textarea "x"
type input "англ-рус"
type input "5f036ec4e16dec2d6b59c8ff"
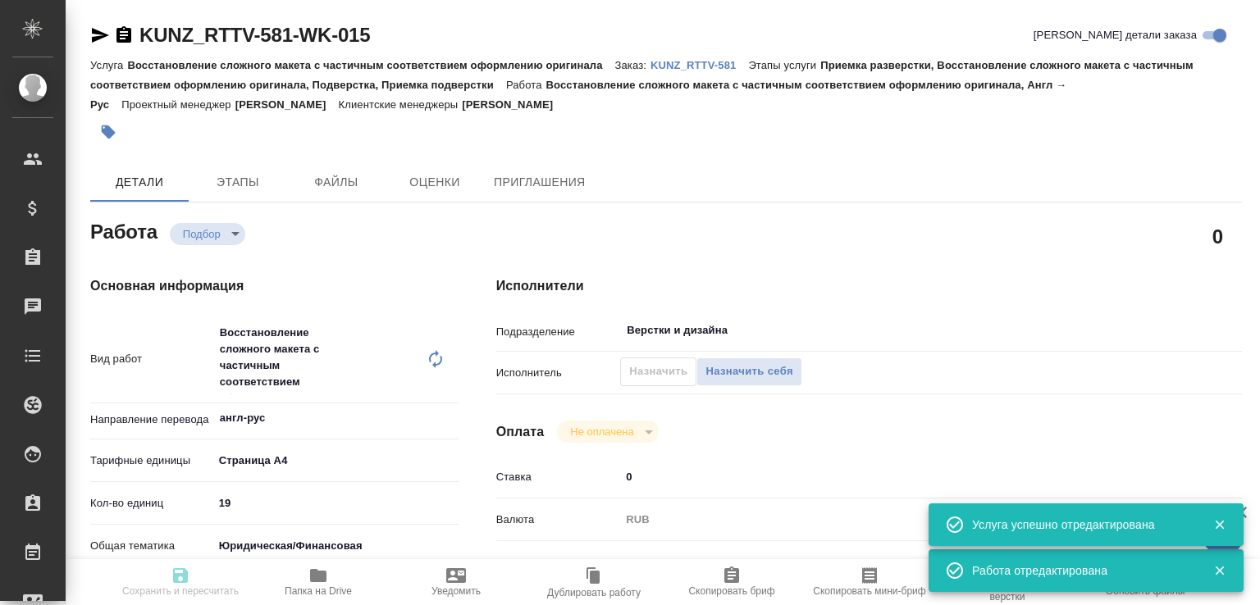
type input "19"
type input "yr-fn"
type input "5f647205b73bc97568ca66c0"
type input "[DATE] 16:30"
type input "[DATE] 12:00"
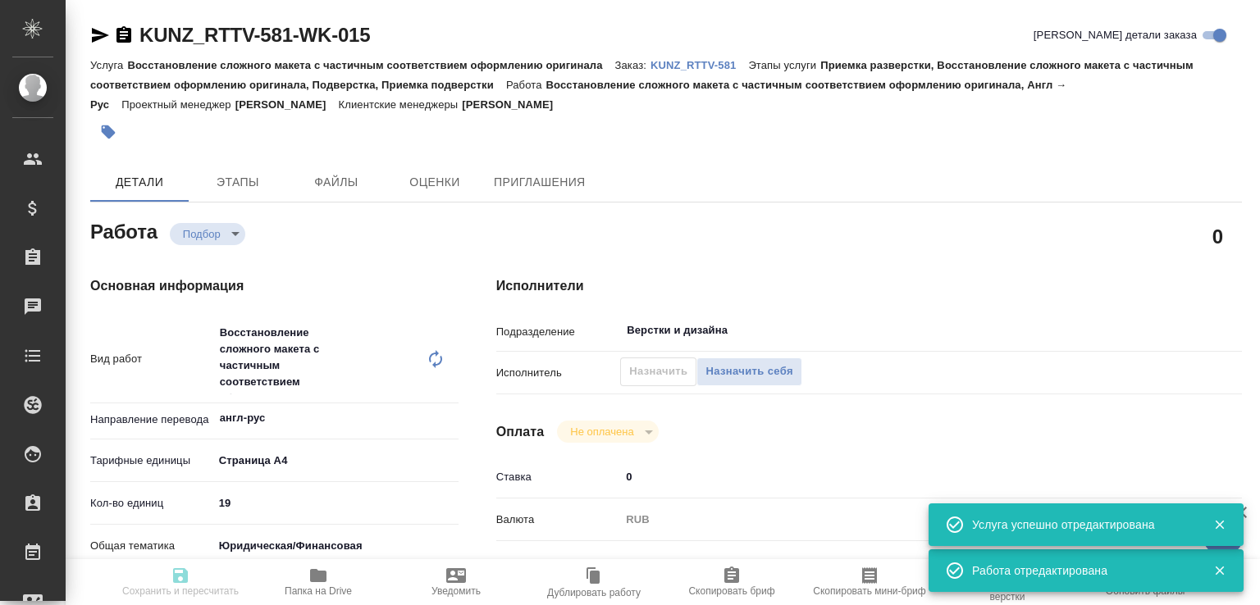
type input "[DATE] 16:00"
type input "Верстки и дизайна"
type input "notPayed"
type input "0"
type input "RUB"
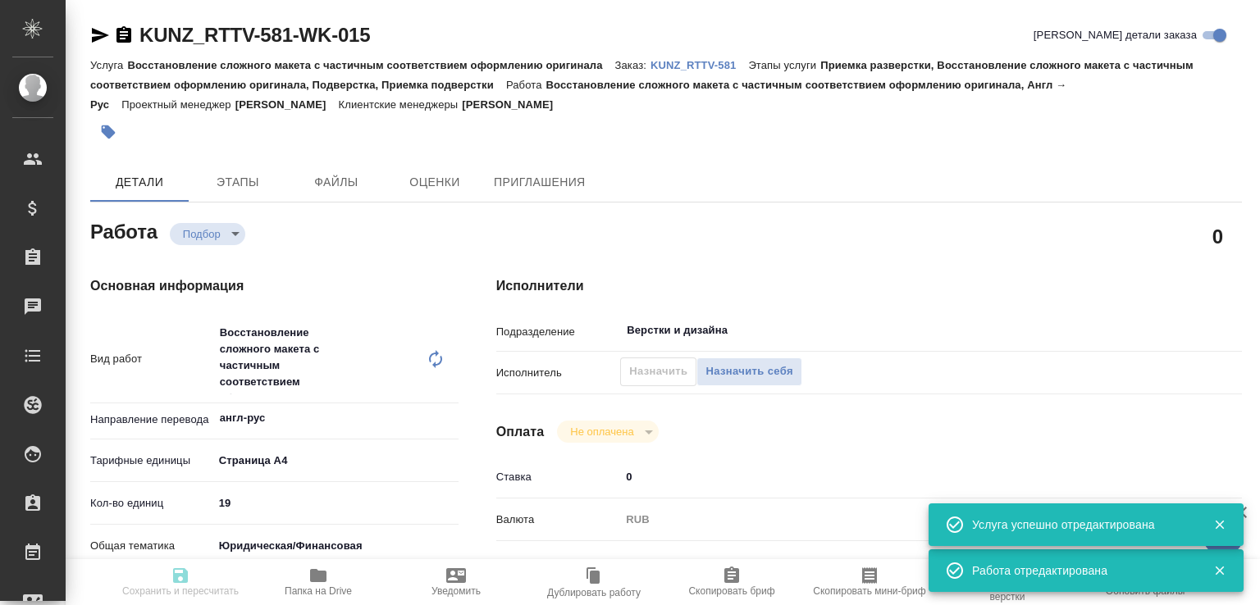
type input "[PERSON_NAME]"
type textarea "x"
type textarea "/Clients/RT/Orders/KUNZ_RTTV-581/DTP/KUNZ_RTTV-581-WK-015"
type textarea "x"
type input "KUNZ_RTTV-581"
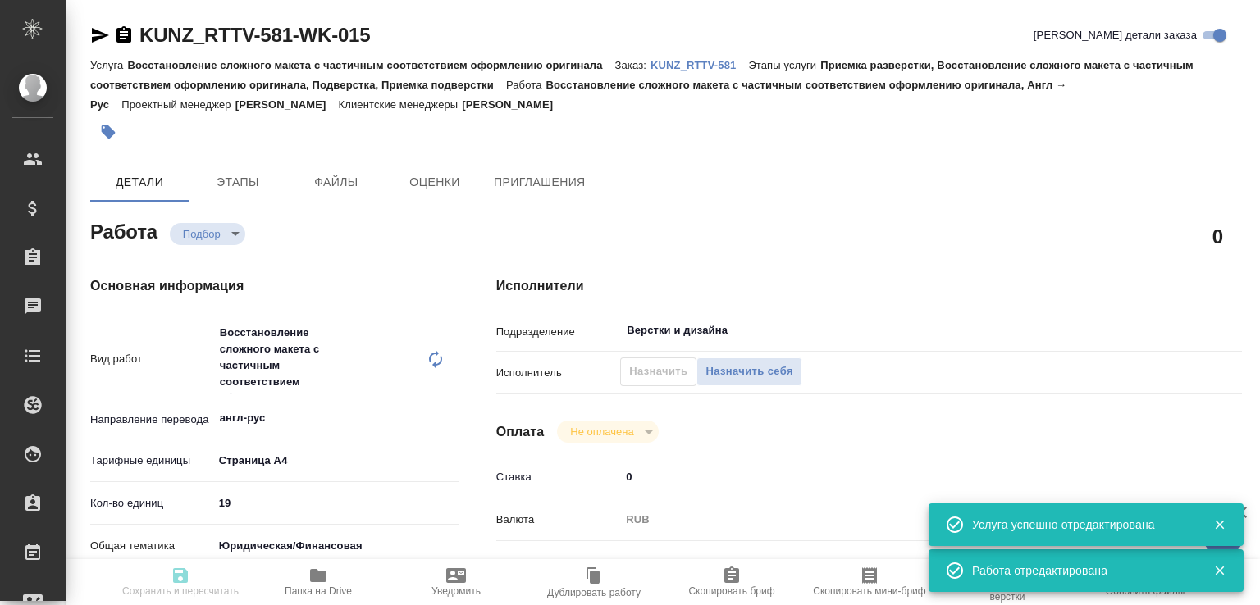
type input "Восстановление сложного макета с частичным соответствием оформлению оригинала"
type input "Приемка разверстки, Восстановление сложного макета с частичным соответствием оф…"
type input "[PERSON_NAME]"
type input "/Clients/RT/Orders/KUNZ_RTTV-581"
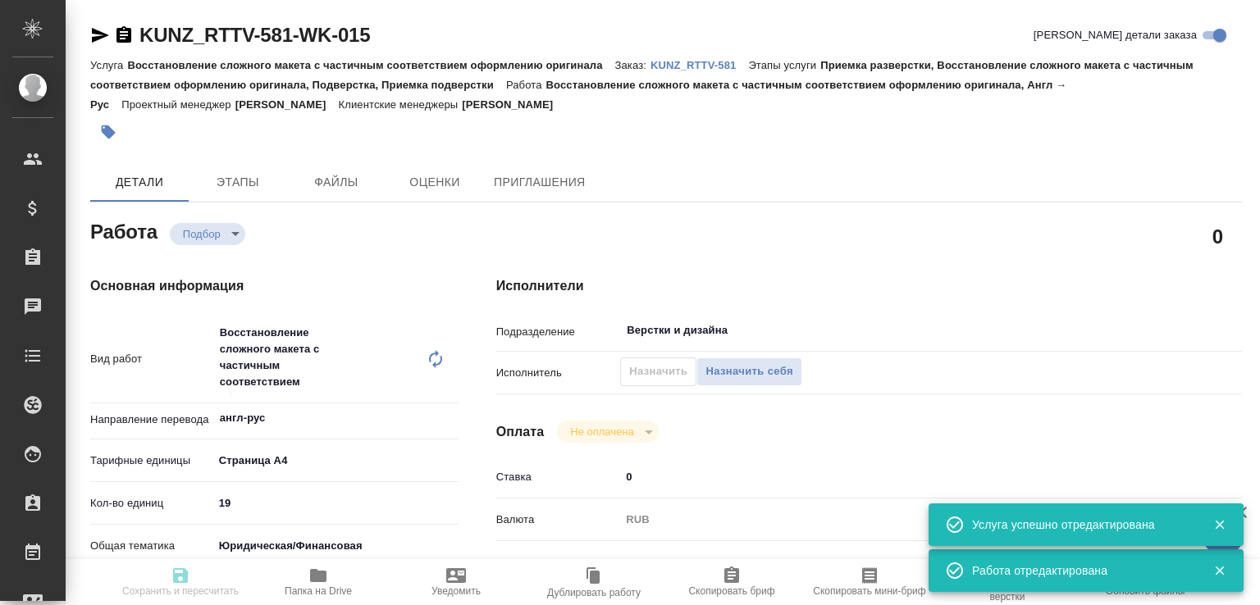
type textarea "x"
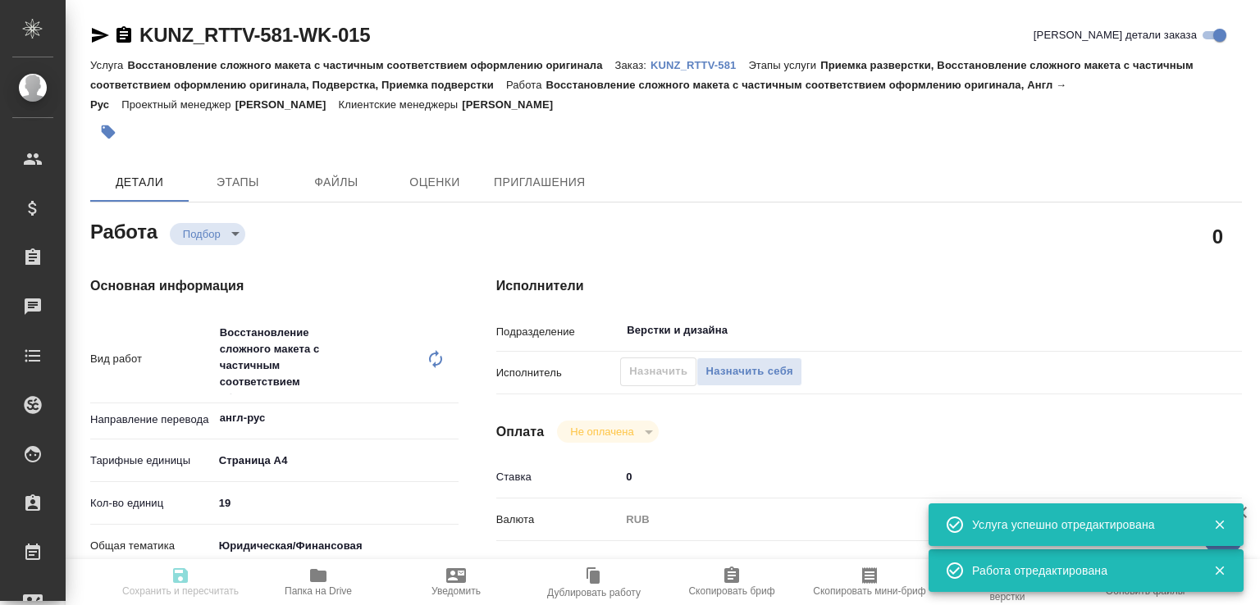
type textarea "x"
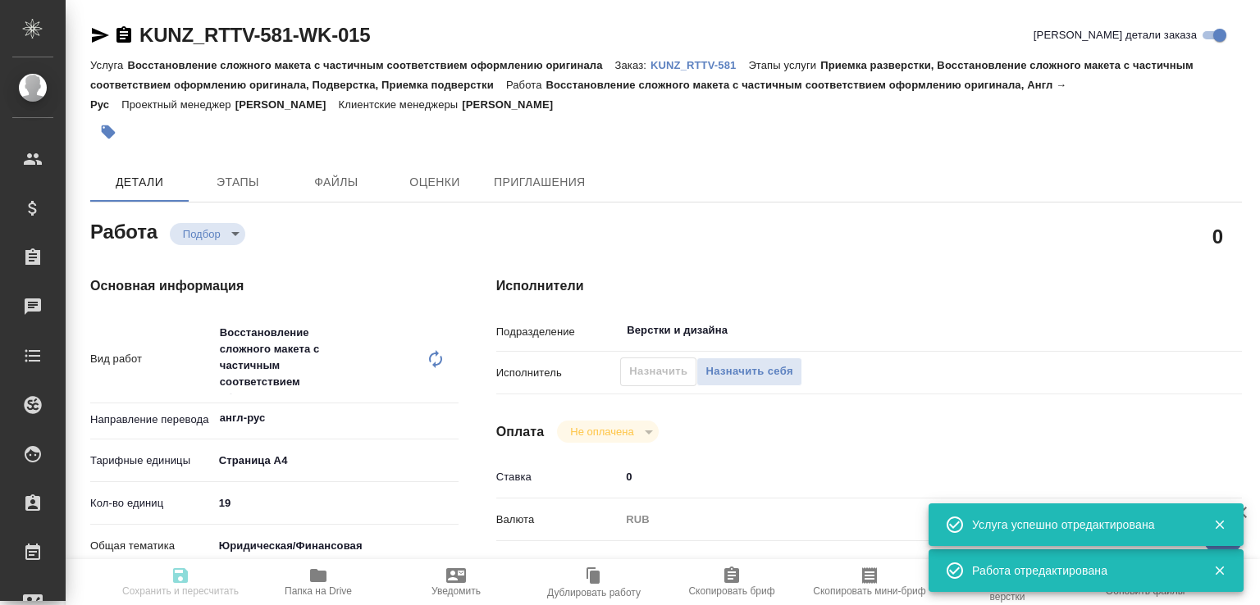
type textarea "x"
click at [326, 591] on span "Папка на Drive" at bounding box center [318, 590] width 67 height 11
type input "recruiting"
type textarea "Восстановление сложного макета с частичным соответствием оформлению оригинала"
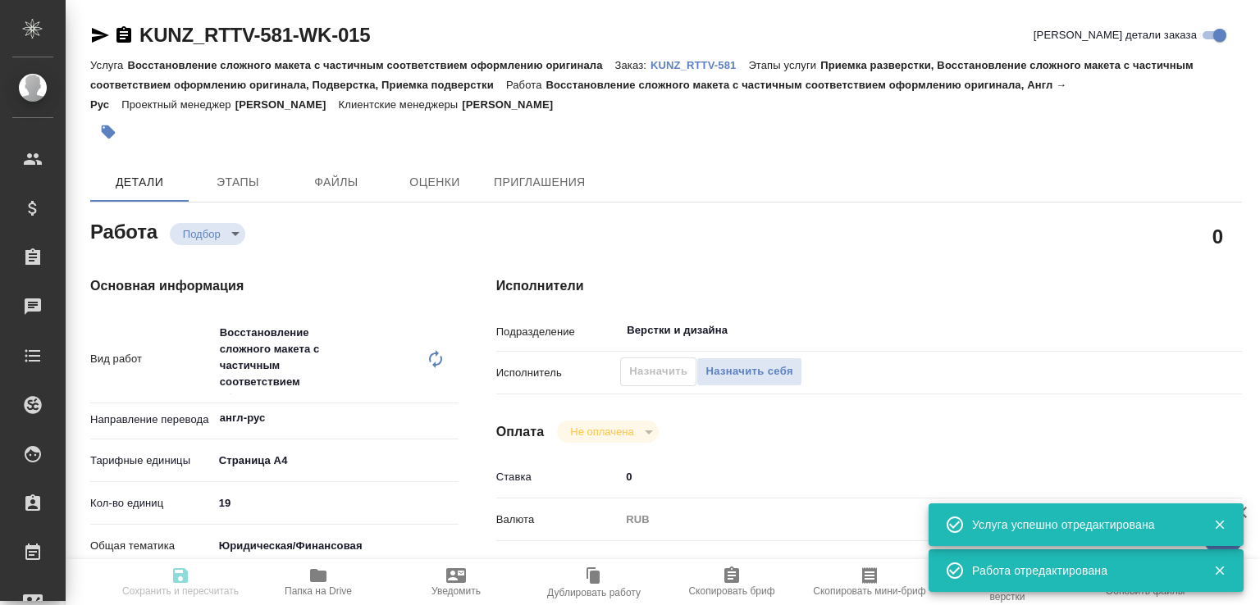
type textarea "x"
type input "англ-рус"
type input "5f036ec4e16dec2d6b59c8ff"
type input "19"
type input "yr-fn"
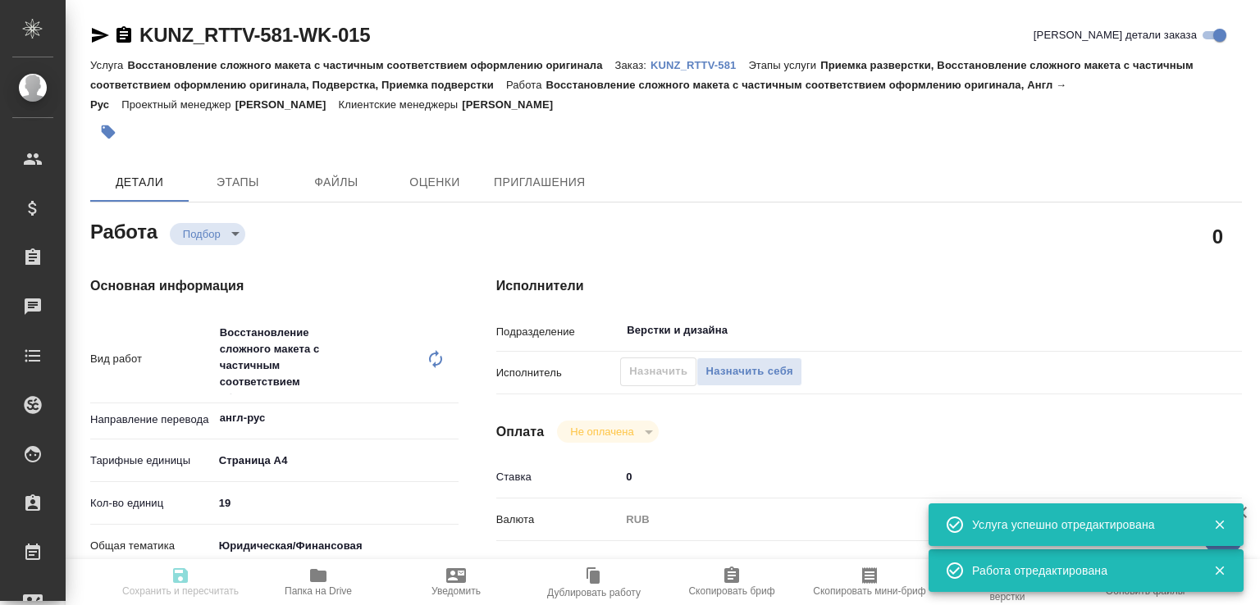
type input "5f647205b73bc97568ca66c0"
type input "[DATE] 16:30"
type input "[DATE] 12:00"
type input "[DATE] 16:00"
type input "Верстки и дизайна"
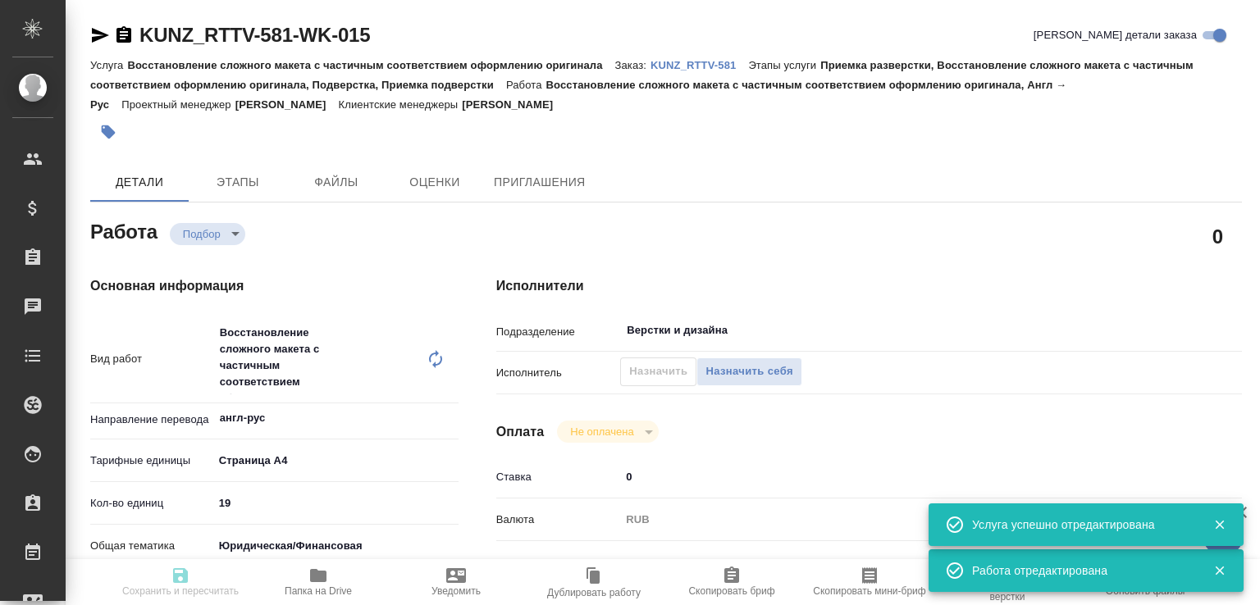
type input "notPayed"
type input "0"
type input "RUB"
type input "[PERSON_NAME]"
type textarea "x"
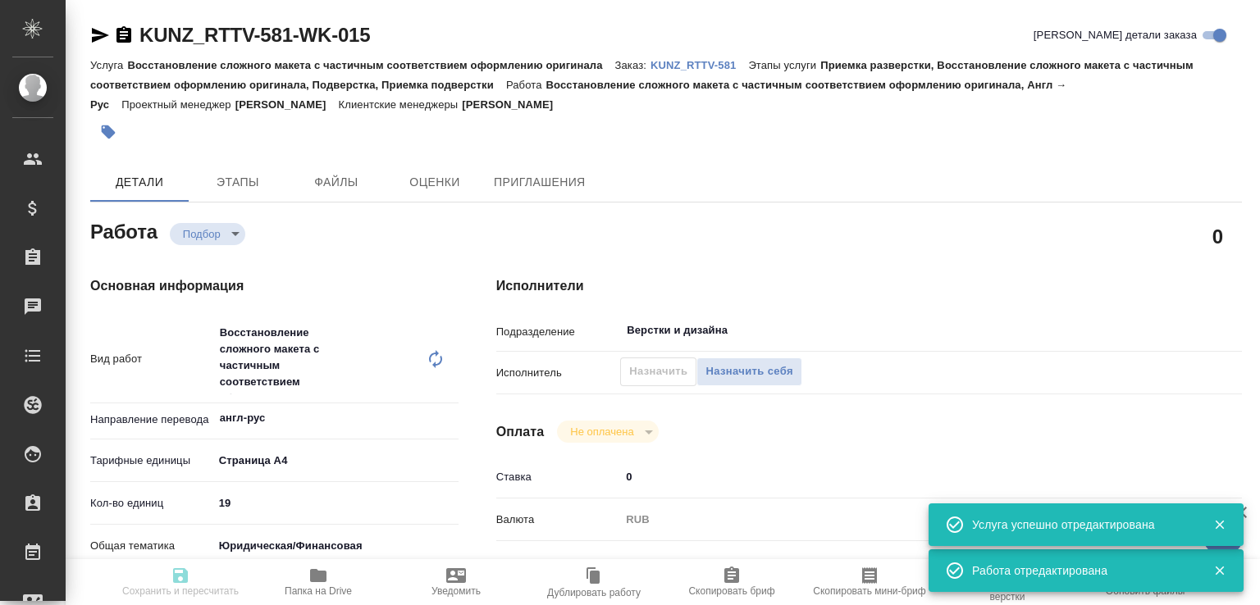
type textarea "/Clients/RT/Orders/KUNZ_RTTV-581/DTP/KUNZ_RTTV-581-WK-015"
type textarea "x"
type input "KUNZ_RTTV-581"
type input "Восстановление сложного макета с частичным соответствием оформлению оригинала"
type input "Приемка разверстки, Восстановление сложного макета с частичным соответствием оф…"
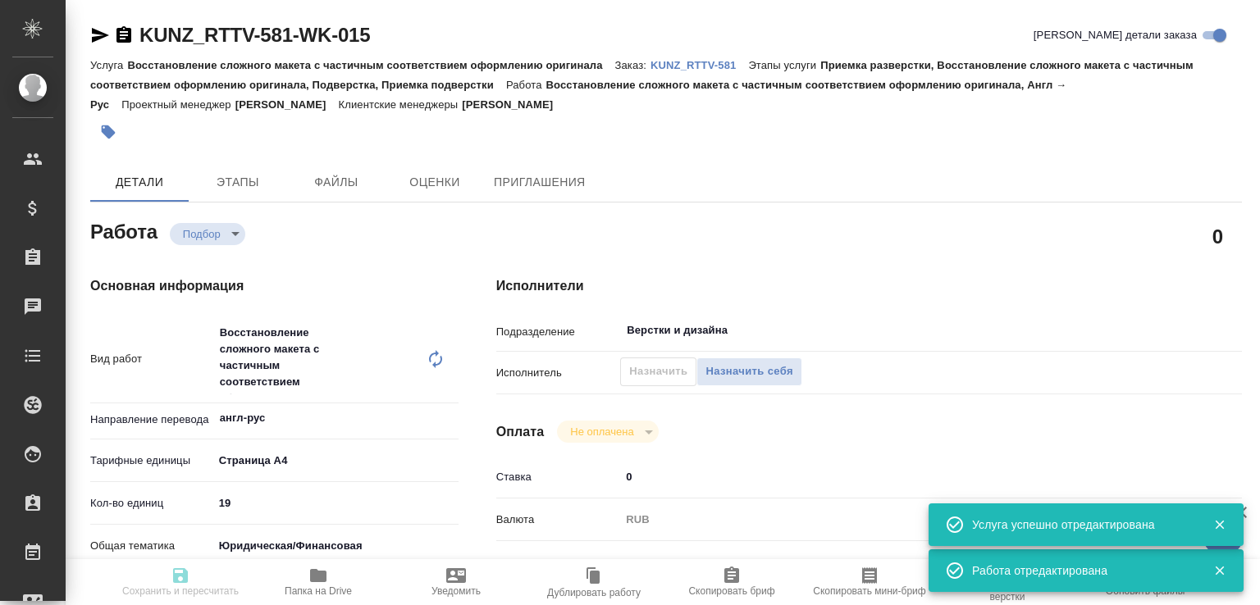
type input "[PERSON_NAME]"
type input "/Clients/RT/Orders/KUNZ_RTTV-581"
type textarea "x"
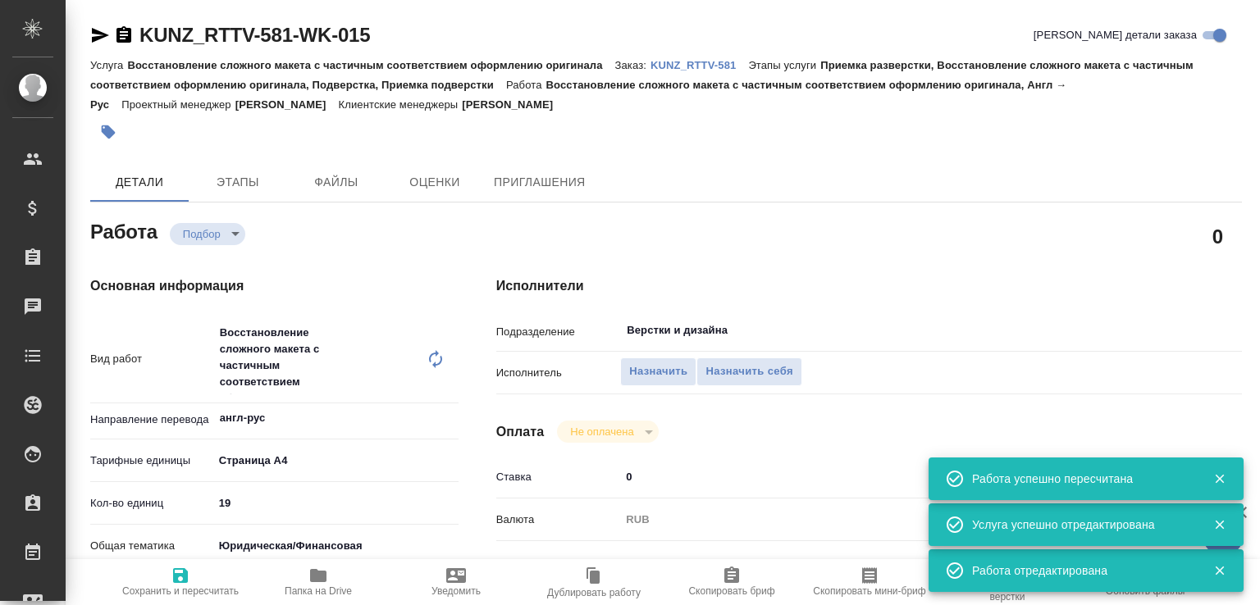
type textarea "x"
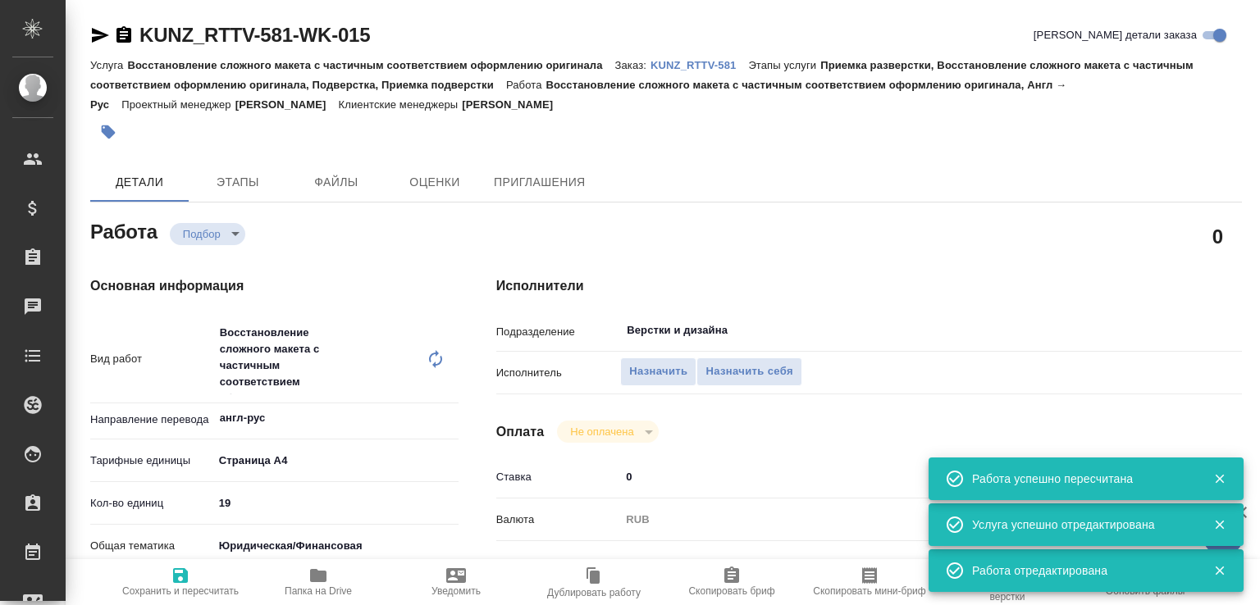
scroll to position [82, 0]
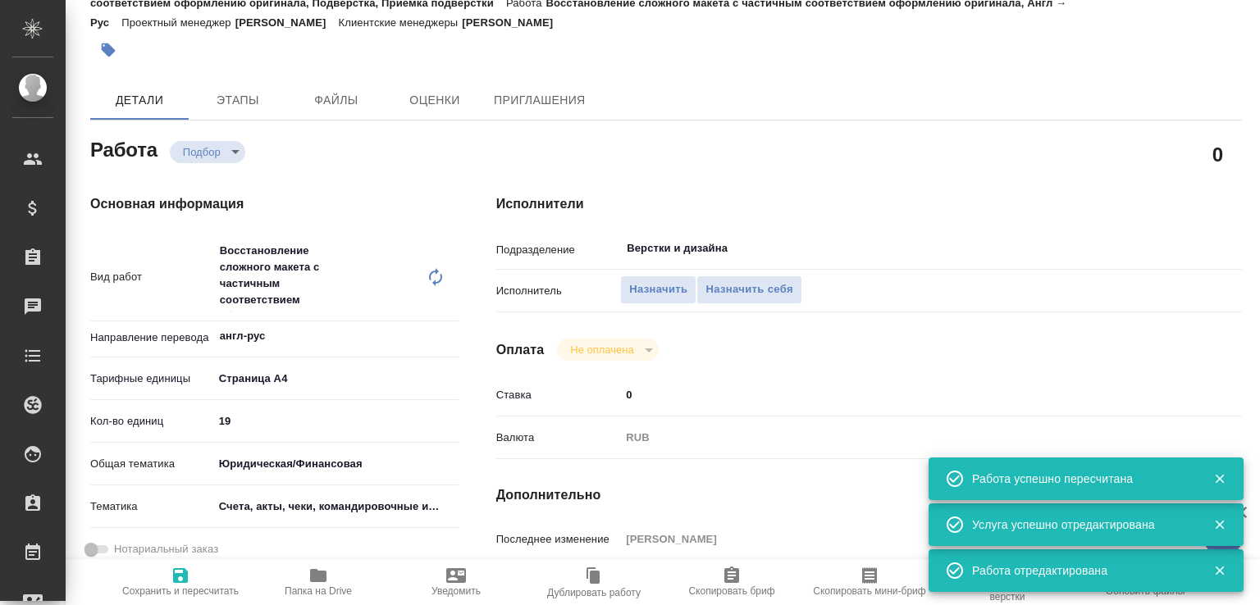
type textarea "x"
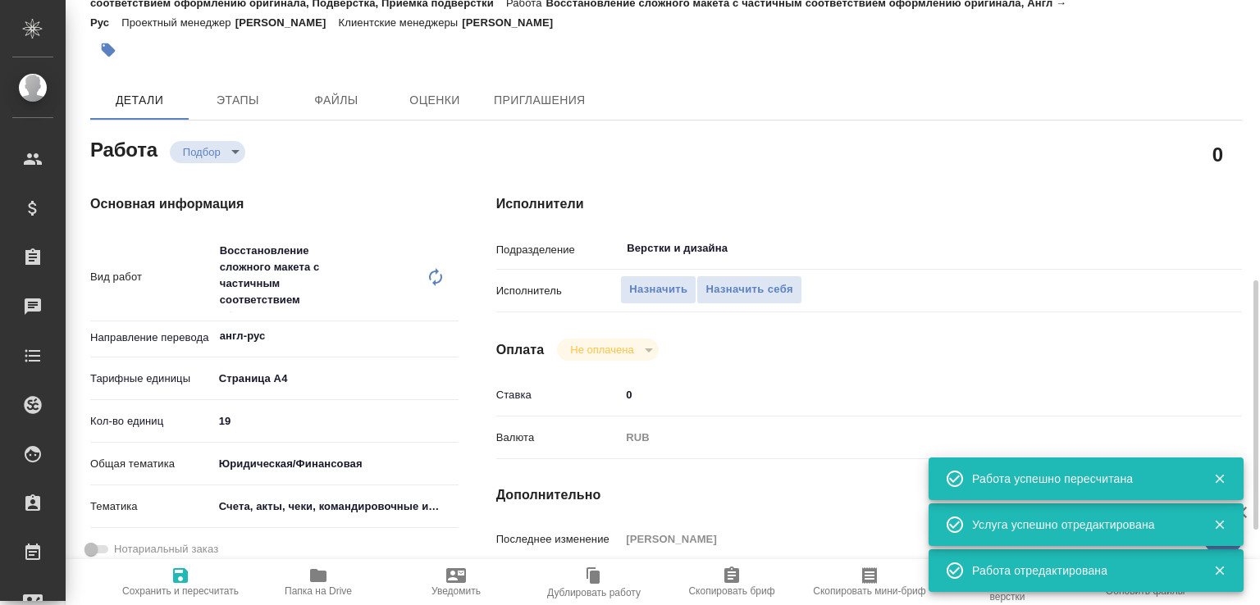
type textarea "x"
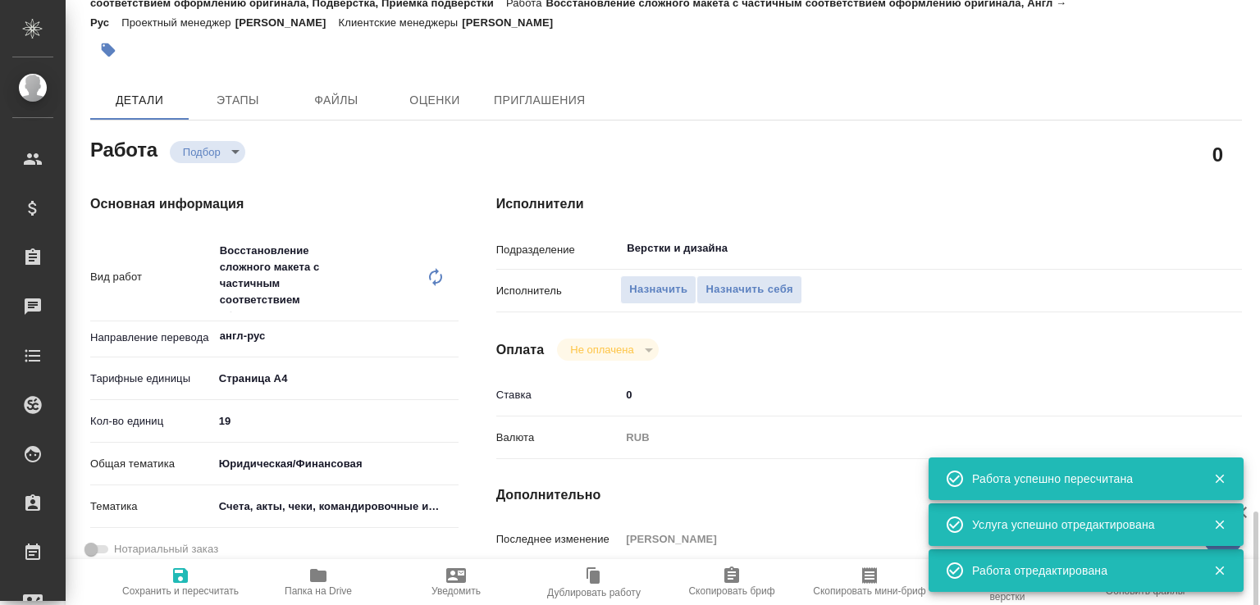
scroll to position [421, 0]
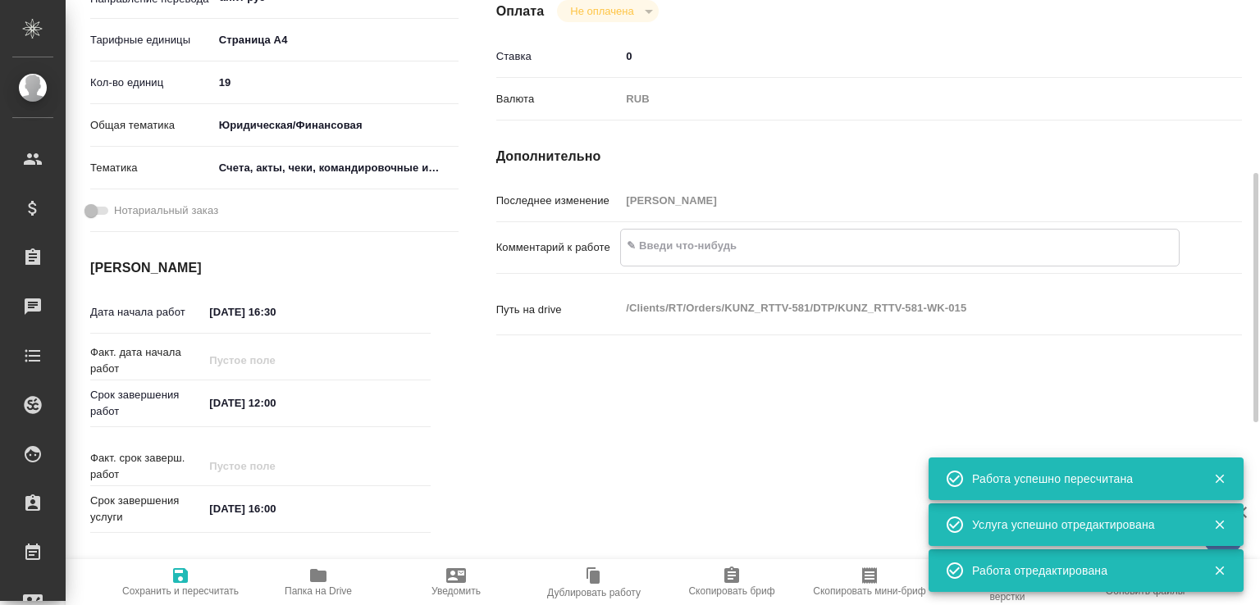
type textarea "x"
click at [684, 247] on textarea at bounding box center [900, 246] width 558 height 28
paste textarea "https://drive.awatera.com/s/gcM8FQoQpqFnicx"
type textarea "x"
type textarea "https://drive.awatera.com/s/gcM8FQoQpqFnicx"
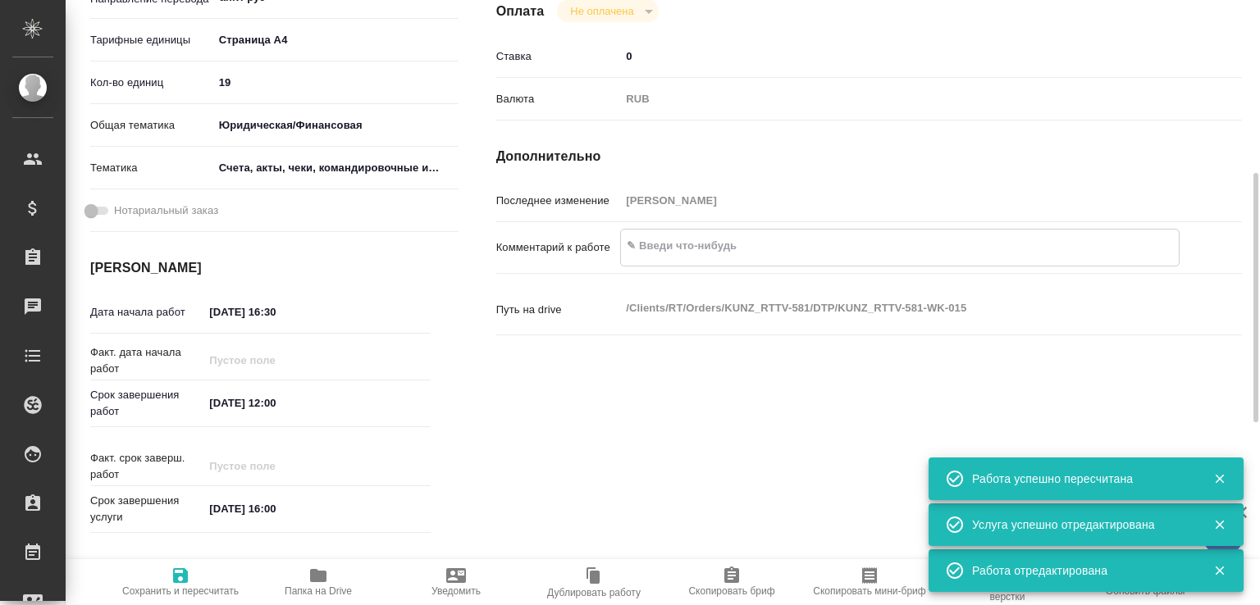
type textarea "x"
type textarea "https://drive.awatera.com/s/gcM8FQoQpqFnicx"
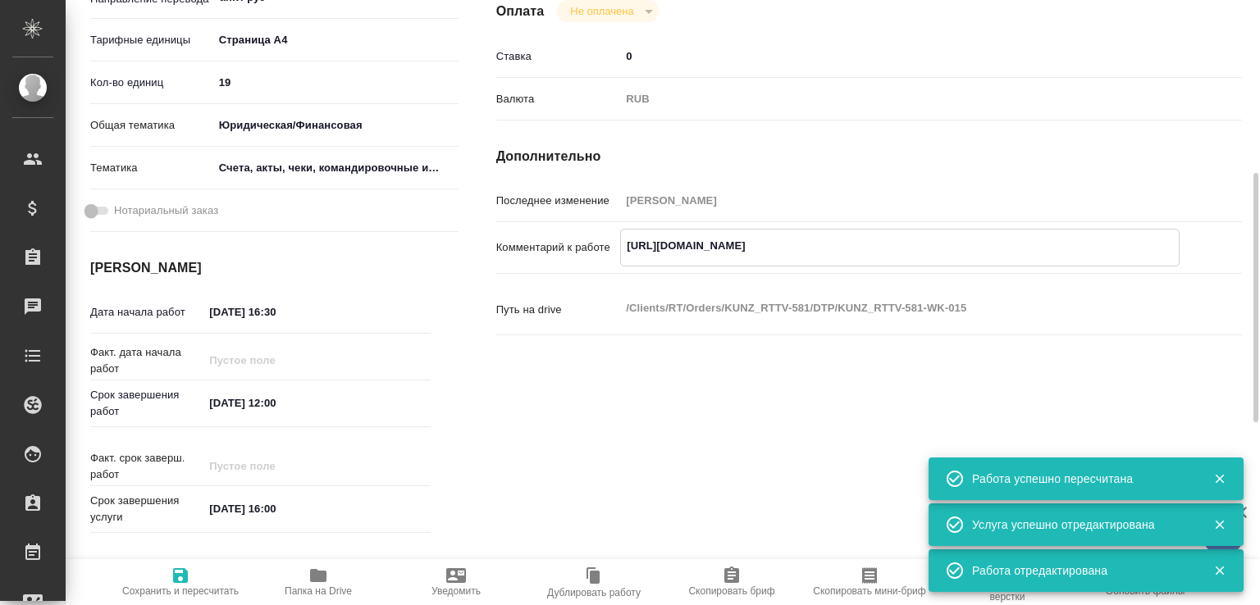
type textarea "x"
click at [189, 576] on icon "button" at bounding box center [181, 576] width 20 height 20
type textarea "x"
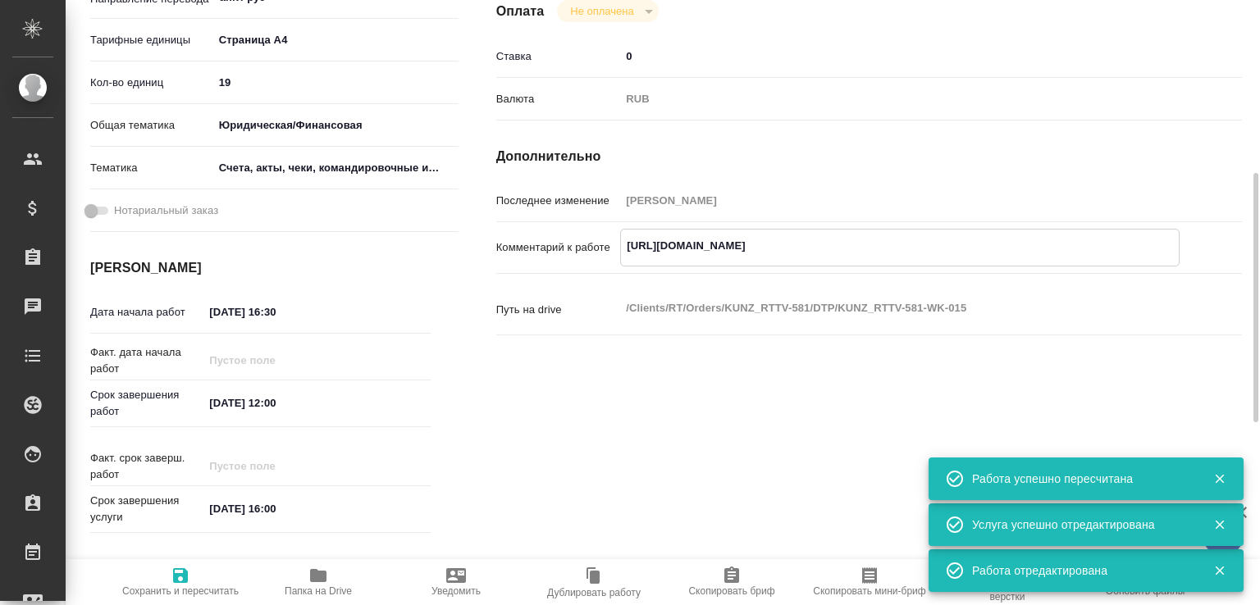
type textarea "x"
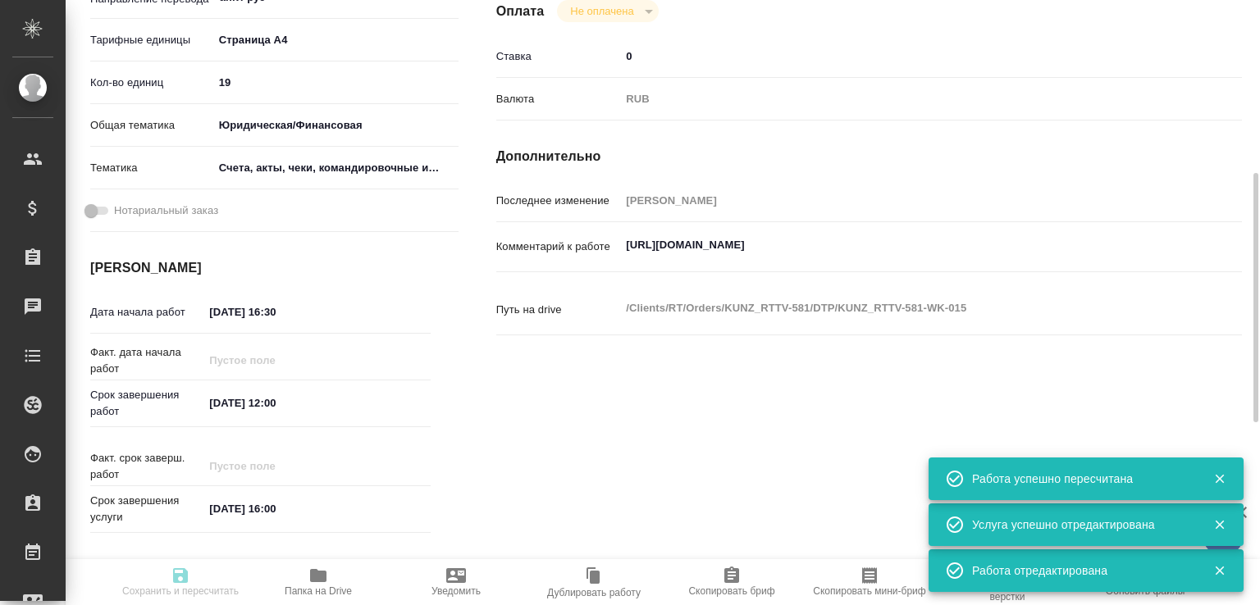
type textarea "x"
type input "recruiting"
type textarea "Восстановление сложного макета с частичным соответствием оформлению оригинала"
type textarea "x"
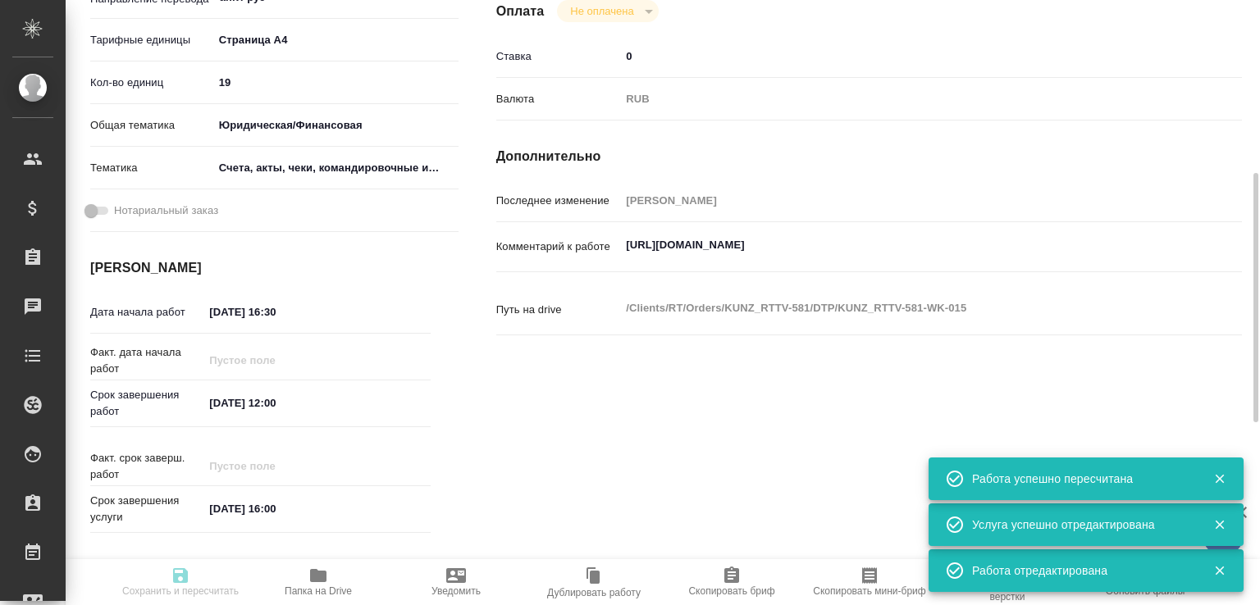
type input "англ-рус"
type input "5f036ec4e16dec2d6b59c8ff"
type input "19"
type input "yr-fn"
type input "5f647205b73bc97568ca66c0"
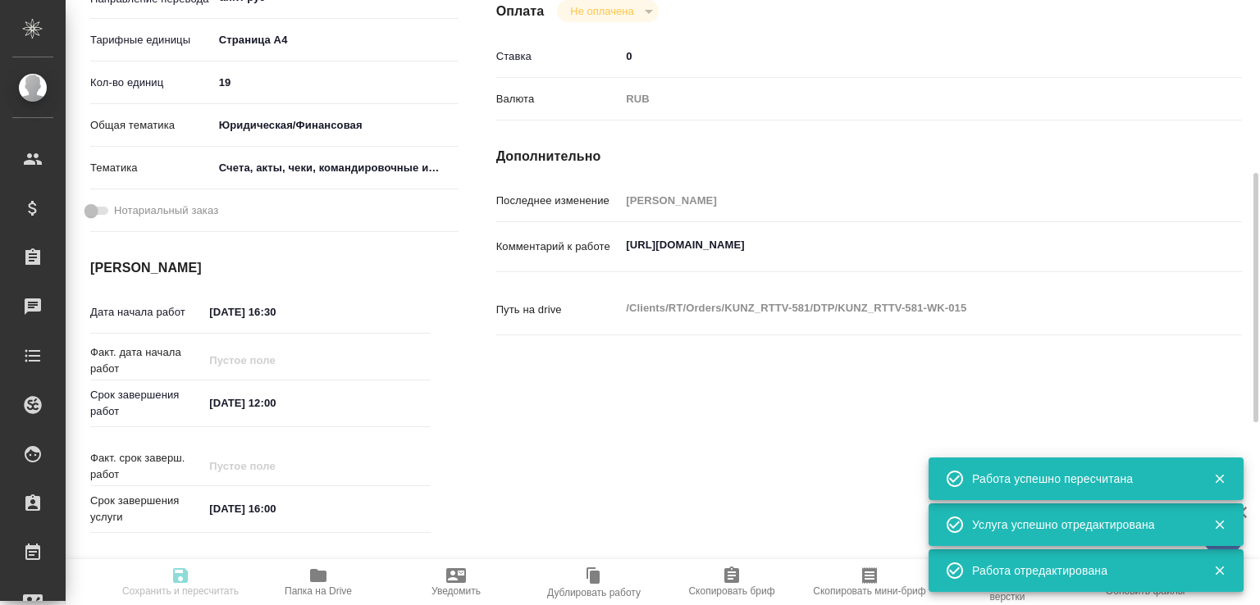
type input "[DATE] 16:30"
type input "[DATE] 12:00"
type input "[DATE] 16:00"
type input "Верстки и дизайна"
type input "notPayed"
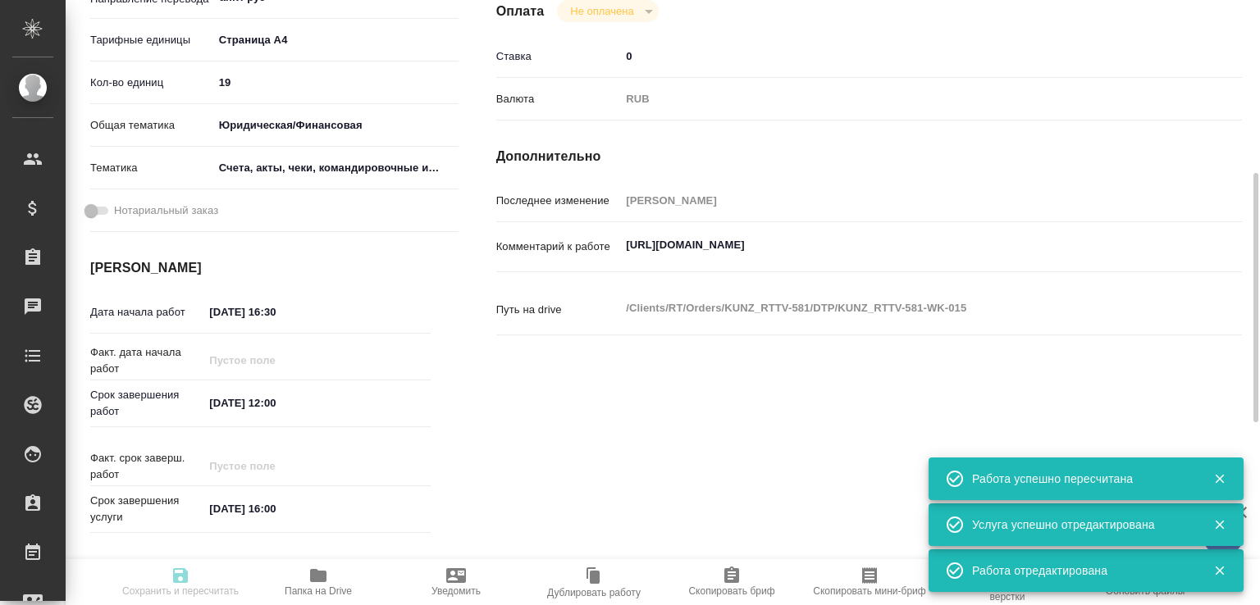
type input "0"
type input "RUB"
type input "[PERSON_NAME]"
type textarea "https://drive.awatera.com/s/gcM8FQoQpqFnicx"
type textarea "x"
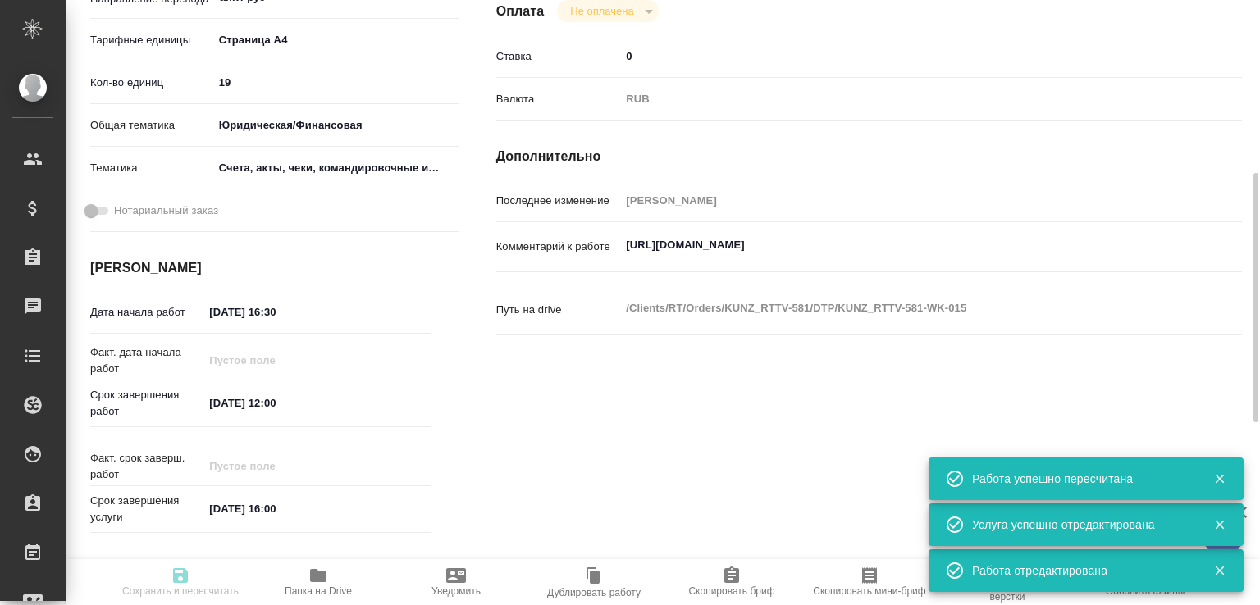
type textarea "/Clients/RT/Orders/KUNZ_RTTV-581/DTP/KUNZ_RTTV-581-WK-015"
type textarea "x"
type input "KUNZ_RTTV-581"
type input "Восстановление сложного макета с частичным соответствием оформлению оригинала"
type input "Приемка разверстки, Восстановление сложного макета с частичным соответствием оф…"
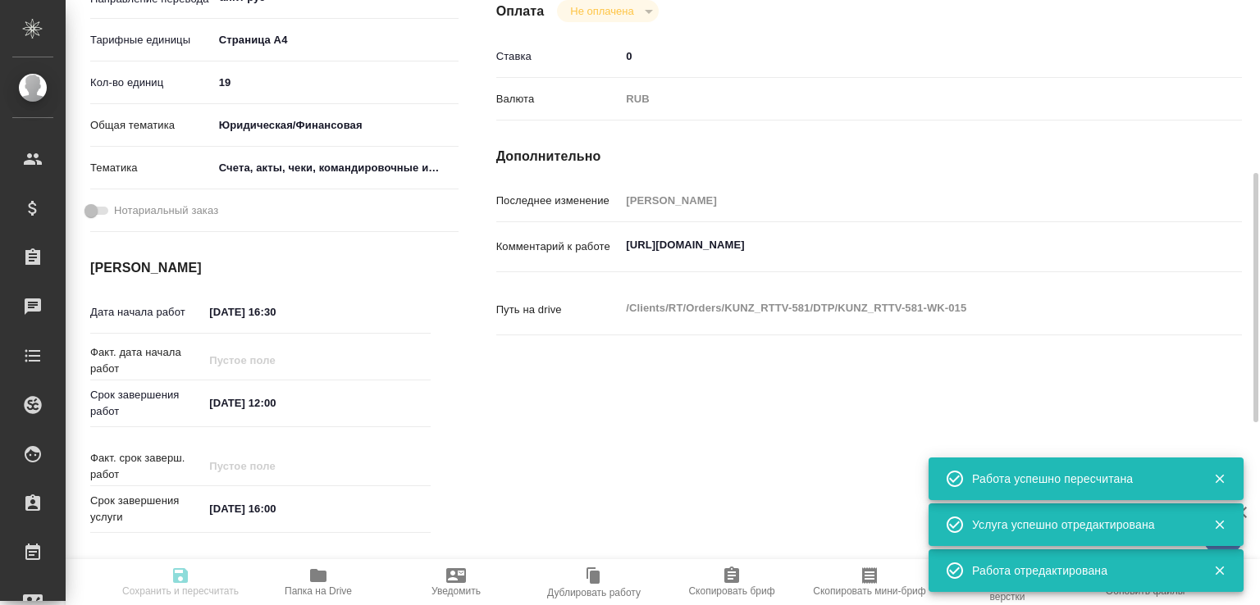
type input "[PERSON_NAME]"
type input "/Clients/RT/Orders/KUNZ_RTTV-581"
type textarea "x"
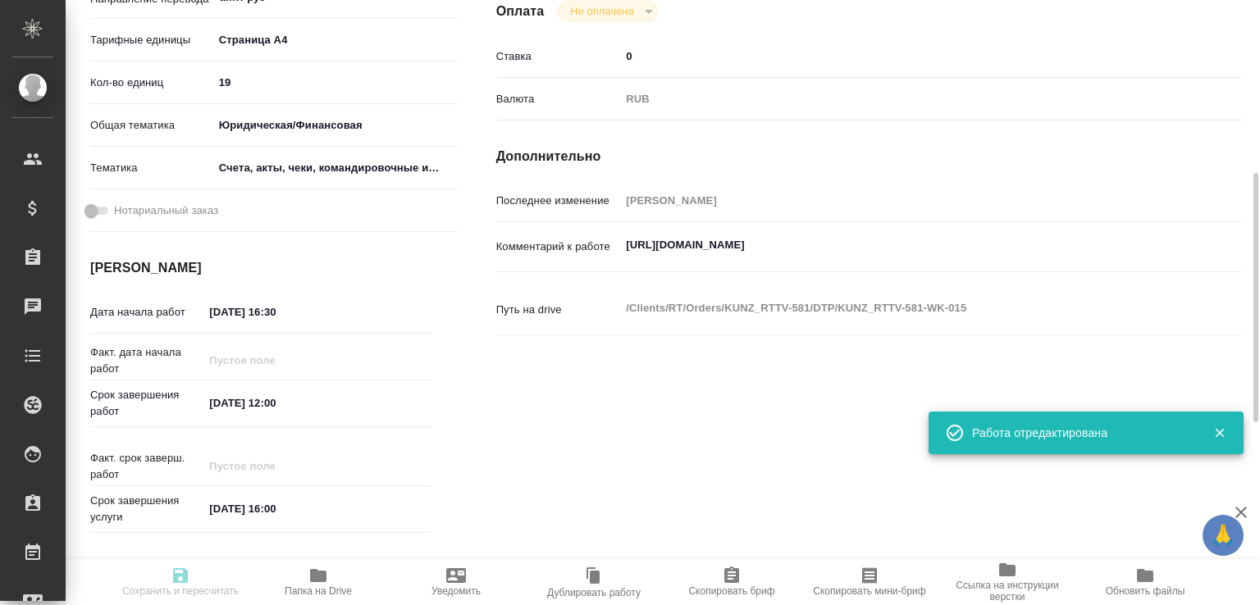
type textarea "x"
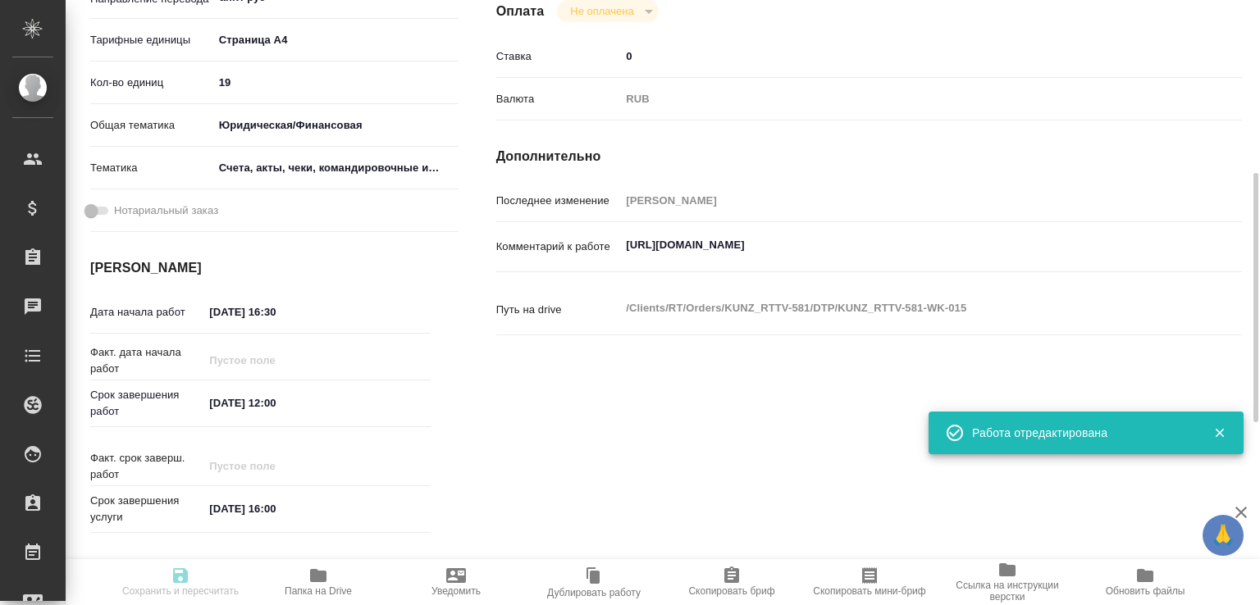
type textarea "x"
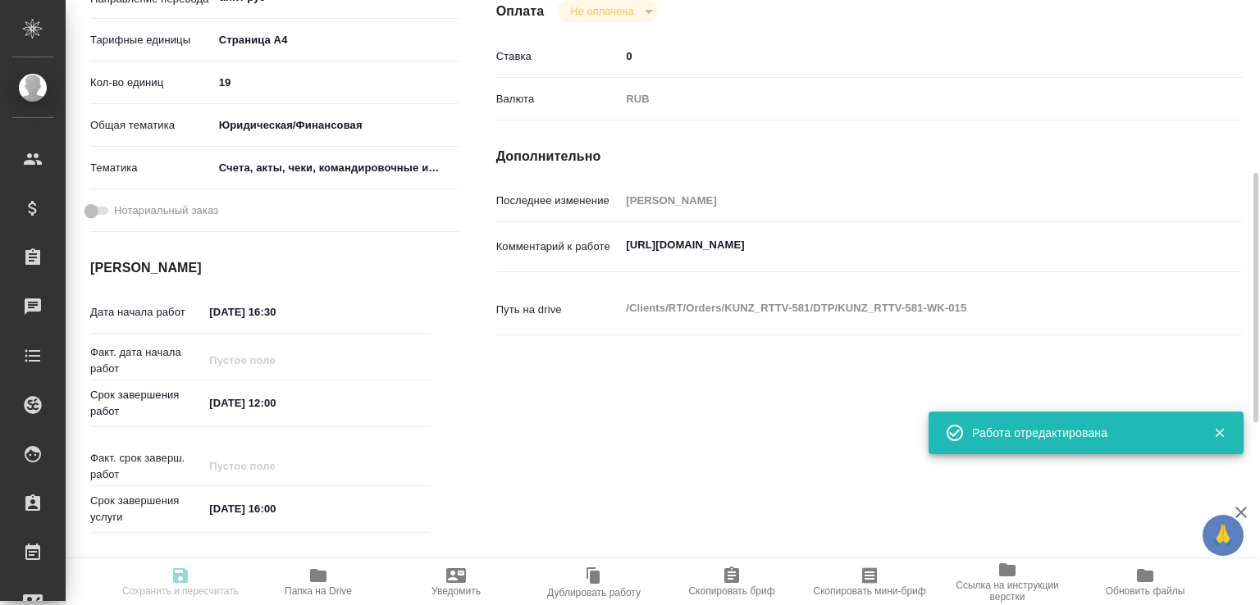
type textarea "x"
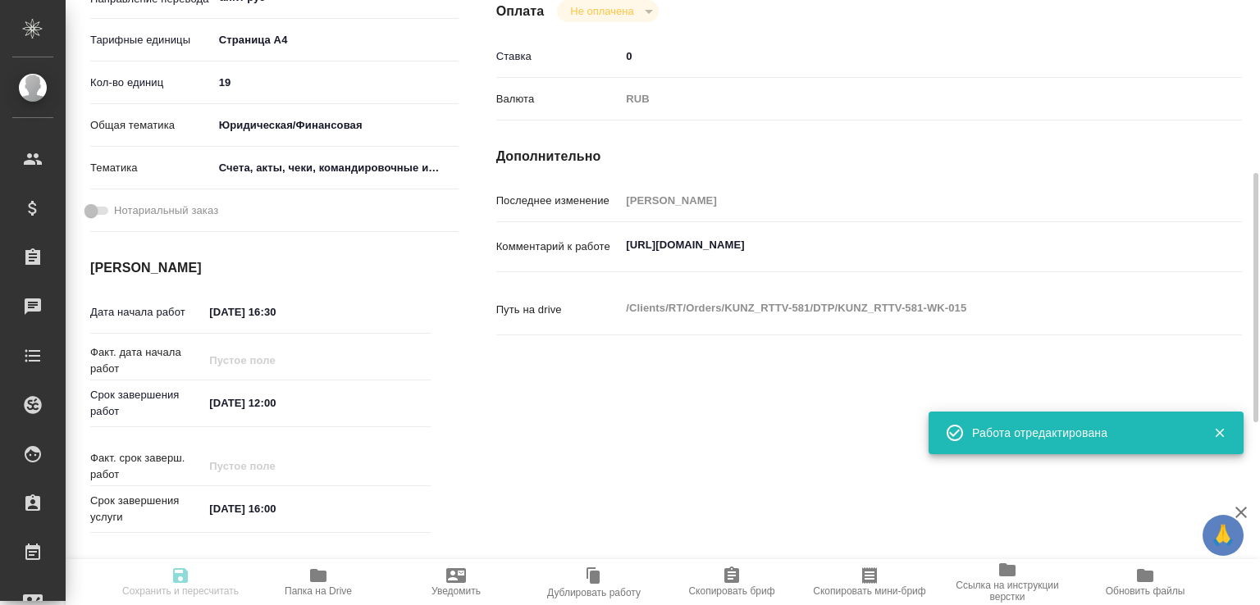
type input "recruiting"
type textarea "Восстановление сложного макета с частичным соответствием оформлению оригинала"
type textarea "x"
type input "англ-рус"
type input "5f036ec4e16dec2d6b59c8ff"
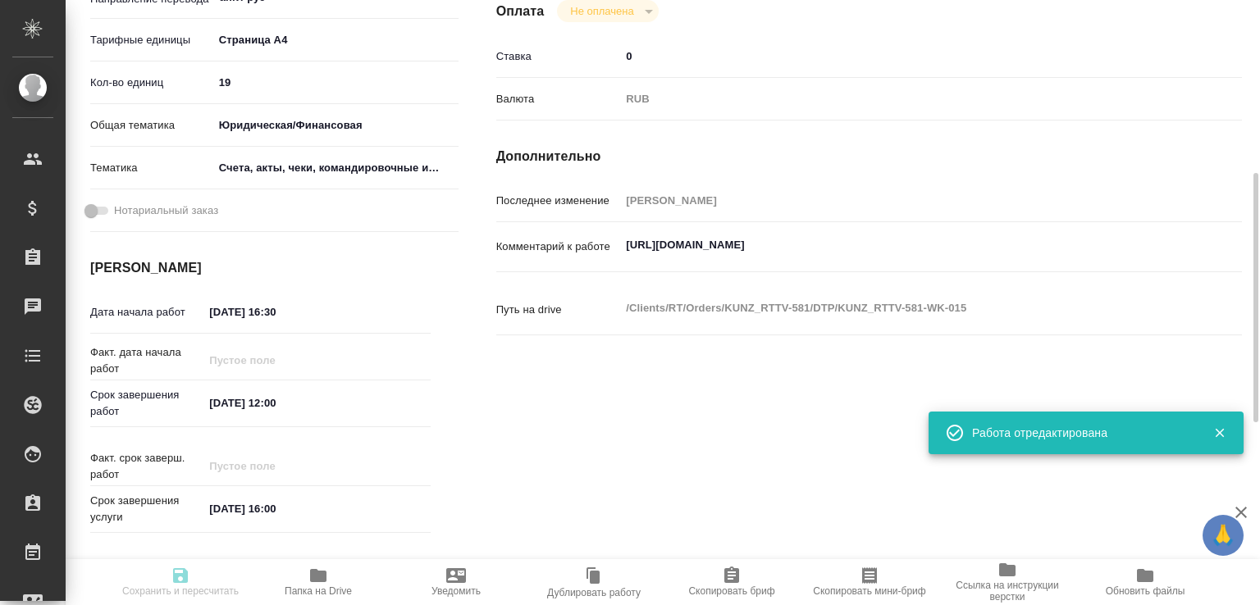
type input "19"
type input "yr-fn"
type input "5f647205b73bc97568ca66c0"
type input "[DATE] 16:30"
type input "[DATE] 12:00"
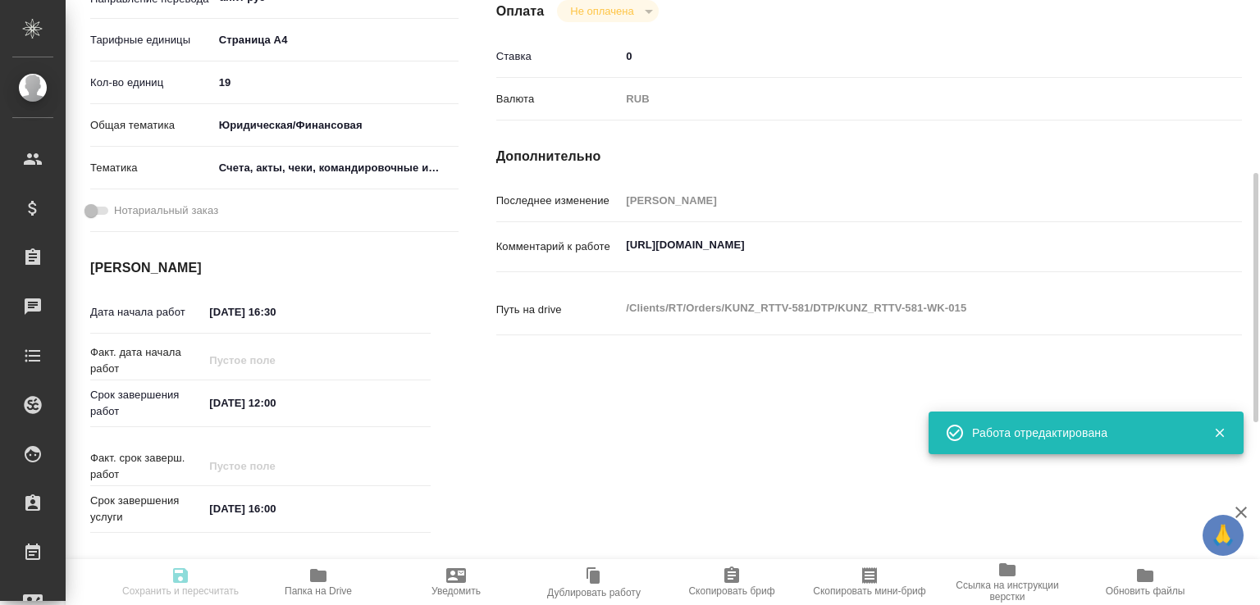
type input "[DATE] 16:00"
type input "Верстки и дизайна"
type input "notPayed"
type input "0"
type input "RUB"
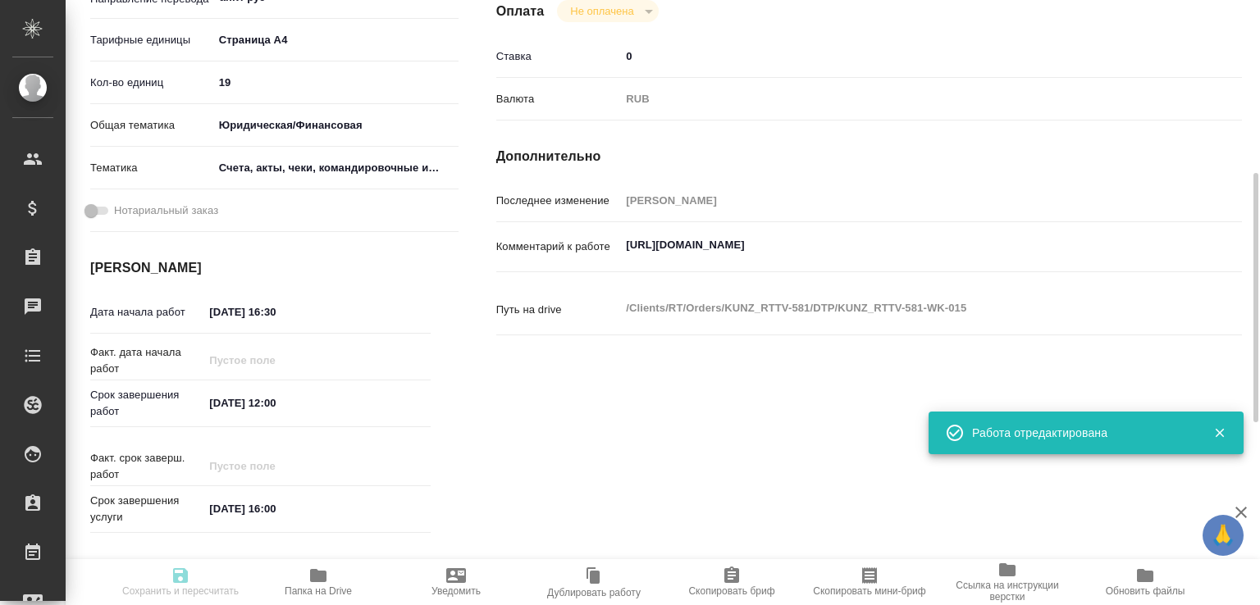
type input "[PERSON_NAME]"
type textarea "https://drive.awatera.com/s/gcM8FQoQpqFnicx"
type textarea "x"
type textarea "/Clients/RT/Orders/KUNZ_RTTV-581/DTP/KUNZ_RTTV-581-WK-015"
type textarea "x"
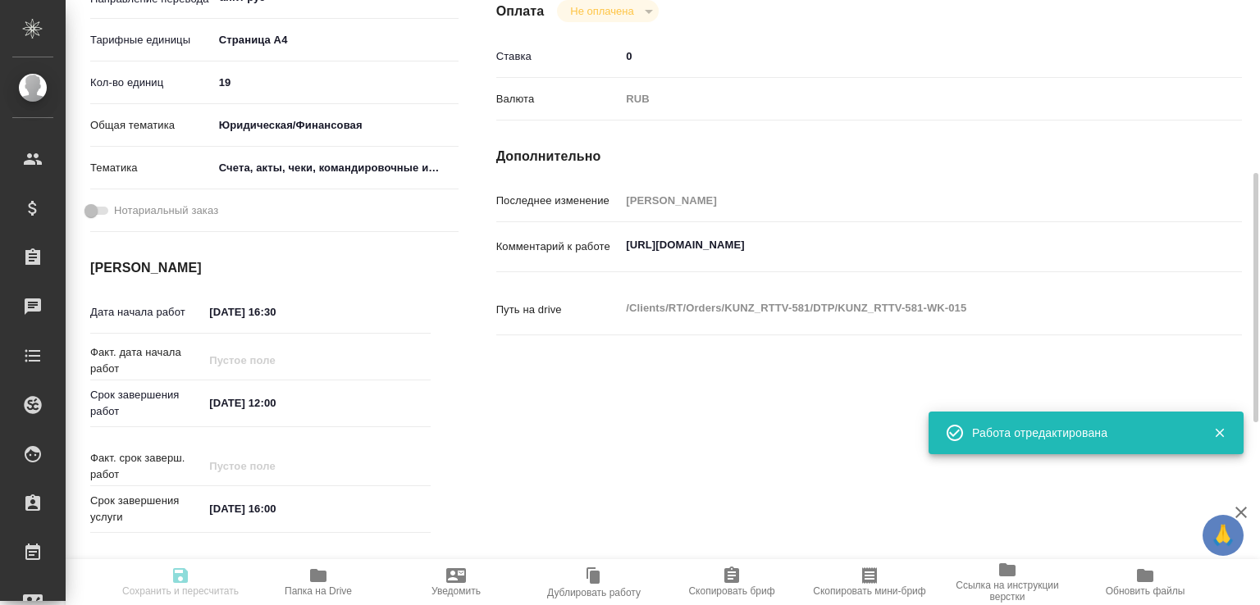
type input "KUNZ_RTTV-581"
type input "Восстановление сложного макета с частичным соответствием оформлению оригинала"
type input "Приемка разверстки, Восстановление сложного макета с частичным соответствием оф…"
type input "[PERSON_NAME]"
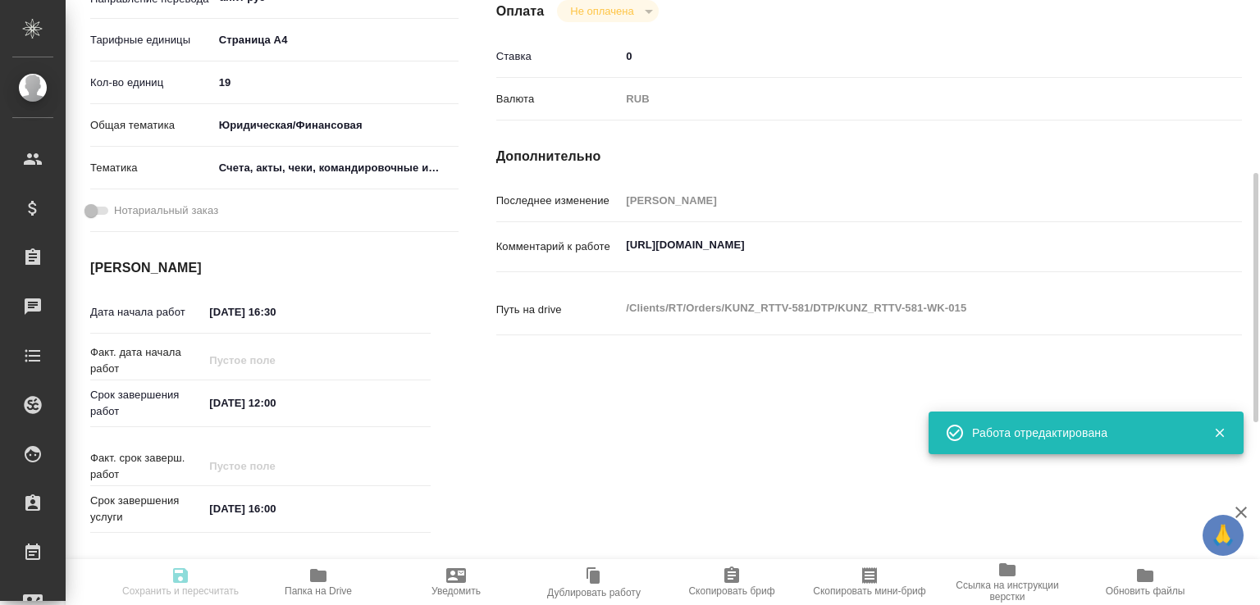
type input "/Clients/RT/Orders/KUNZ_RTTV-581"
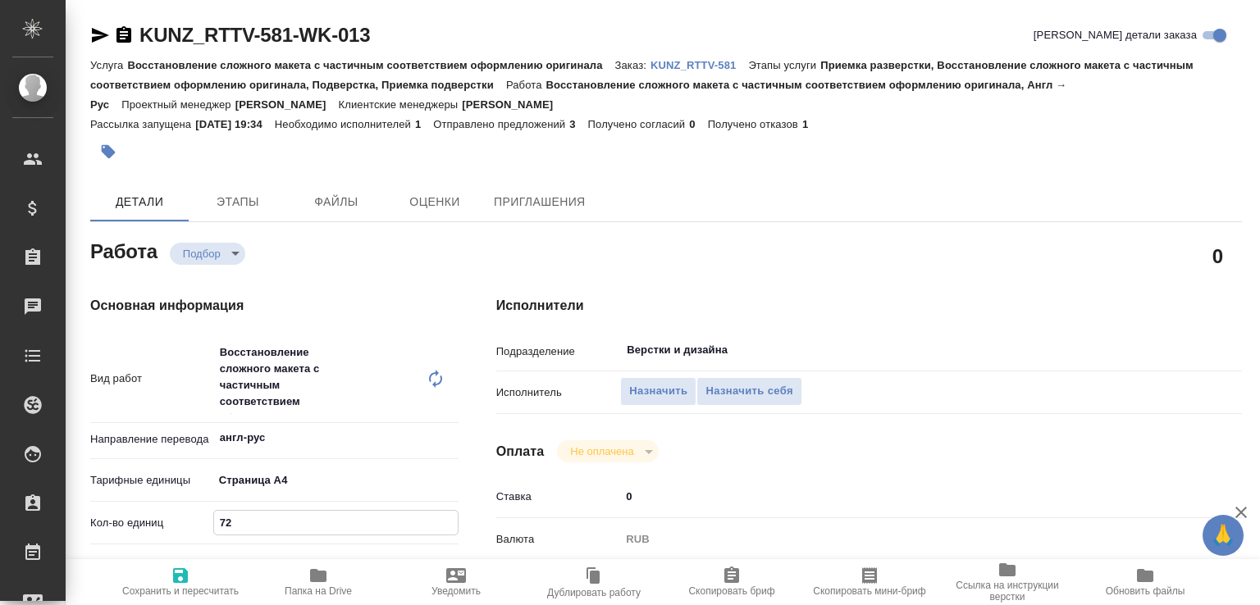
drag, startPoint x: 240, startPoint y: 525, endPoint x: 187, endPoint y: 532, distance: 53.8
click at [187, 531] on div "Кол-во единиц 72" at bounding box center [274, 522] width 368 height 29
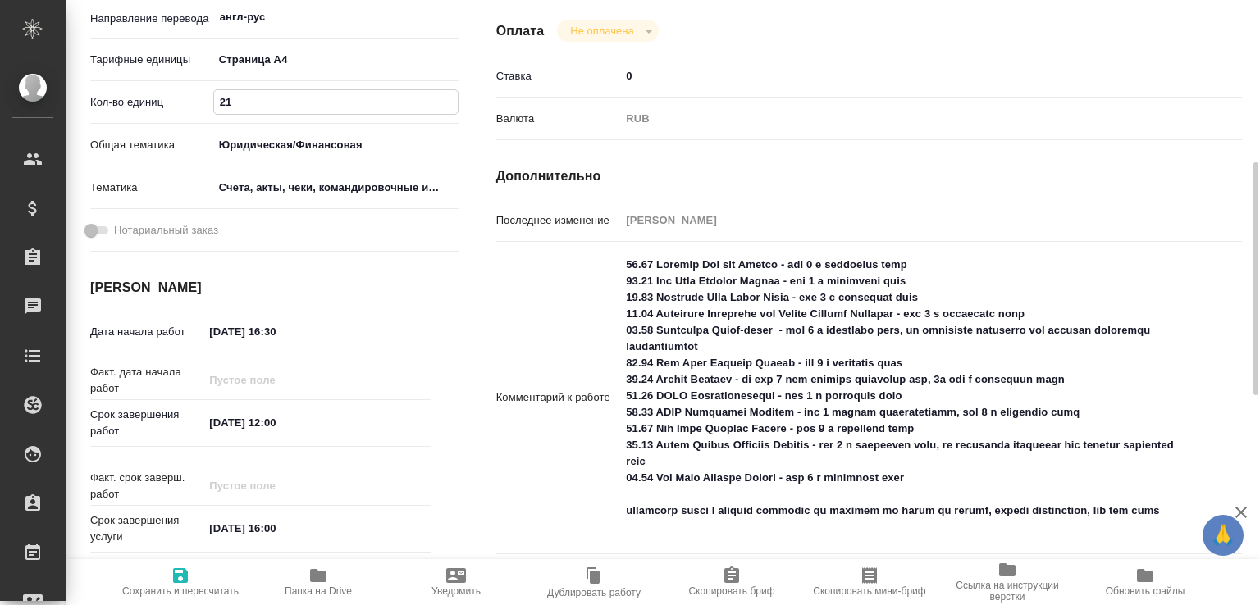
scroll to position [771, 0]
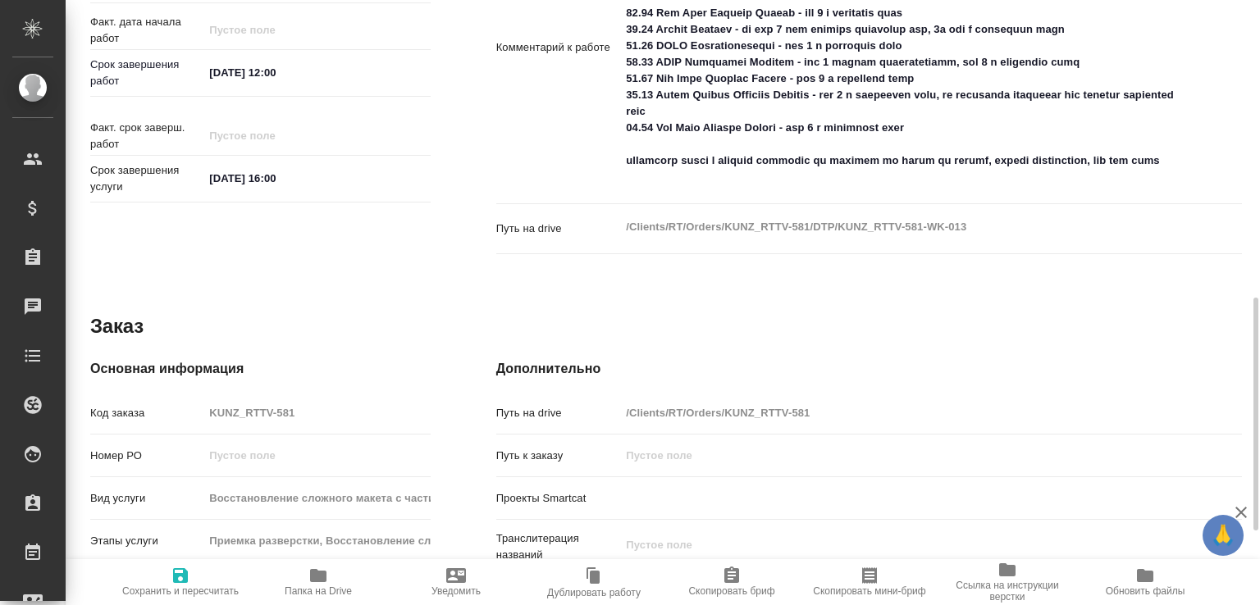
type input "21"
click at [667, 180] on textarea at bounding box center [900, 47] width 558 height 290
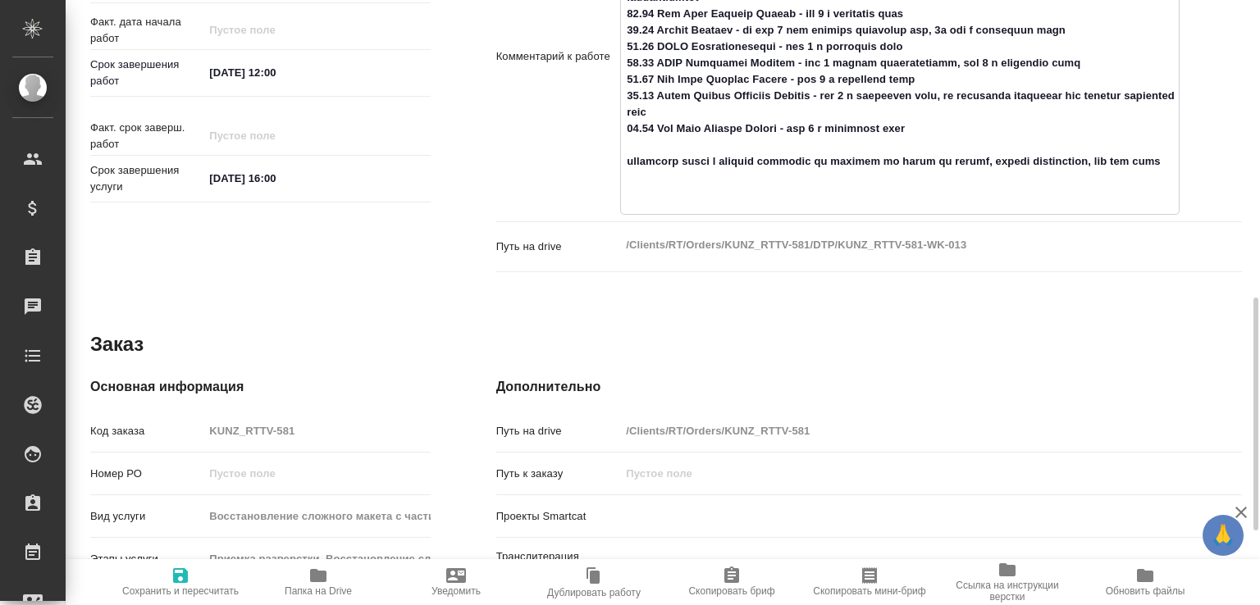
type textarea "58.27 Loremip Dol sit Ametco - adi 1 e seddoeius temp 95.27 Inc Utla Etdolor Ma…"
click at [198, 585] on span "Сохранить и пересчитать" at bounding box center [180, 590] width 116 height 11
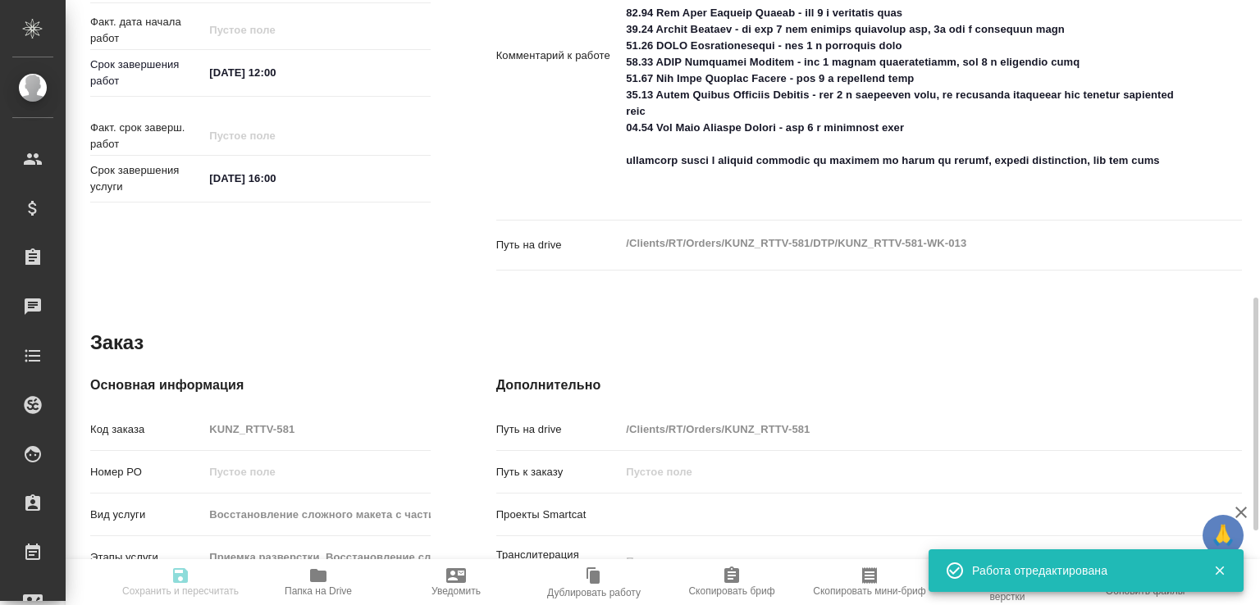
type input "recruiting"
type input "англ-рус"
type input "5f036ec4e16dec2d6b59c8ff"
type input "21"
type input "yr-fn"
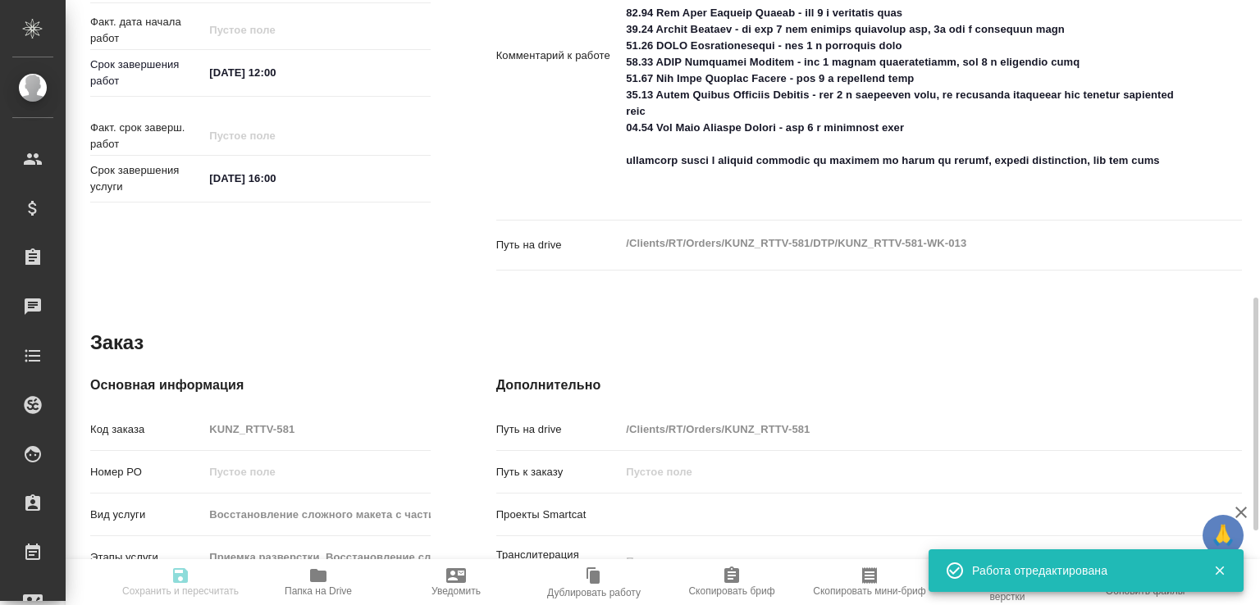
type input "5f647205b73bc97568ca66c0"
type input "[DATE] 16:30"
type input "[DATE] 12:00"
type input "[DATE] 16:00"
type input "Верстки и дизайна"
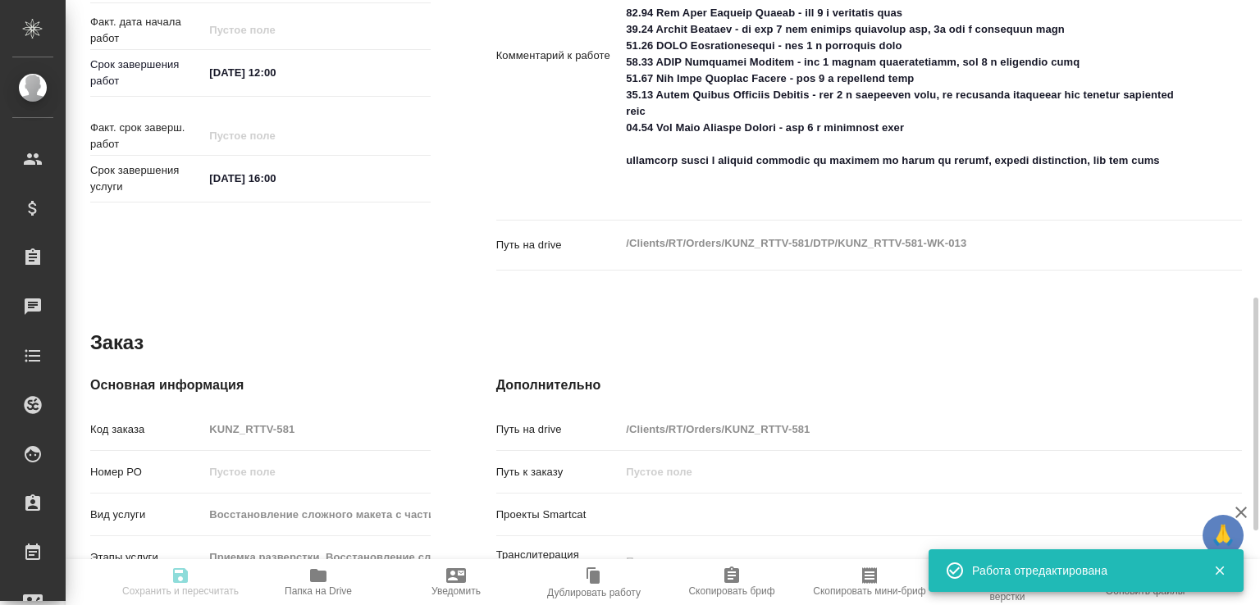
type input "notPayed"
type input "0"
type input "RUB"
type input "[PERSON_NAME]"
type input "KUNZ_RTTV-581"
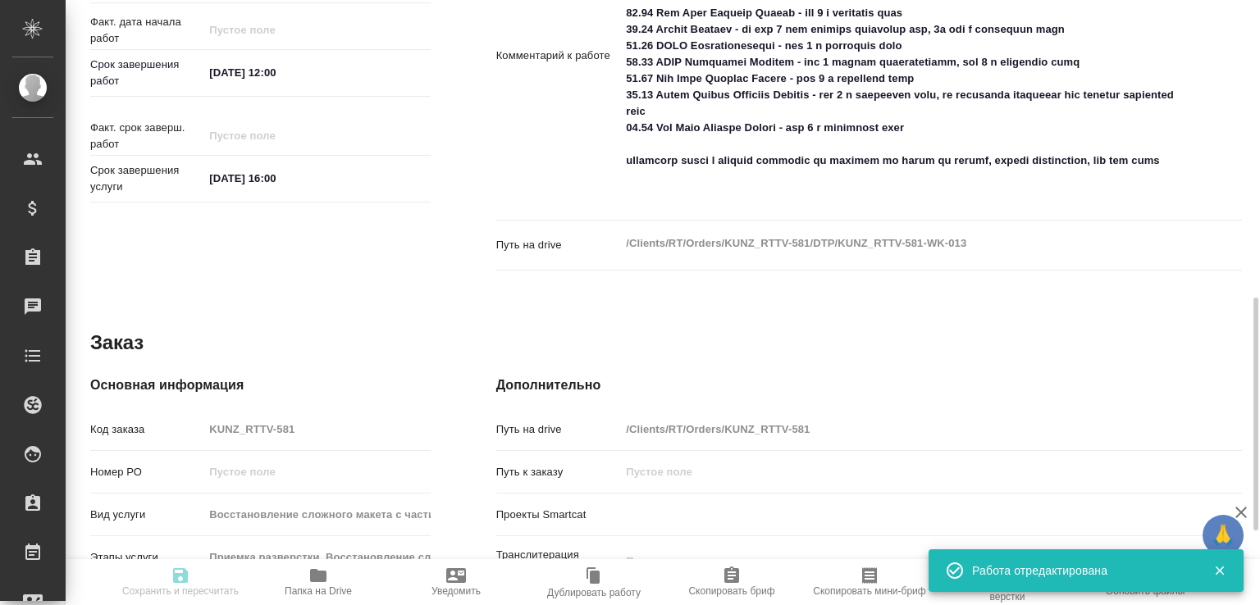
type input "Восстановление сложного макета с частичным соответствием оформлению оригинала"
type input "Приемка разверстки, Восстановление сложного макета с частичным соответствием оф…"
type input "[PERSON_NAME]"
type input "/Clients/RT/Orders/KUNZ_RTTV-581"
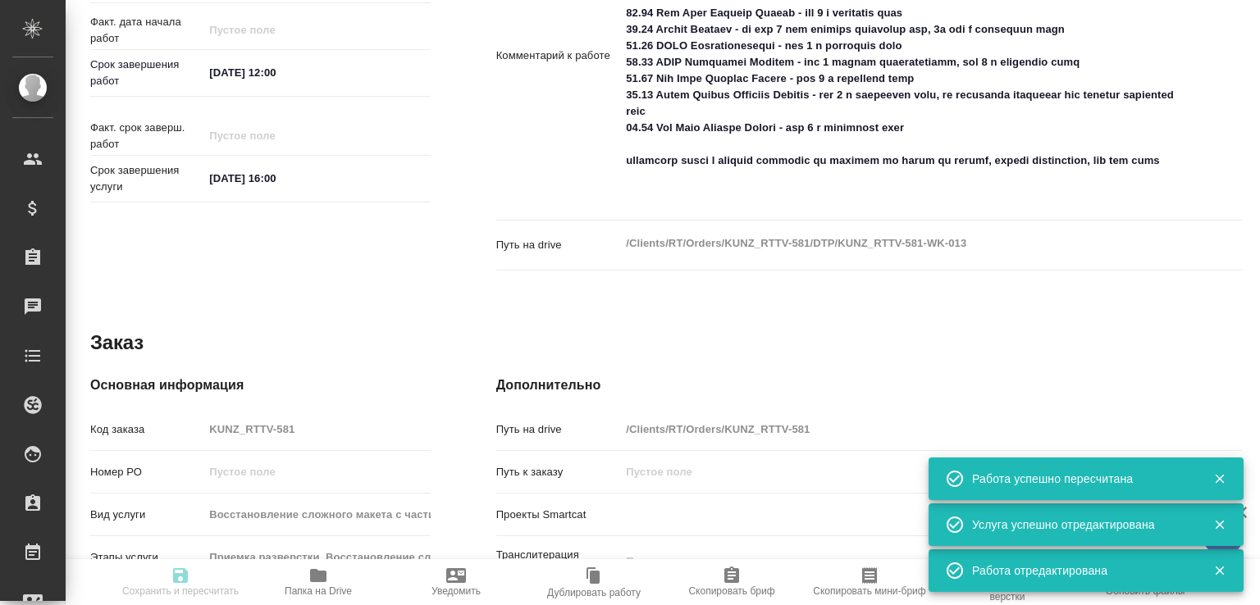
type input "recruiting"
type input "англ-рус"
type input "5f036ec4e16dec2d6b59c8ff"
type input "21"
type input "yr-fn"
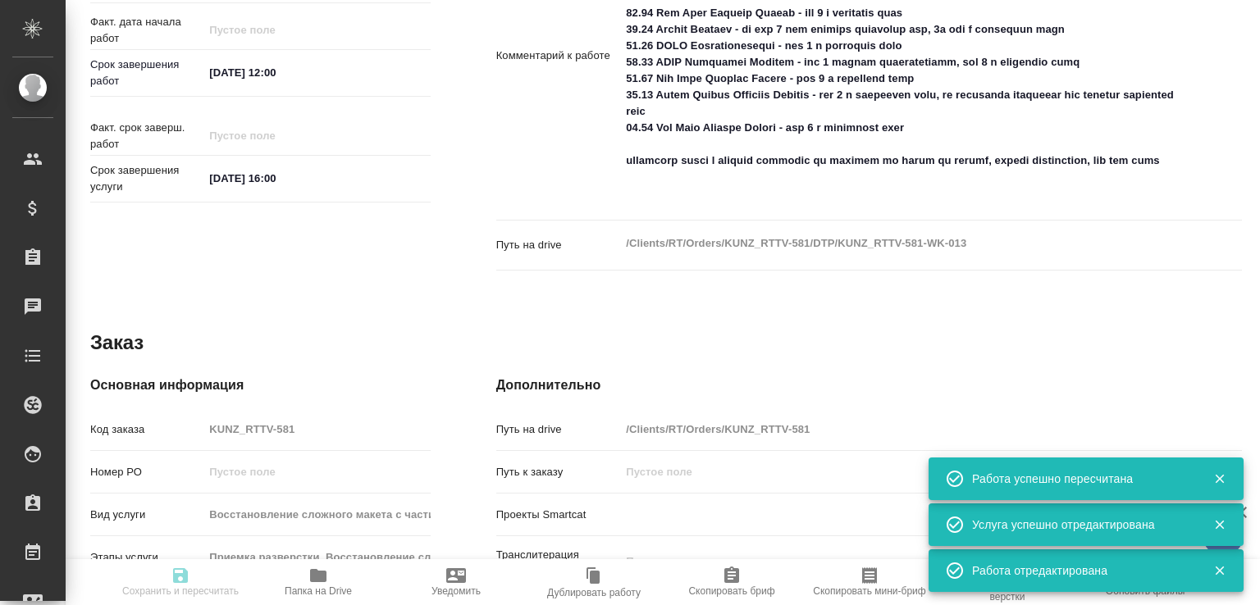
type input "5f647205b73bc97568ca66c0"
type input "[DATE] 16:30"
type input "[DATE] 12:00"
type input "[DATE] 16:00"
type input "Верстки и дизайна"
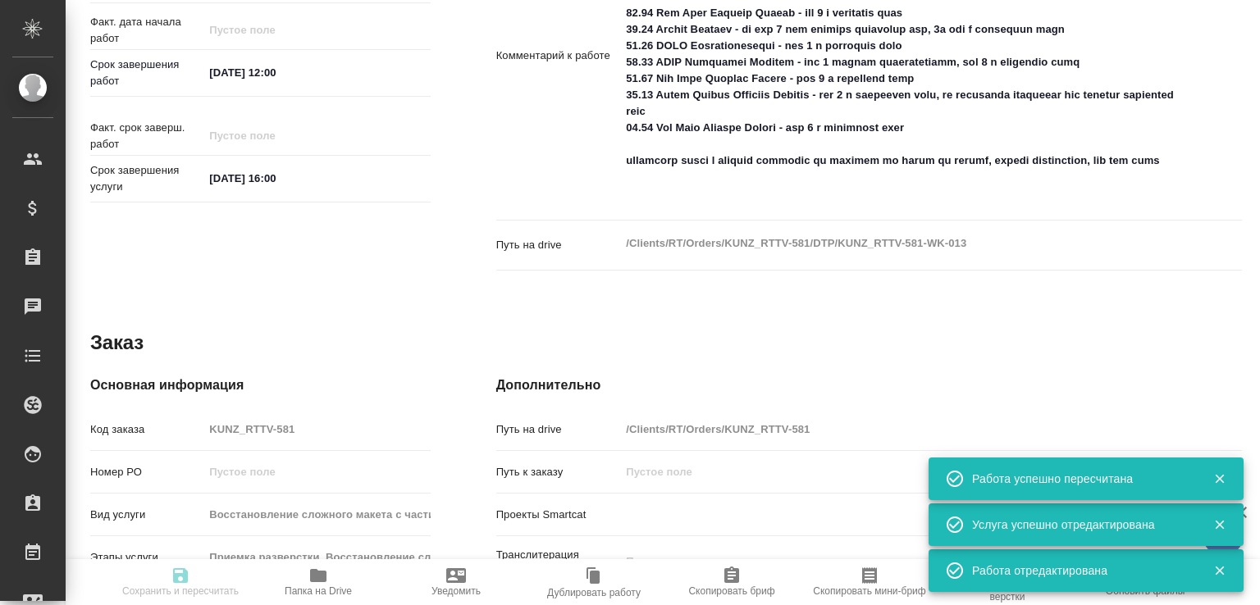
type input "notPayed"
type input "0"
type input "RUB"
type input "[PERSON_NAME]"
type input "KUNZ_RTTV-581"
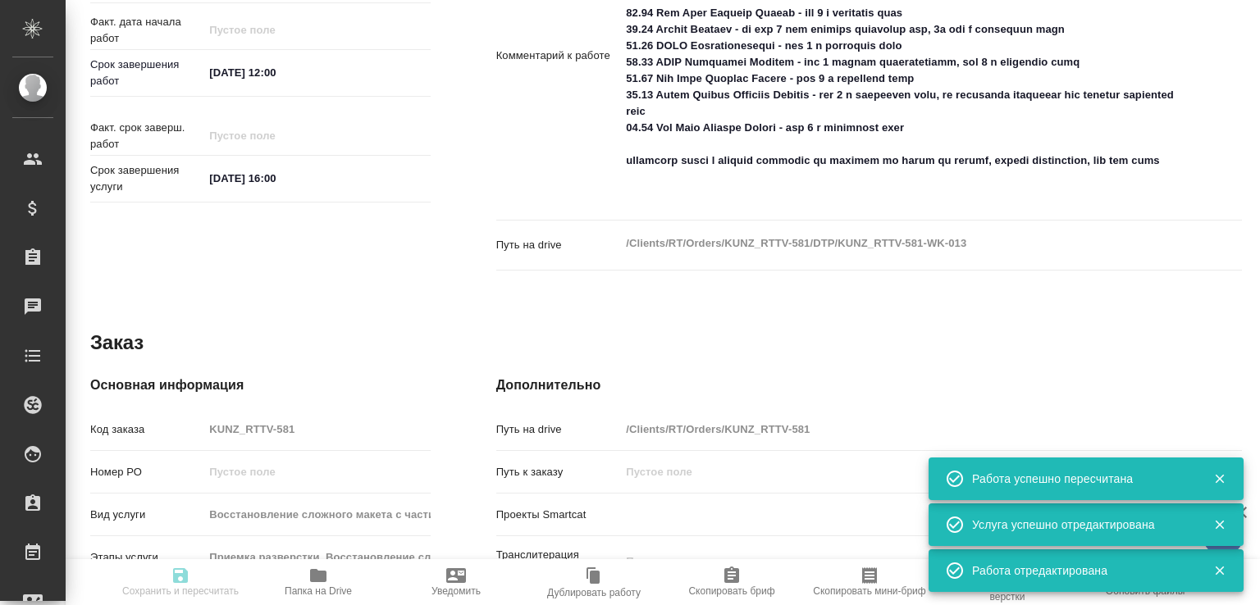
type input "Восстановление сложного макета с частичным соответствием оформлению оригинала"
type input "Приемка разверстки, Восстановление сложного макета с частичным соответствием оф…"
type input "[PERSON_NAME]"
type input "/Clients/RT/Orders/KUNZ_RTTV-581"
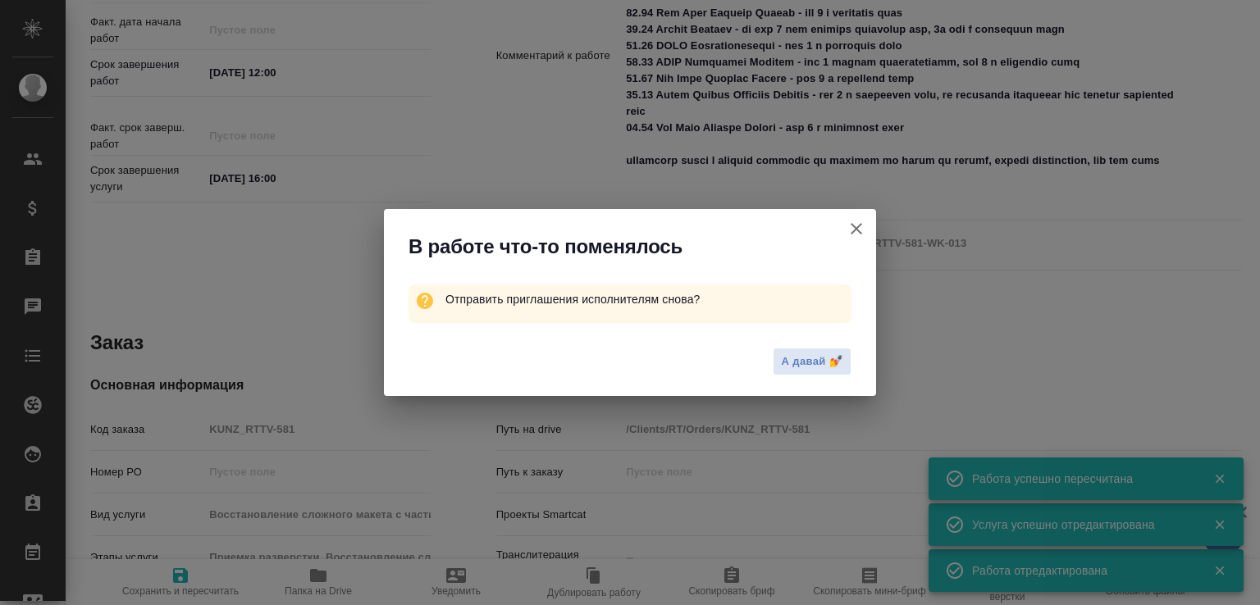
click at [877, 207] on div "В работе что-то поменялось Отправить приглашения исполнителям снова? А давай 💅" at bounding box center [630, 302] width 1260 height 605
click at [865, 221] on icon "button" at bounding box center [856, 229] width 20 height 20
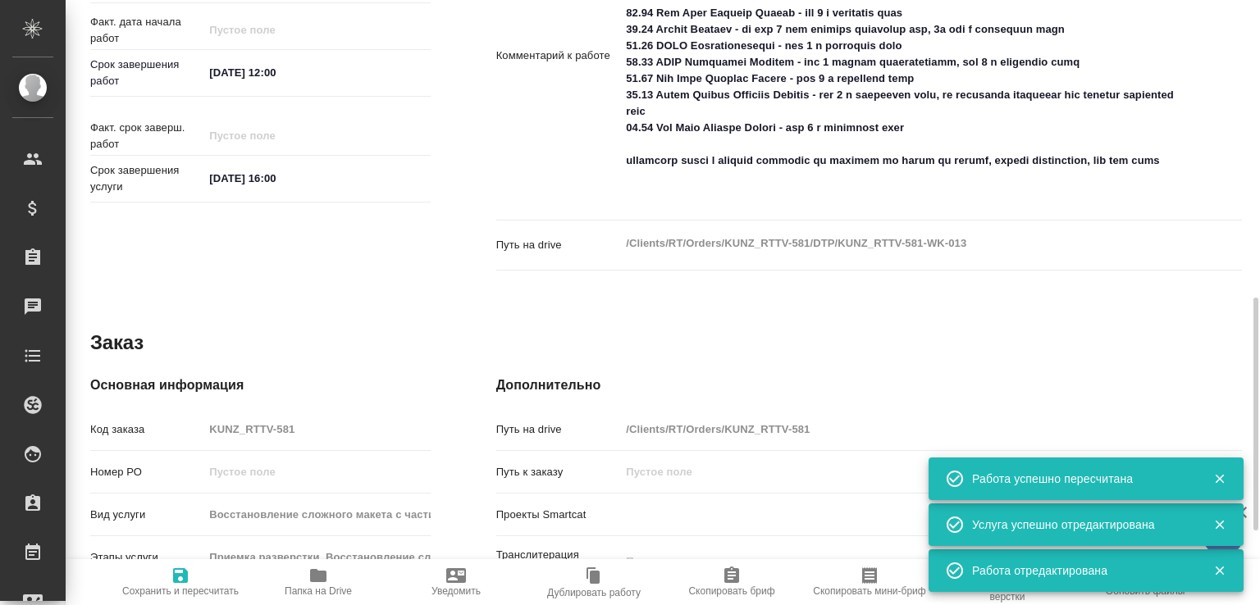
click at [322, 597] on span "Папка на Drive" at bounding box center [318, 590] width 67 height 11
